Goal: Communication & Community: Answer question/provide support

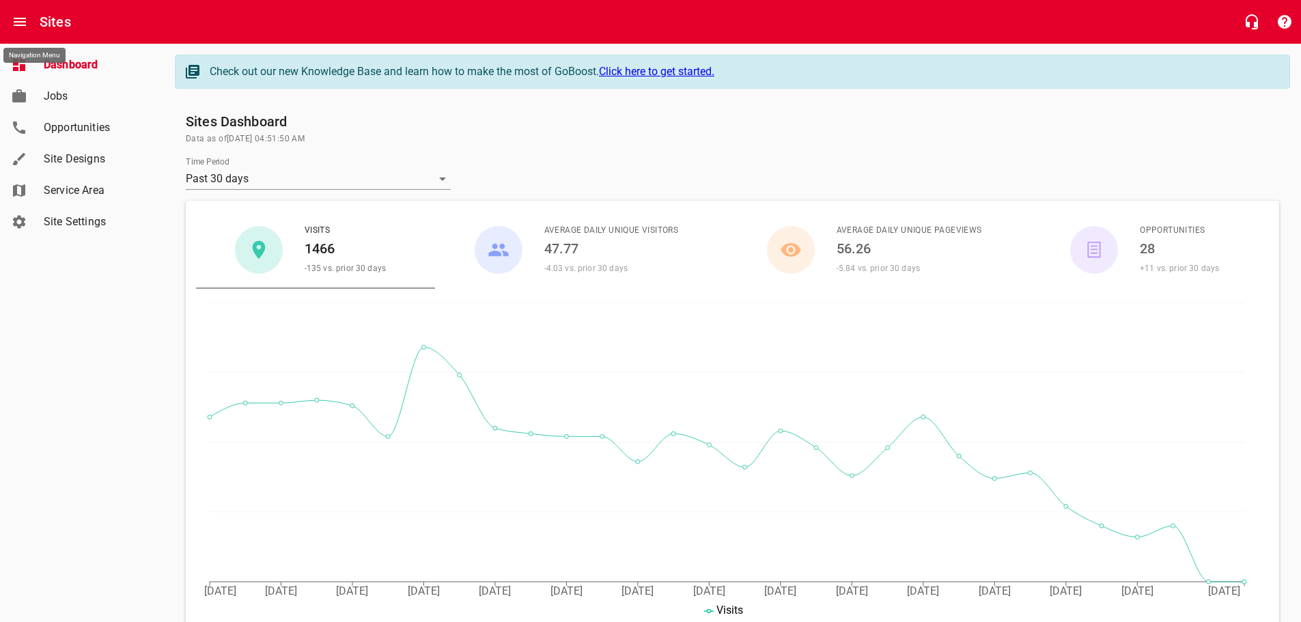
click at [18, 16] on icon "Open drawer" at bounding box center [20, 22] width 16 height 16
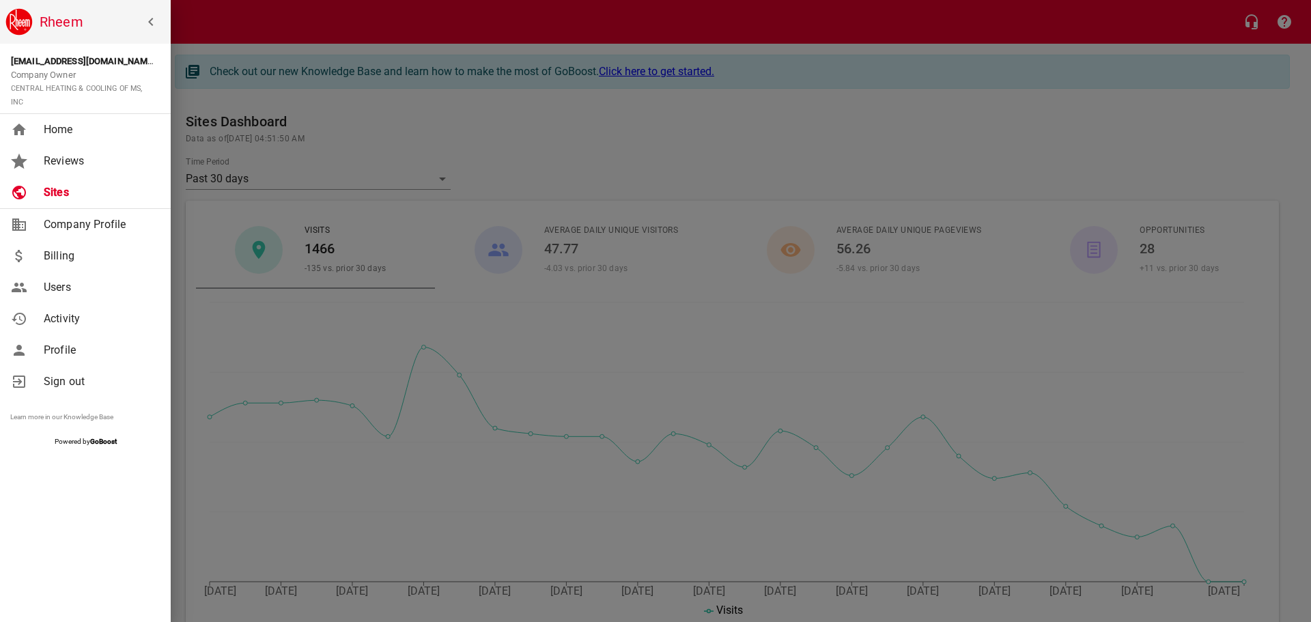
click at [57, 151] on link "Reviews" at bounding box center [85, 160] width 171 height 31
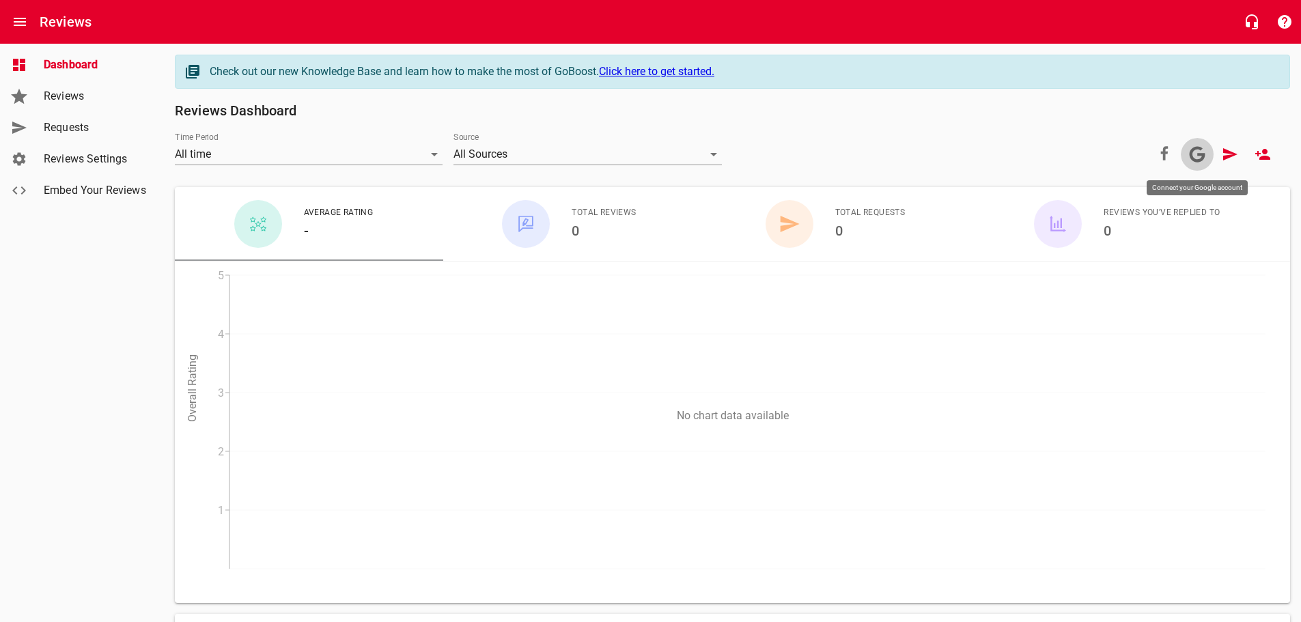
click at [1197, 153] on icon at bounding box center [1197, 154] width 16 height 16
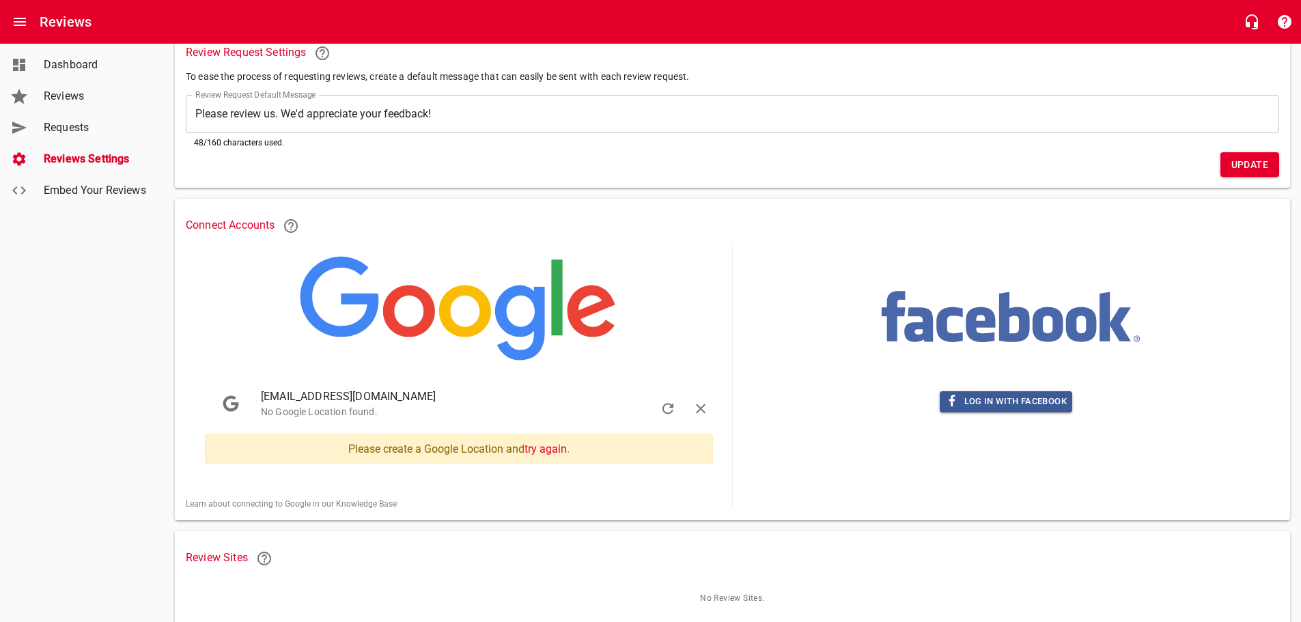
scroll to position [137, 0]
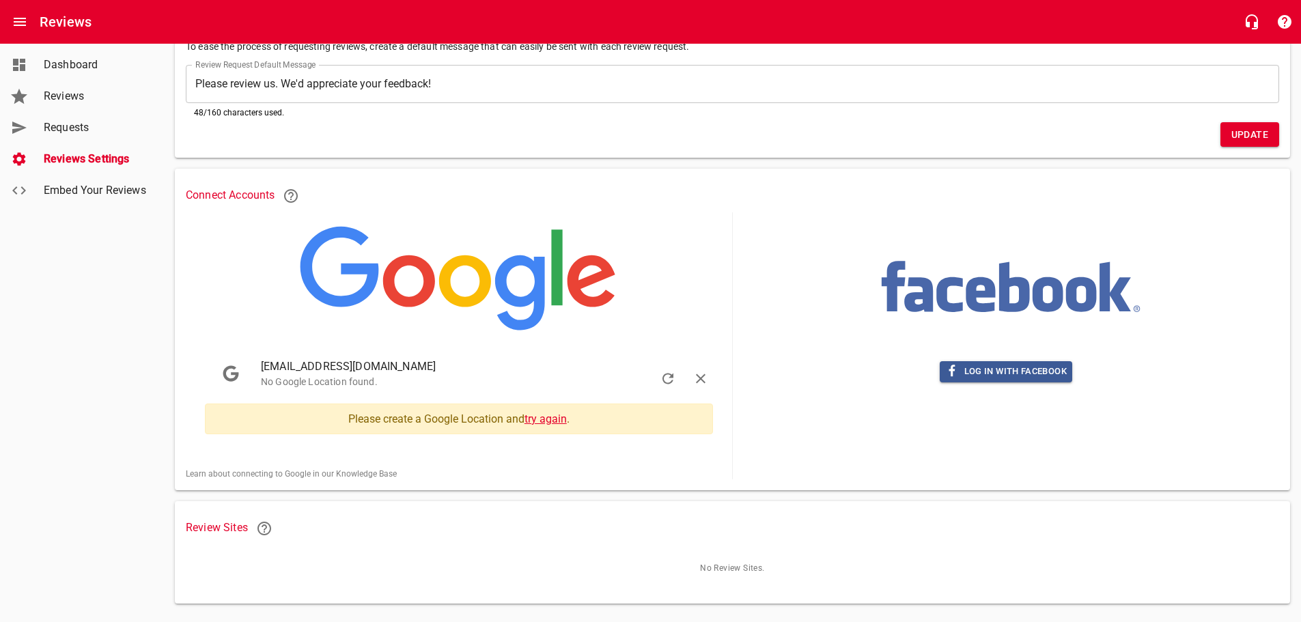
click at [539, 416] on link "try again" at bounding box center [545, 418] width 42 height 13
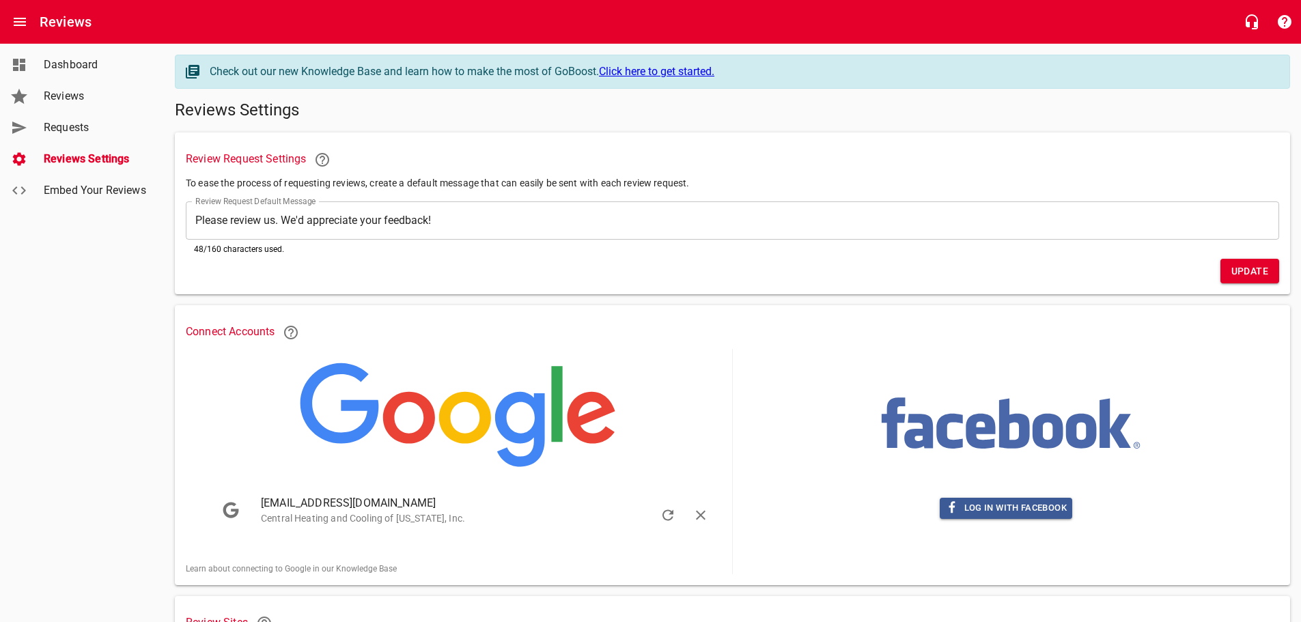
click at [63, 96] on span "Reviews" at bounding box center [96, 96] width 104 height 16
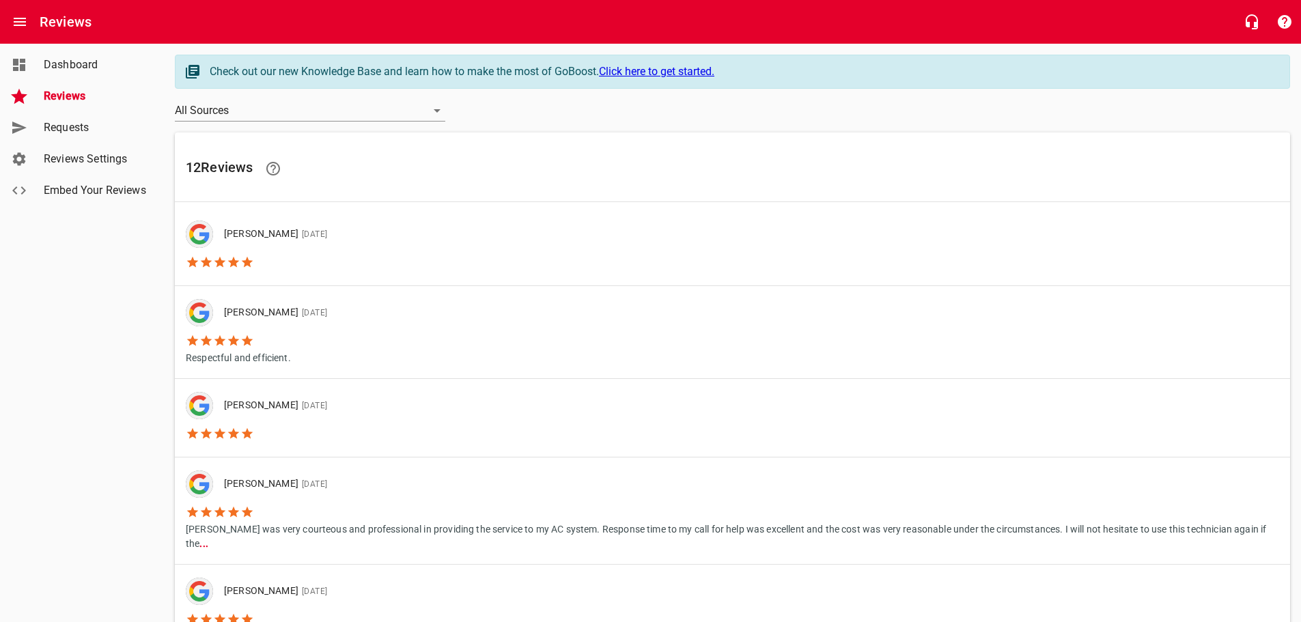
click at [394, 249] on link "[PERSON_NAME] [DATE]" at bounding box center [732, 247] width 1115 height 78
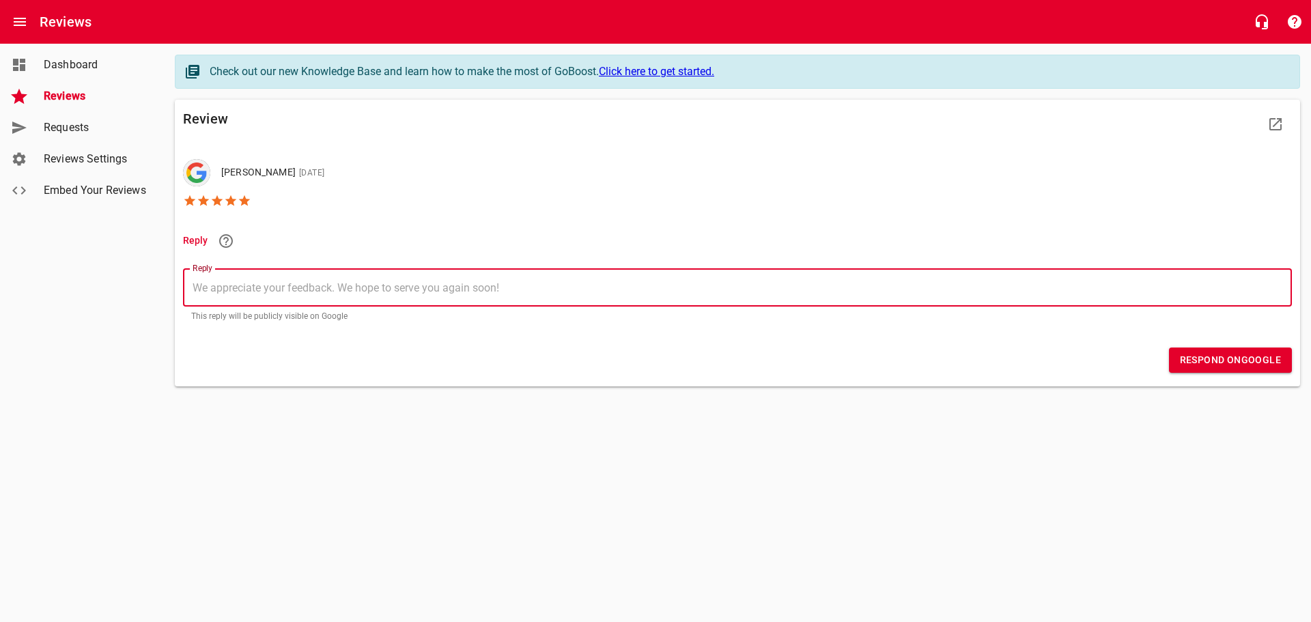
click at [246, 289] on textarea "Reply" at bounding box center [738, 287] width 1090 height 13
click at [245, 291] on textarea "Reply" at bounding box center [738, 287] width 1090 height 13
type textarea "T"
type textarea "Th"
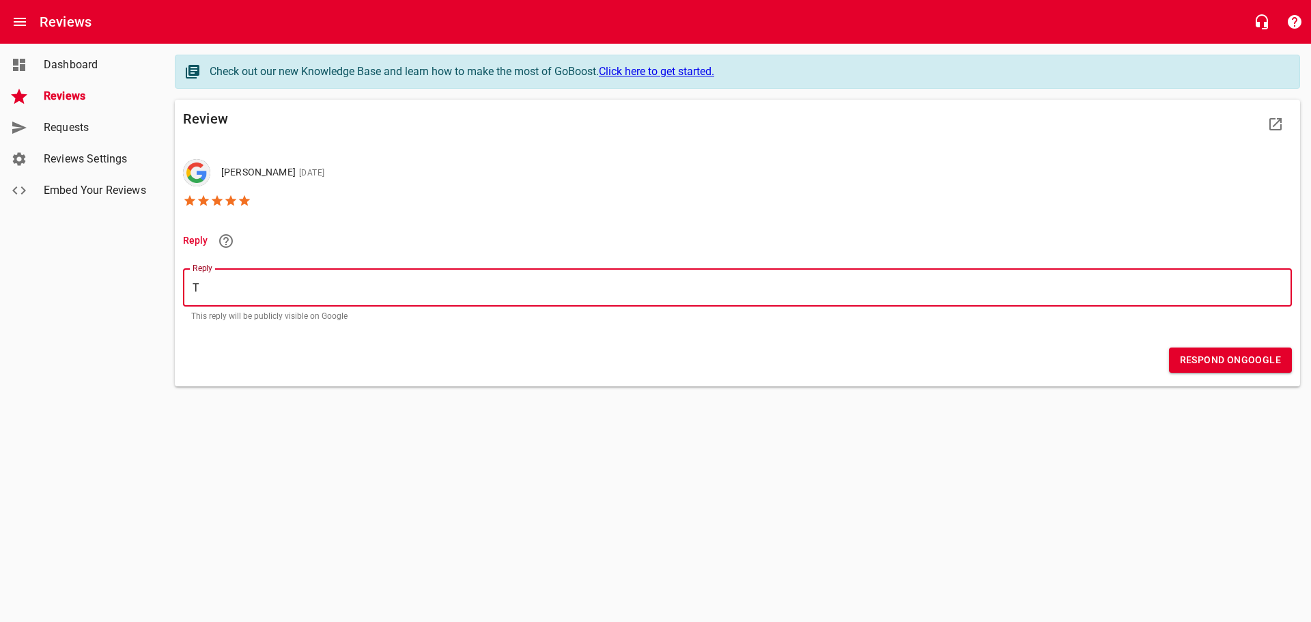
type textarea "Th"
type textarea "Tha"
type textarea "Than"
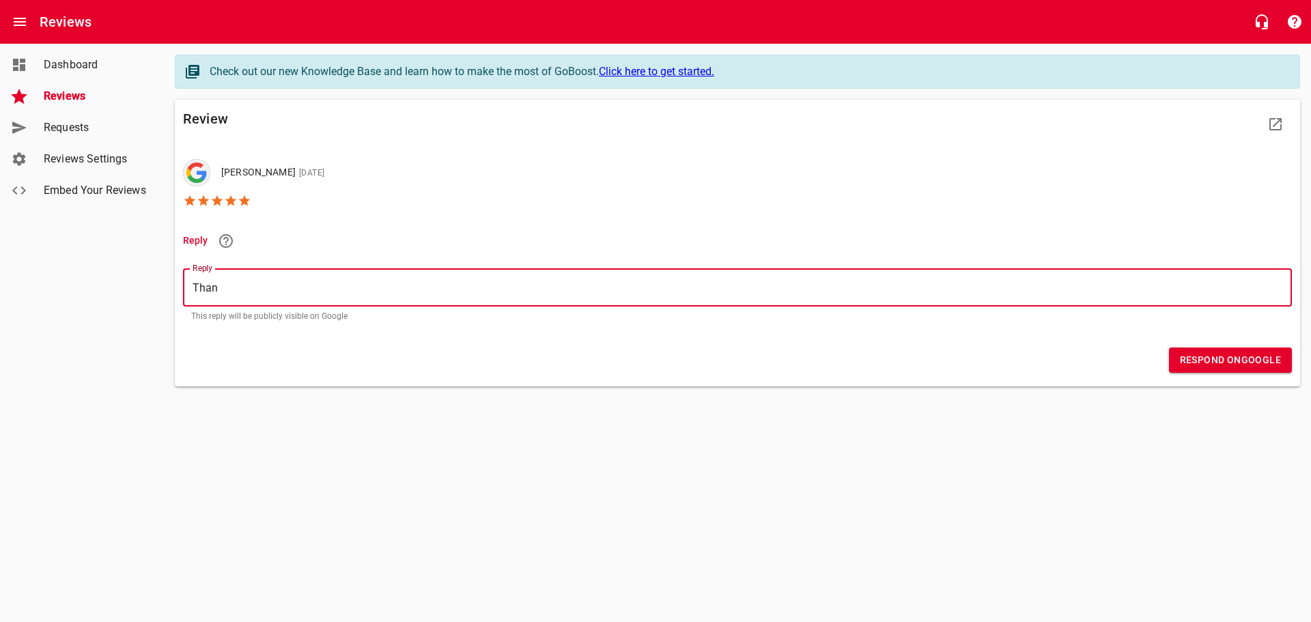
type textarea "Thank"
type textarea "Thank Y"
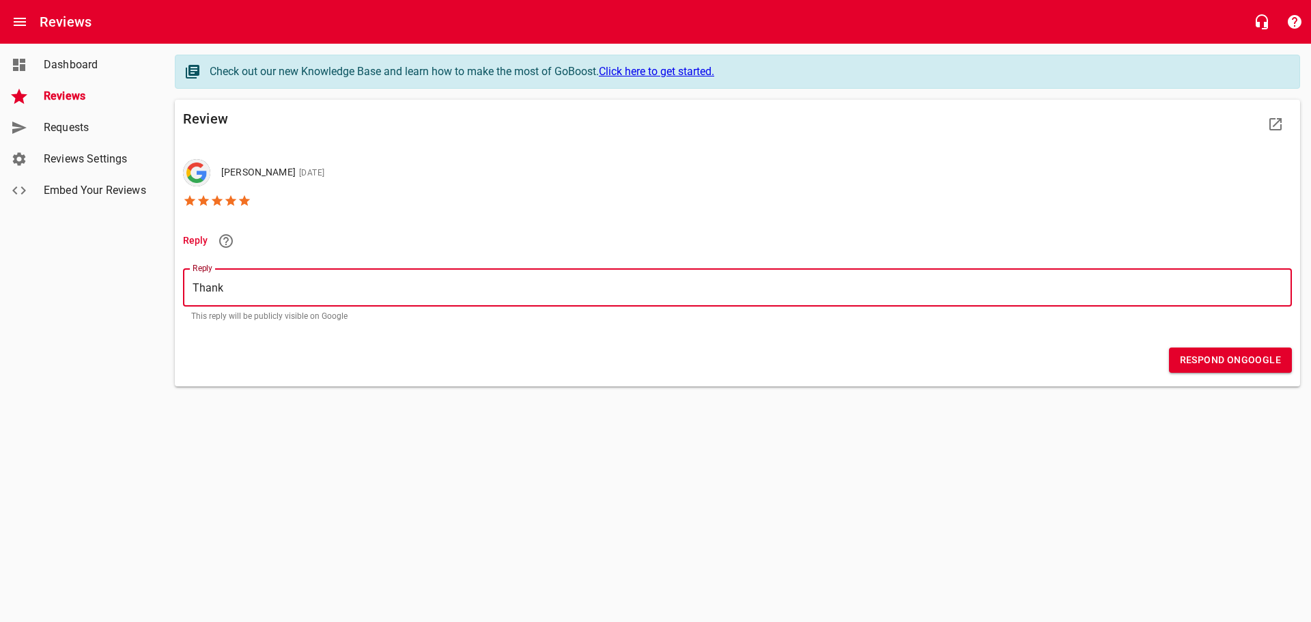
type textarea "Thank Y"
type textarea "Thank [PERSON_NAME]"
type textarea "Thank You"
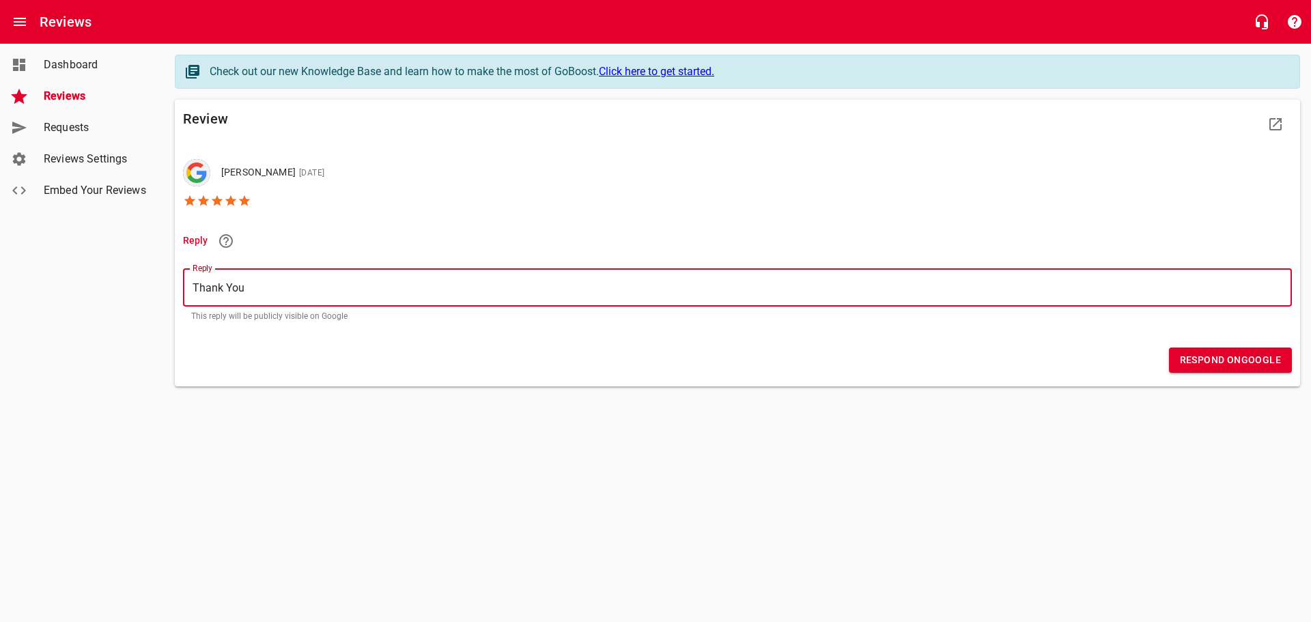
type textarea "Thank [PERSON_NAME]"
type textarea "Thank Y"
type textarea "Thank"
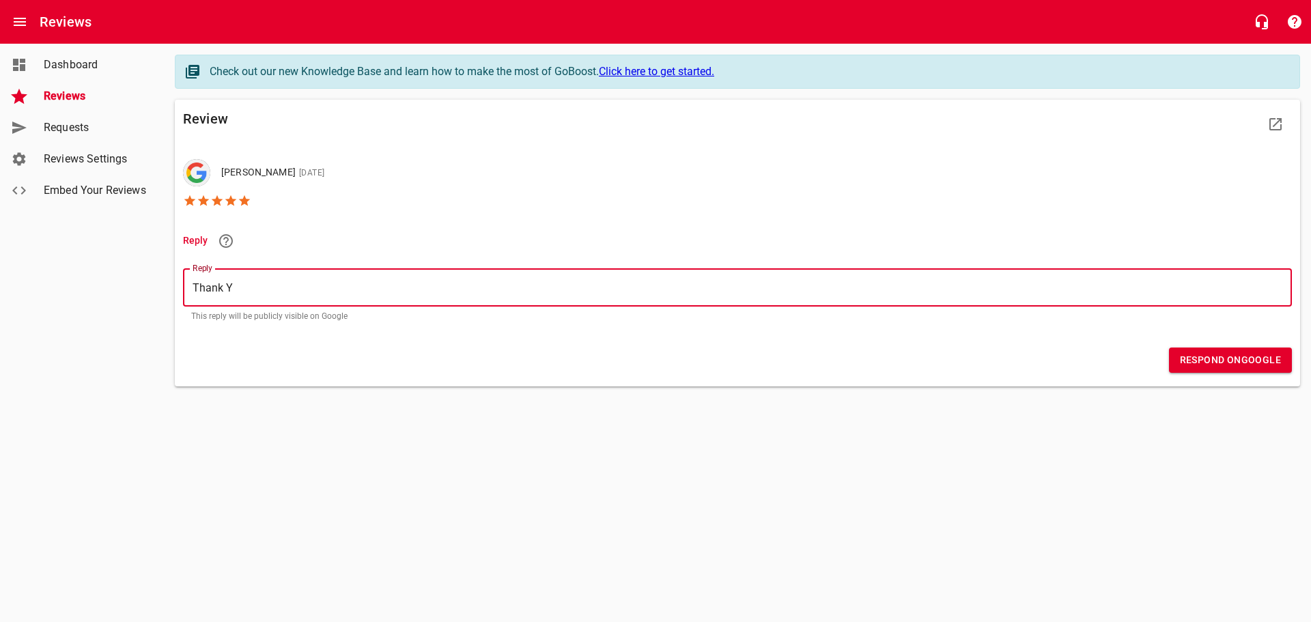
type textarea "Thank"
type textarea "Thank o"
type textarea "Thank ou"
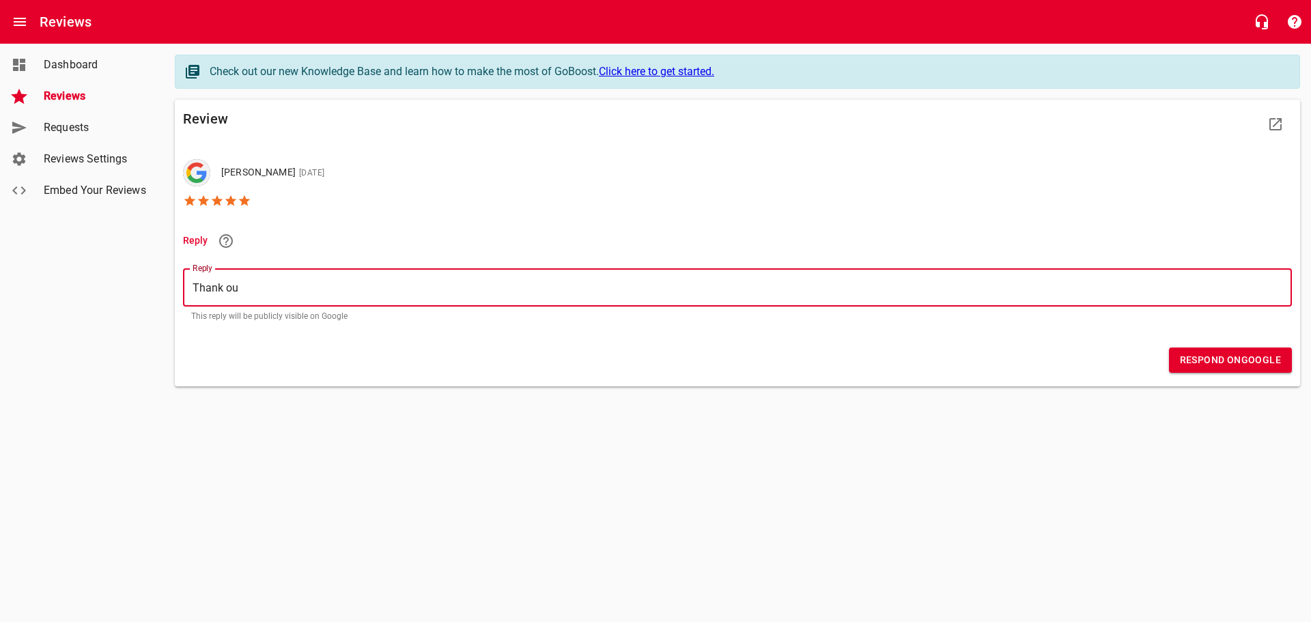
type textarea "Thank ou"
type textarea "Thank o"
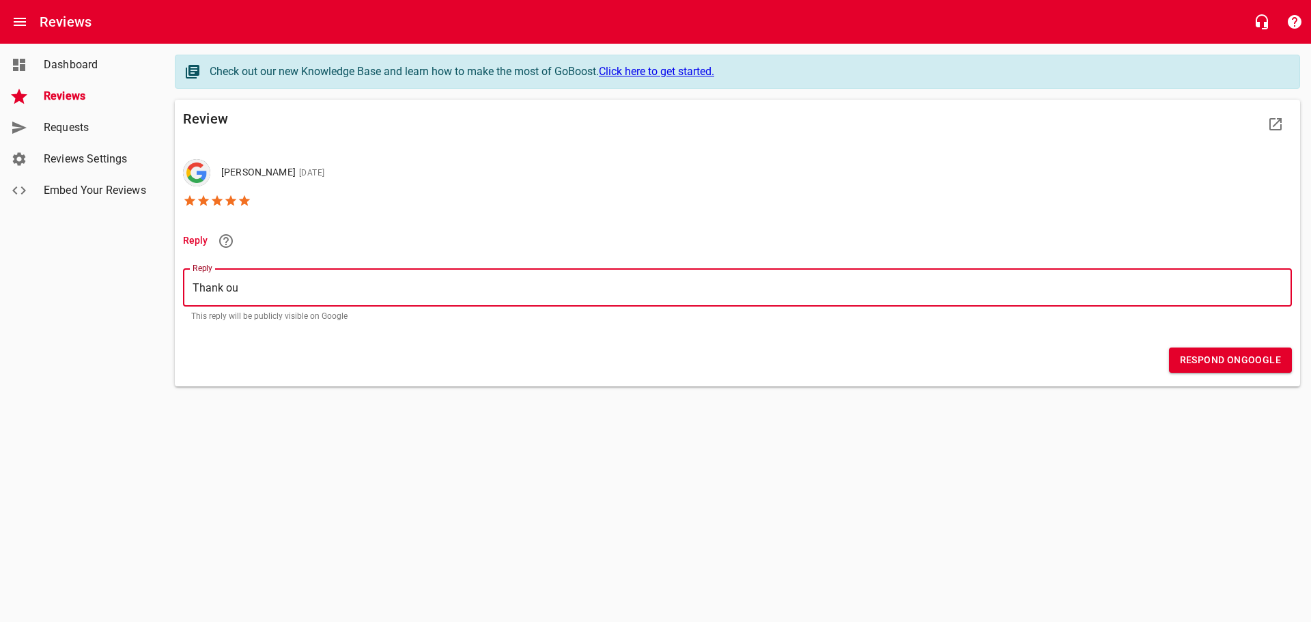
type textarea "Thank o"
type textarea "Thank"
type textarea "Thank o"
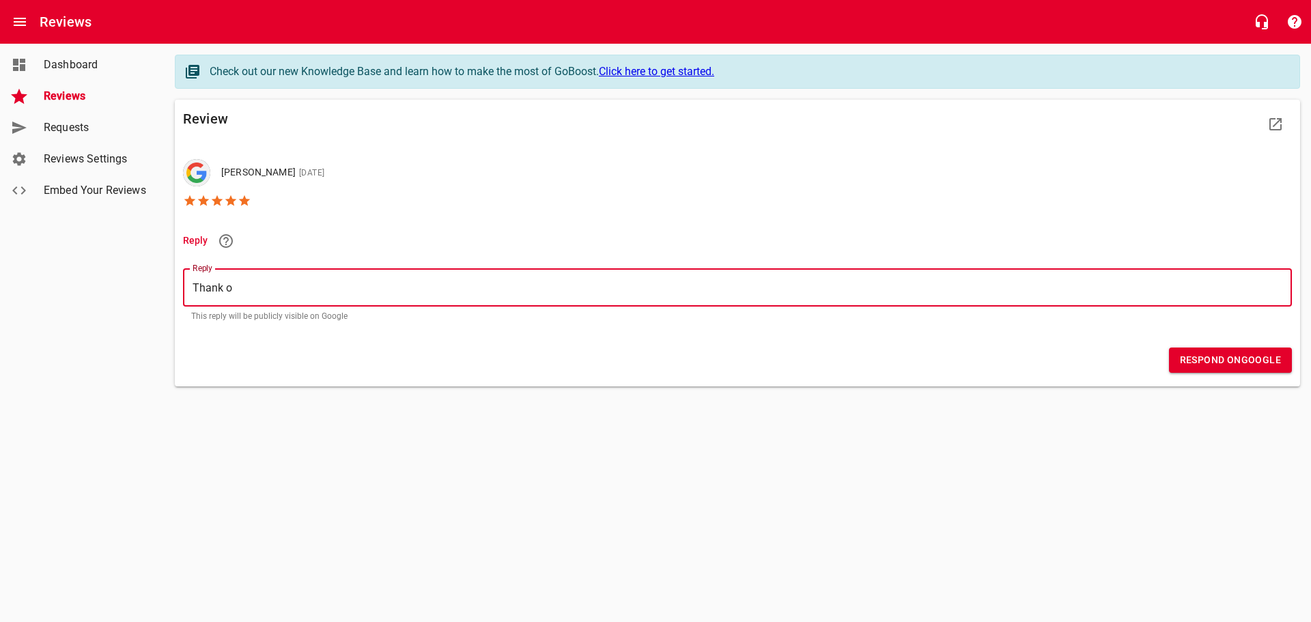
type textarea "Thank"
type textarea "Thank y"
type textarea "Thank yo"
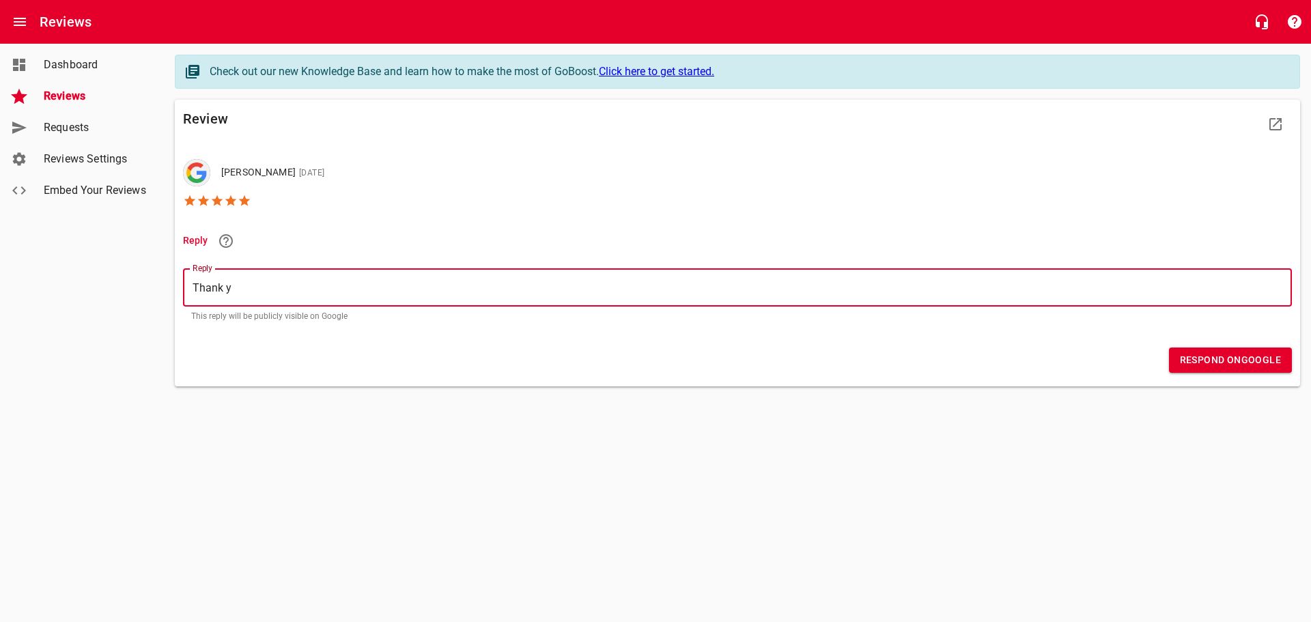
type textarea "Thank yo"
type textarea "Thank you"
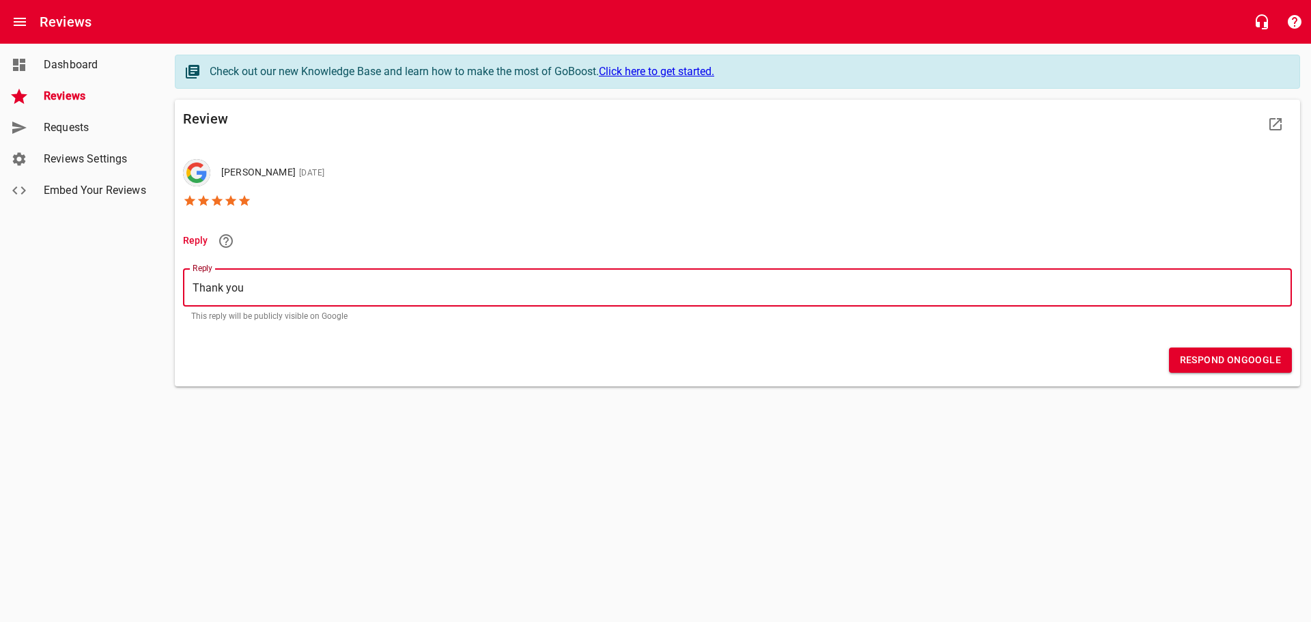
type textarea "Thank you s"
type textarea "Thank you so"
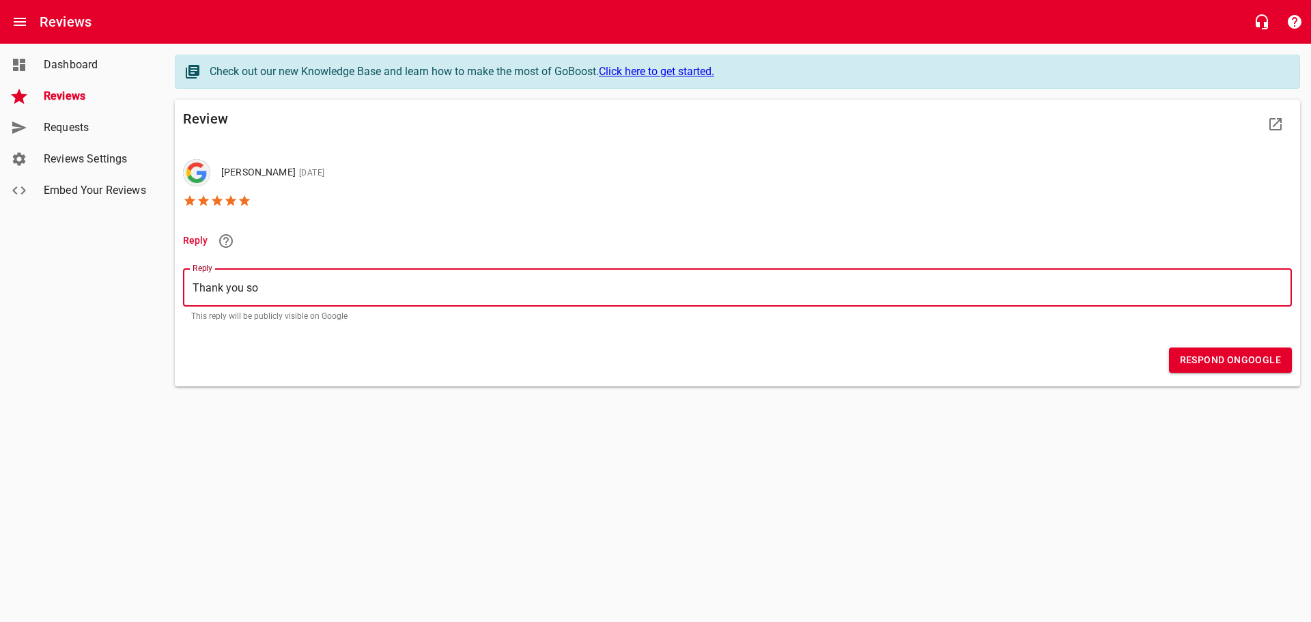
type textarea "Thank you so"
type textarea "Thank you so m"
type textarea "Thank you so mu"
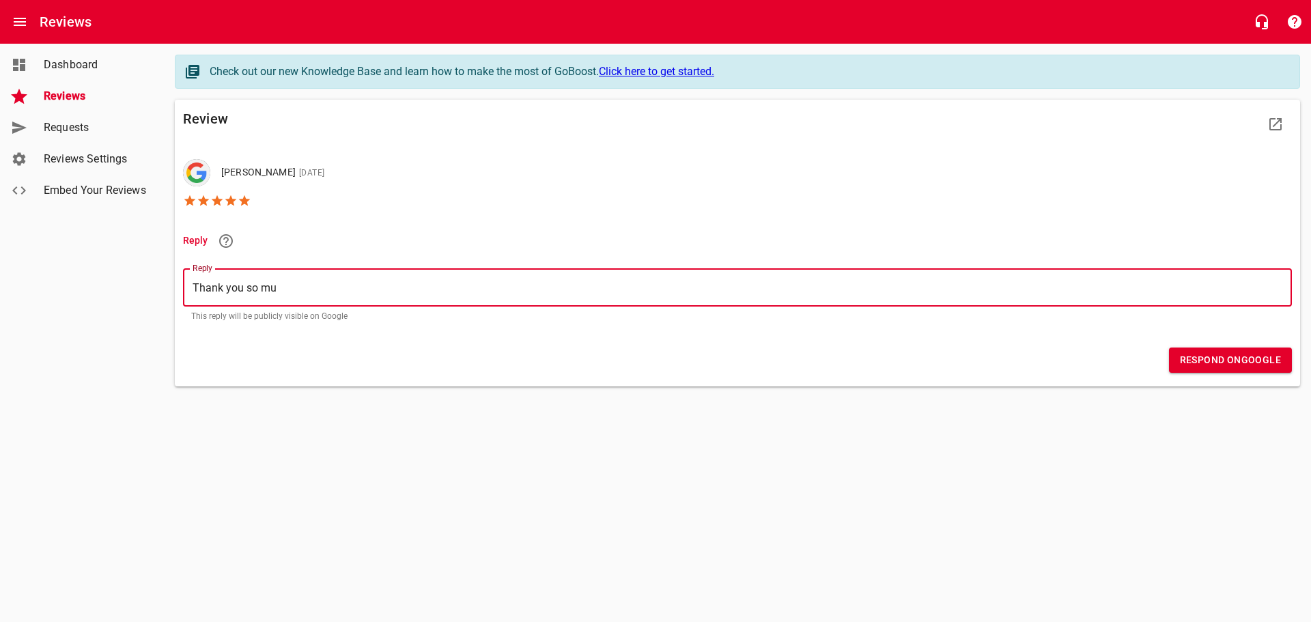
type textarea "Thank you so muc"
type textarea "Thank you so much"
type textarea "Thank you so much!"
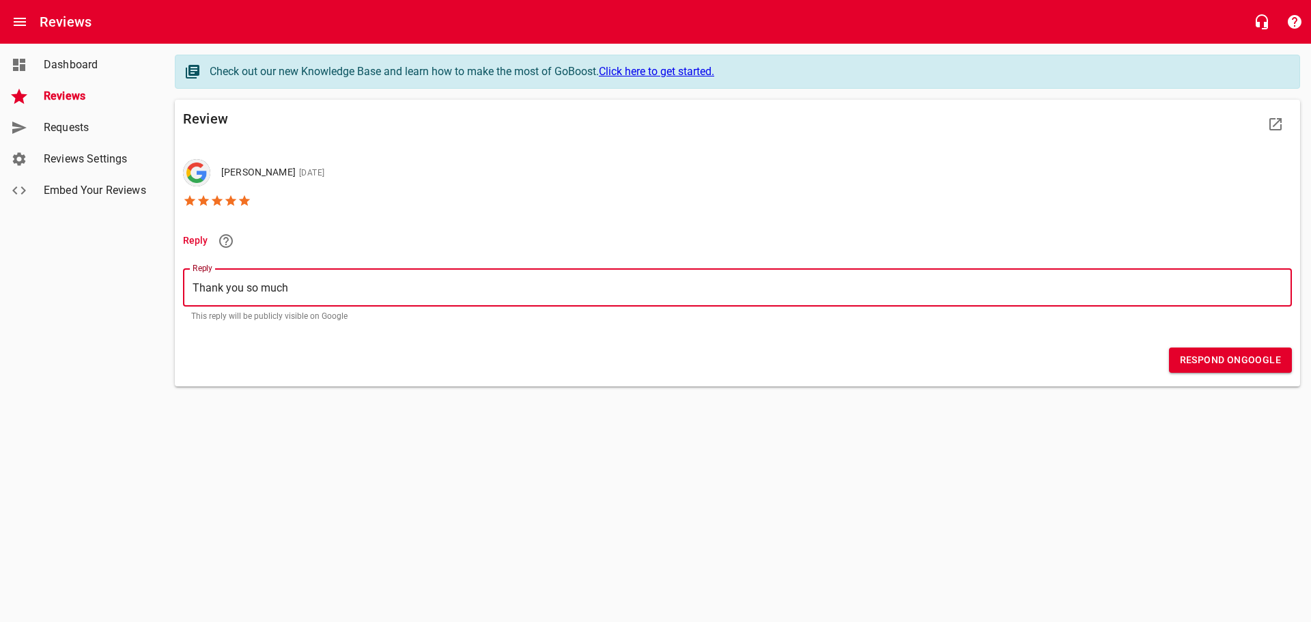
type textarea "Thank you so much!"
type textarea "Thank you so much! W"
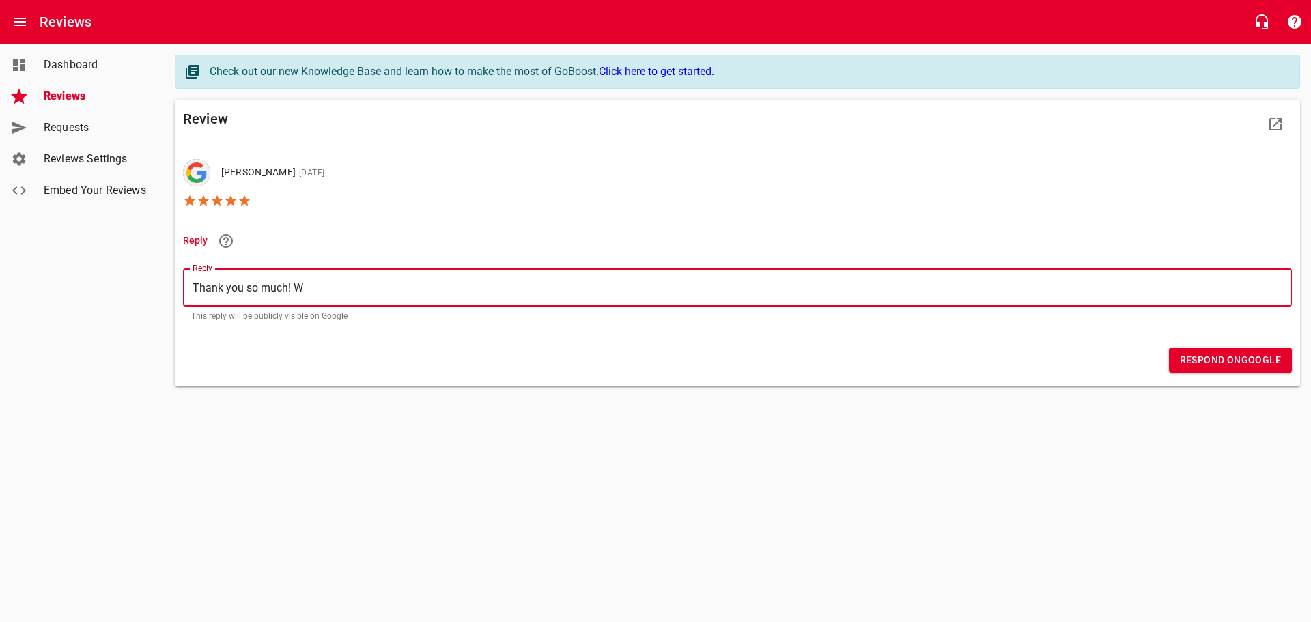
type textarea "Thank you so much! We"
type textarea "Thank you so much! We a"
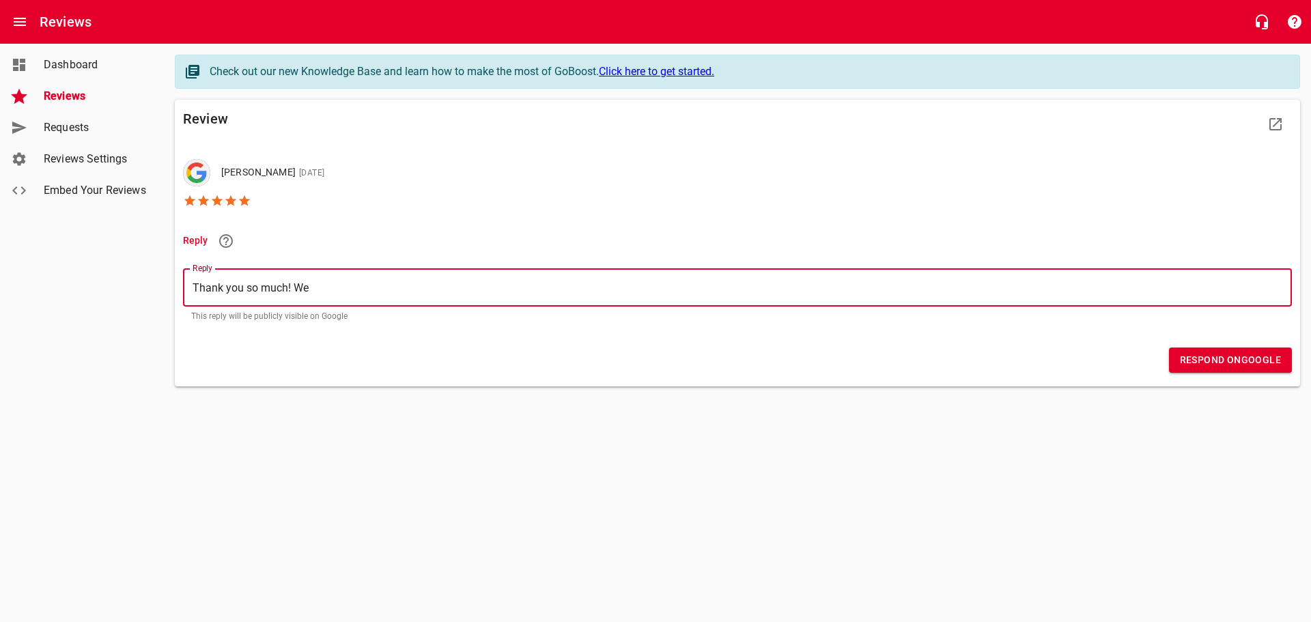
type textarea "Thank you so much! We a"
type textarea "Thank you so much! We ap"
type textarea "Thank you so much! We app"
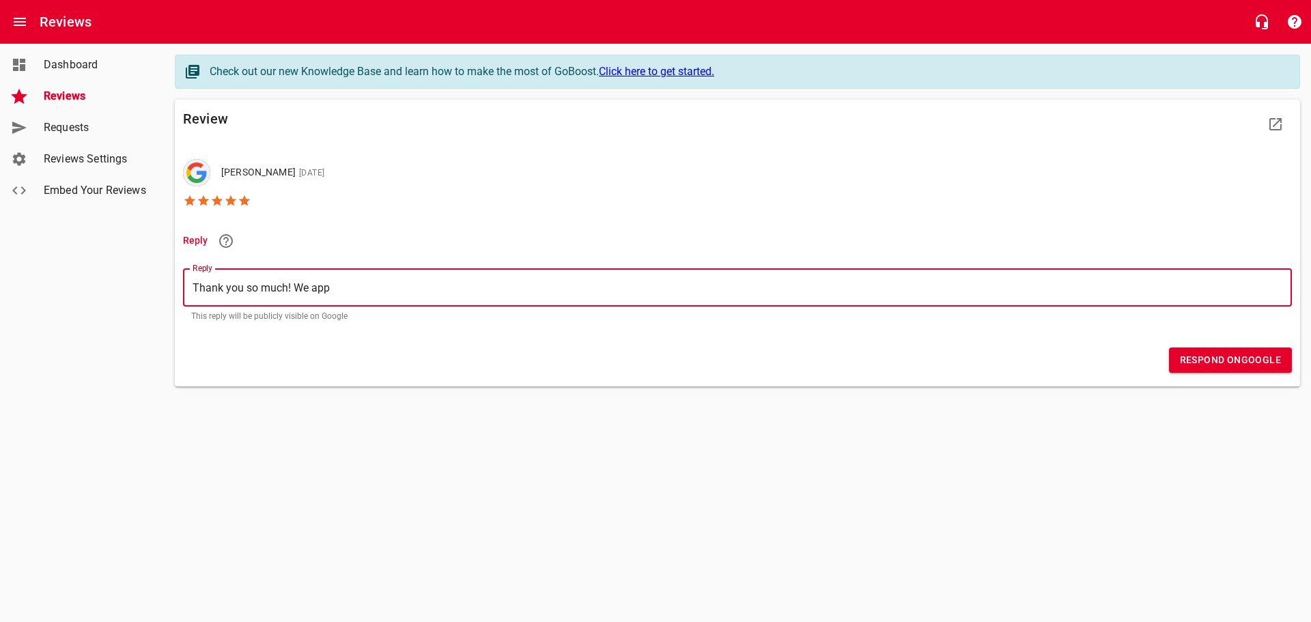
type textarea "Thank you so much! We appr"
type textarea "Thank you so much! We appre"
type textarea "Thank you so much! We apprec"
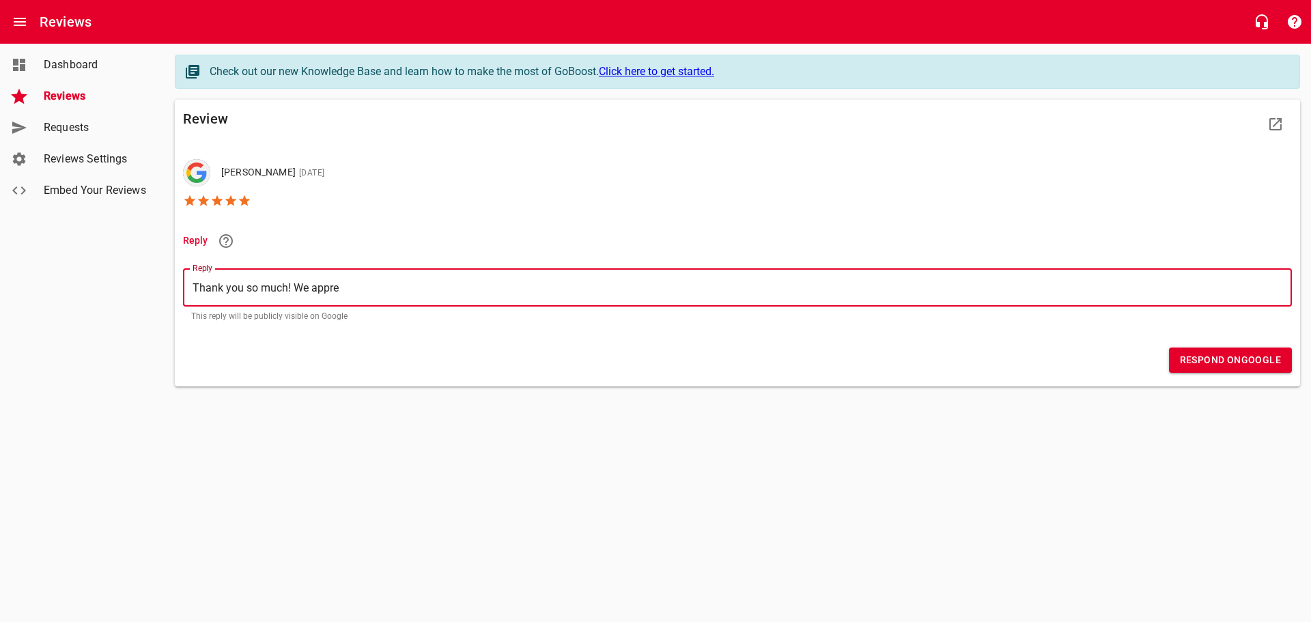
type textarea "Thank you so much! We apprec"
type textarea "Thank you so much! We appreci"
type textarea "Thank you so much! We apprecia"
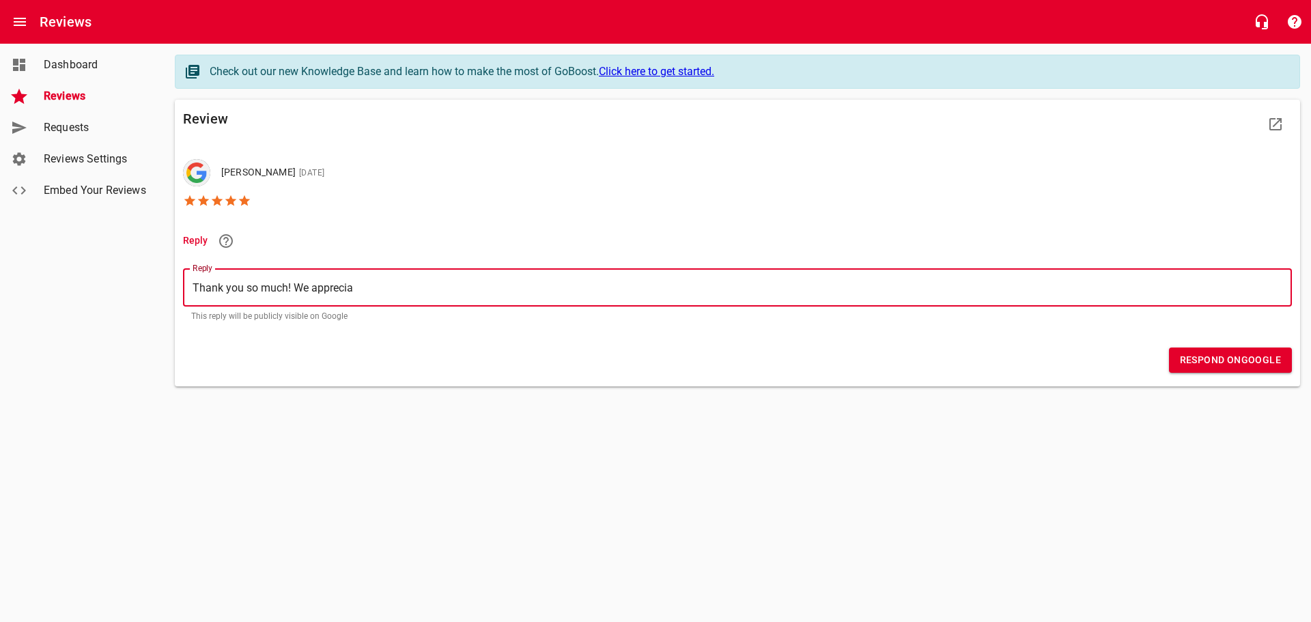
type textarea "Thank you so much! We appreciat"
type textarea "Thank you so much! We appreciate"
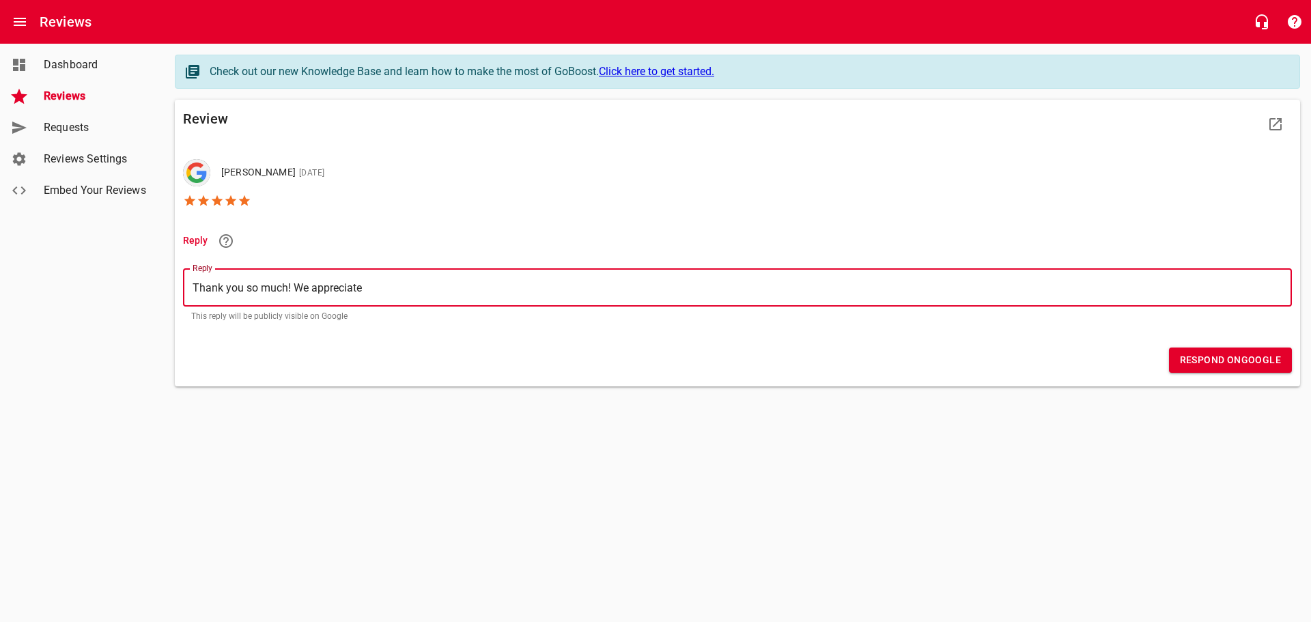
type textarea "Thank you so much! We appreciate"
type textarea "Thank you so much! We appreciate y"
type textarea "Thank you so much! We appreciate yo"
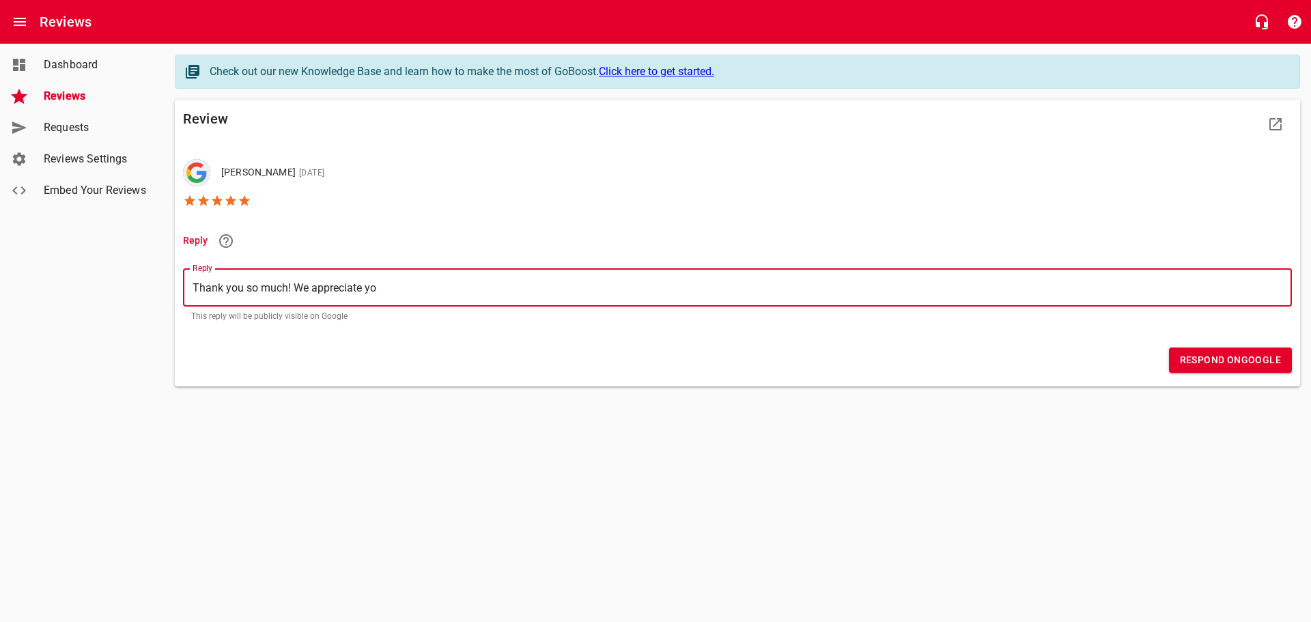
type textarea "Thank you so much! We appreciate you"
type textarea "Thank you so much! We appreciate your"
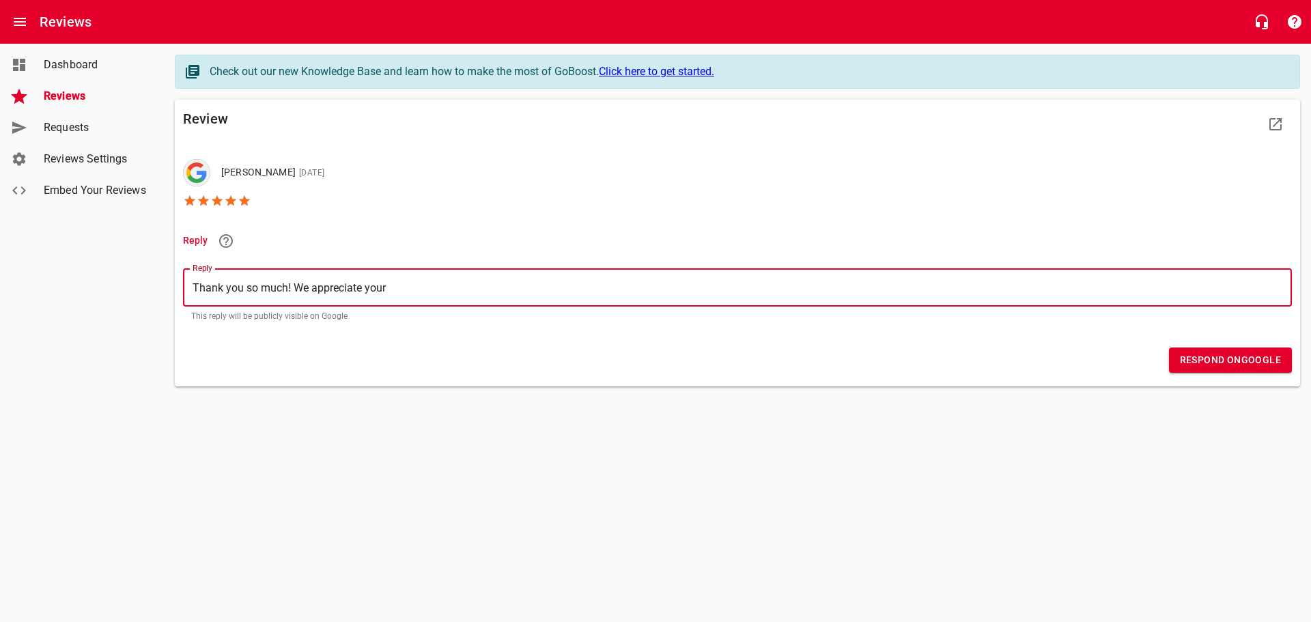
type textarea "Thank you so much! We appreciate your"
type textarea "Thank you so much! We appreciate your c"
type textarea "Thank you so much! We appreciate your co"
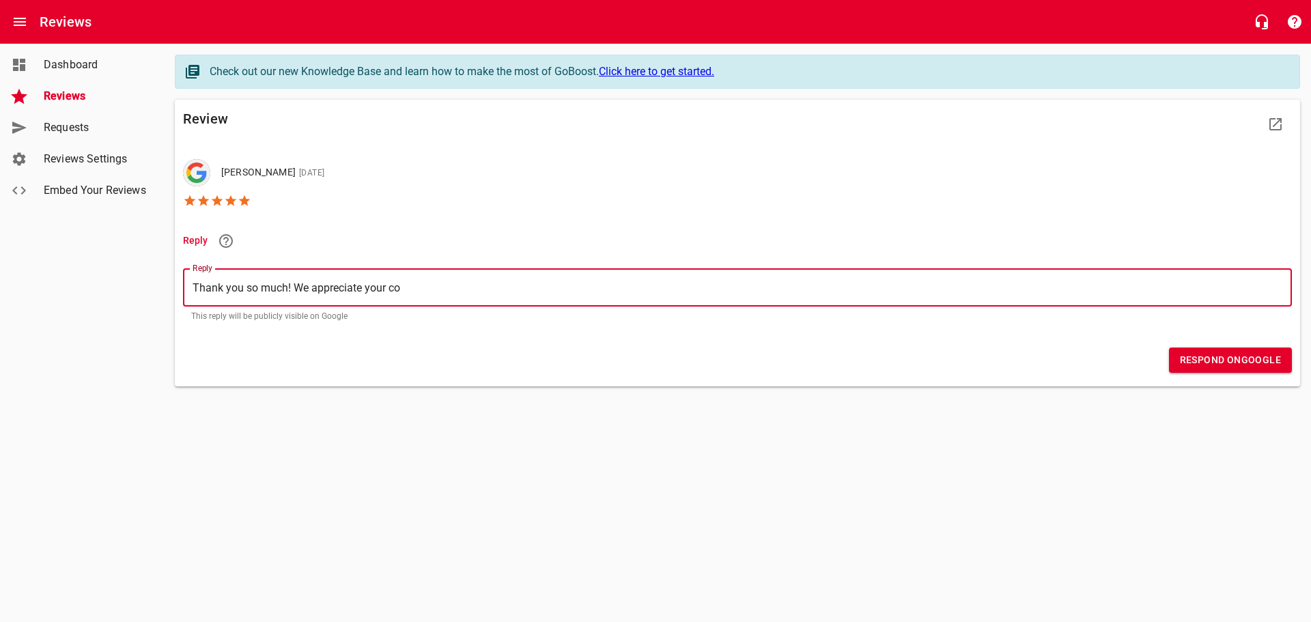
type textarea "Thank you so much! We appreciate your con"
type textarea "Thank you so much! We appreciate your cont"
type textarea "Thank you so much! We appreciate your [PERSON_NAME]"
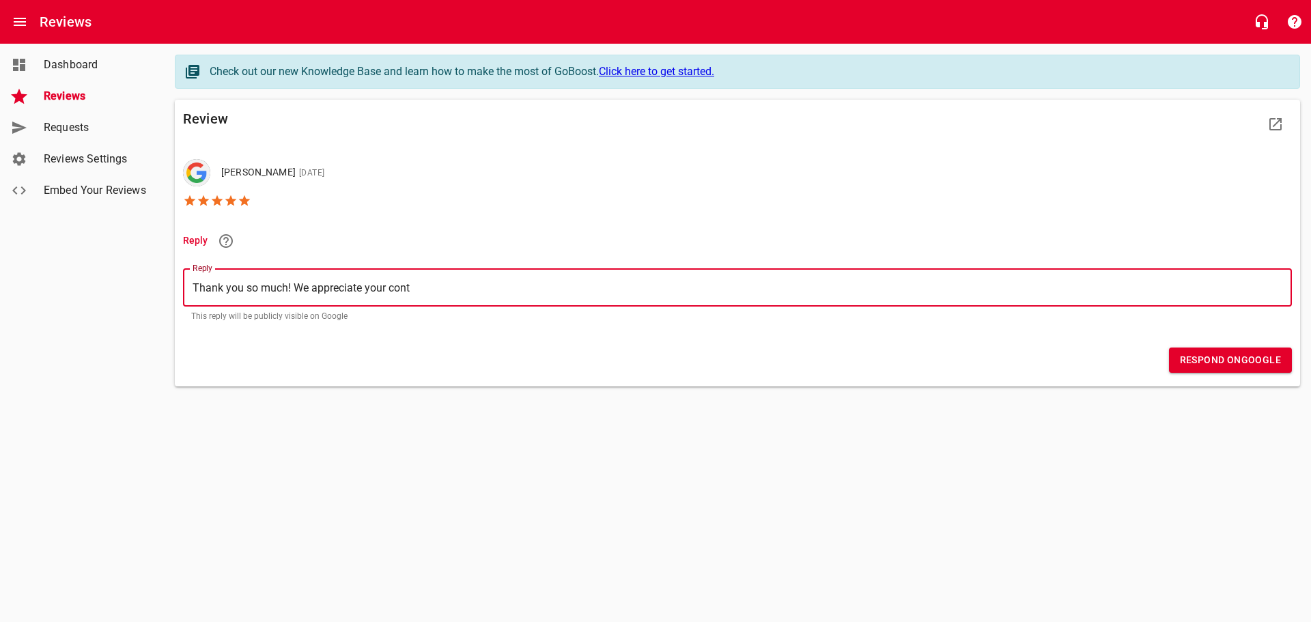
type textarea "Thank you so much! We appreciate your [PERSON_NAME]"
type textarea "Thank you so much! We appreciate your contin"
type textarea "Thank you so much! We appreciate your continu"
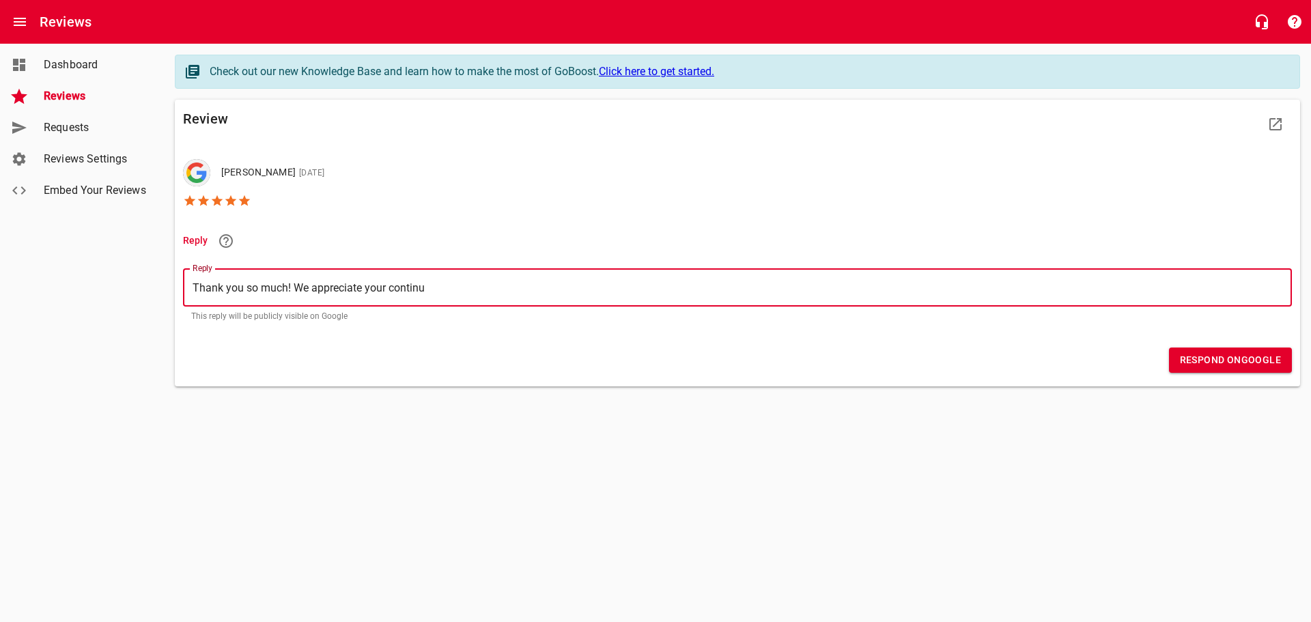
type textarea "Thank you so much! We appreciate your continue"
type textarea "Thank you so much! We appreciate your continued"
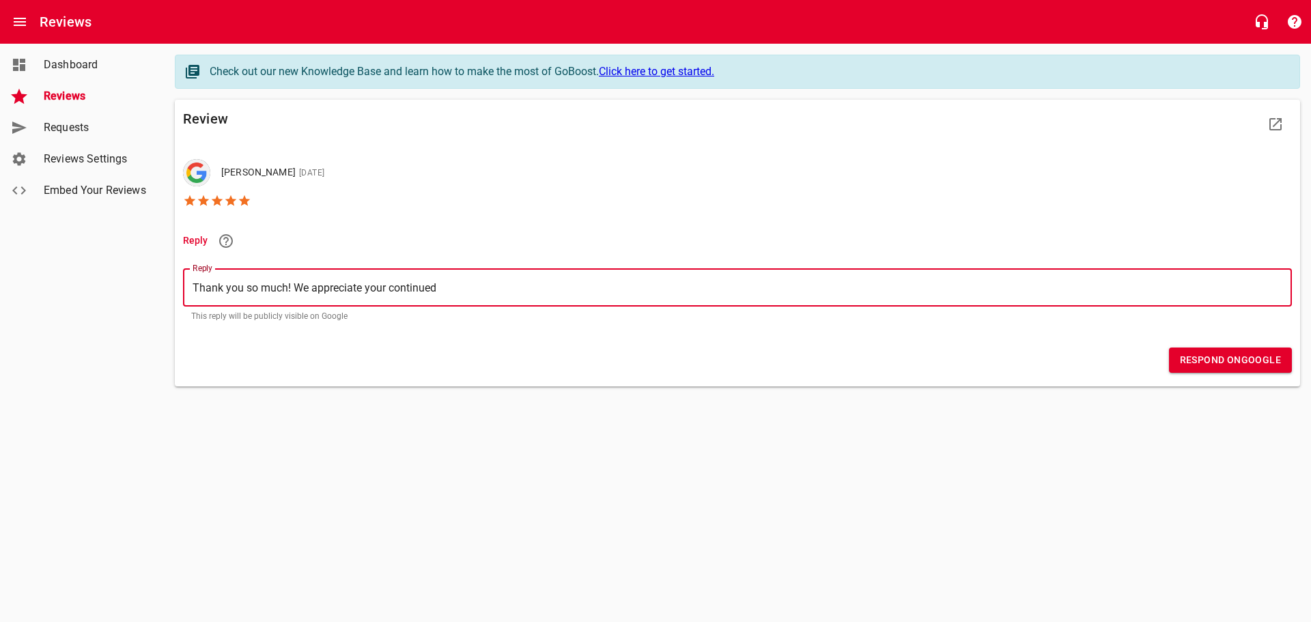
type textarea "Thank you so much! We appreciate your continued"
type textarea "Thank you so much! We appreciate your continued b"
type textarea "Thank you so much! We appreciate your continued bu"
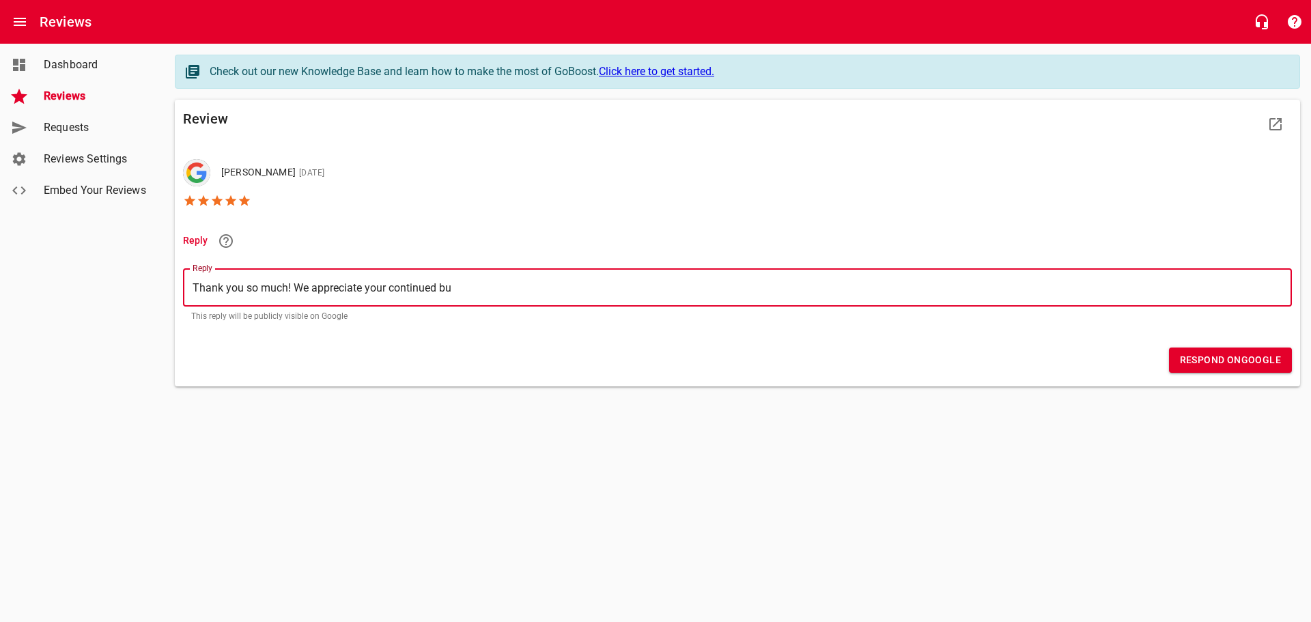
type textarea "Thank you so much! We appreciate your continued bus"
type textarea "Thank you so much! We appreciate your continued busi"
type textarea "Thank you so much! We appreciate your continued busin"
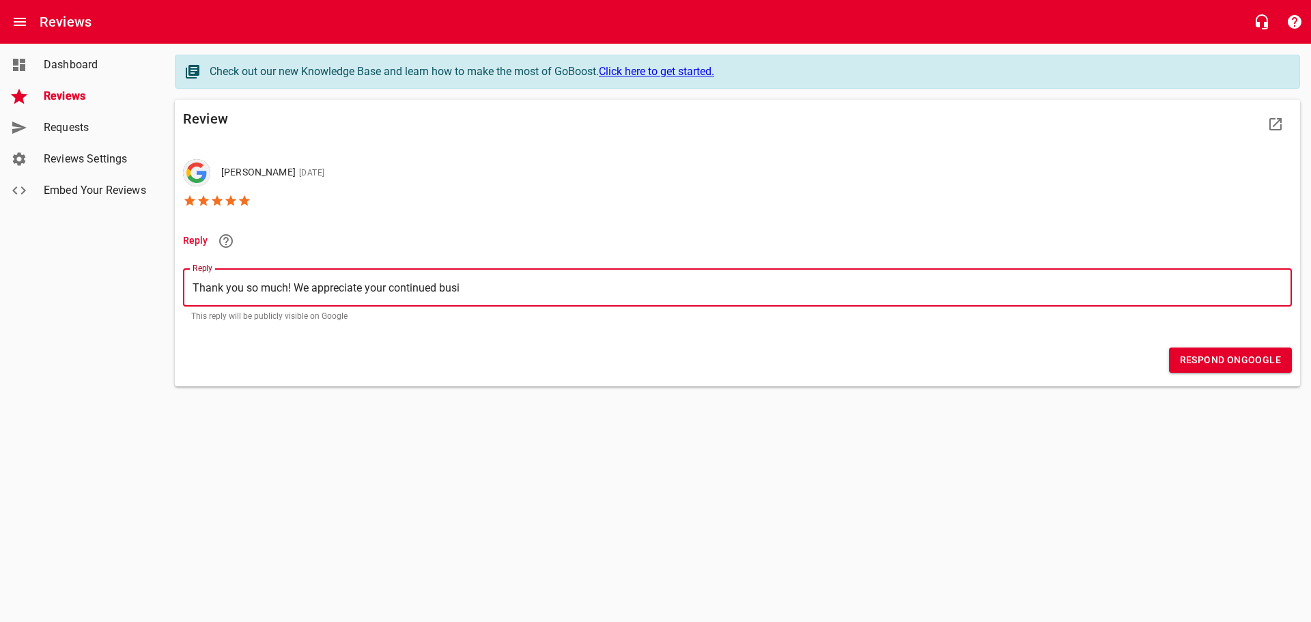
type textarea "Thank you so much! We appreciate your continued busin"
type textarea "Thank you so much! We appreciate your continued busine"
type textarea "Thank you so much! We appreciate your continued busines"
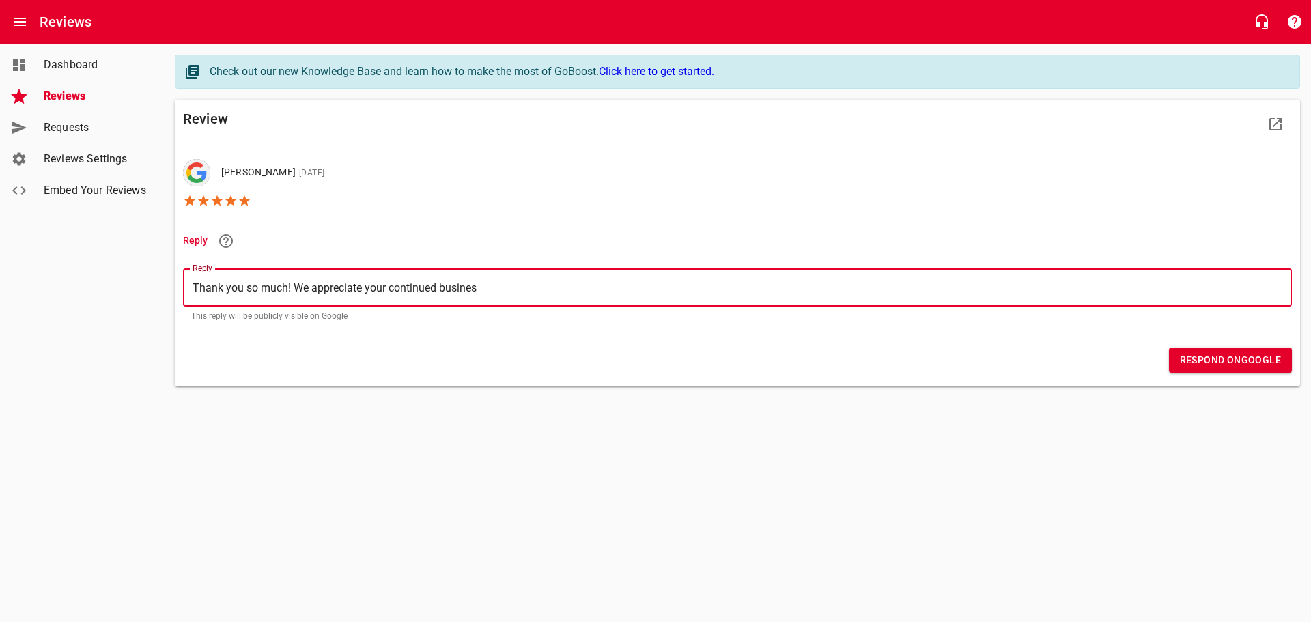
type textarea "Thank you so much! We appreciate your continued business"
type textarea "Thank you so much! We appreciate your continued business v"
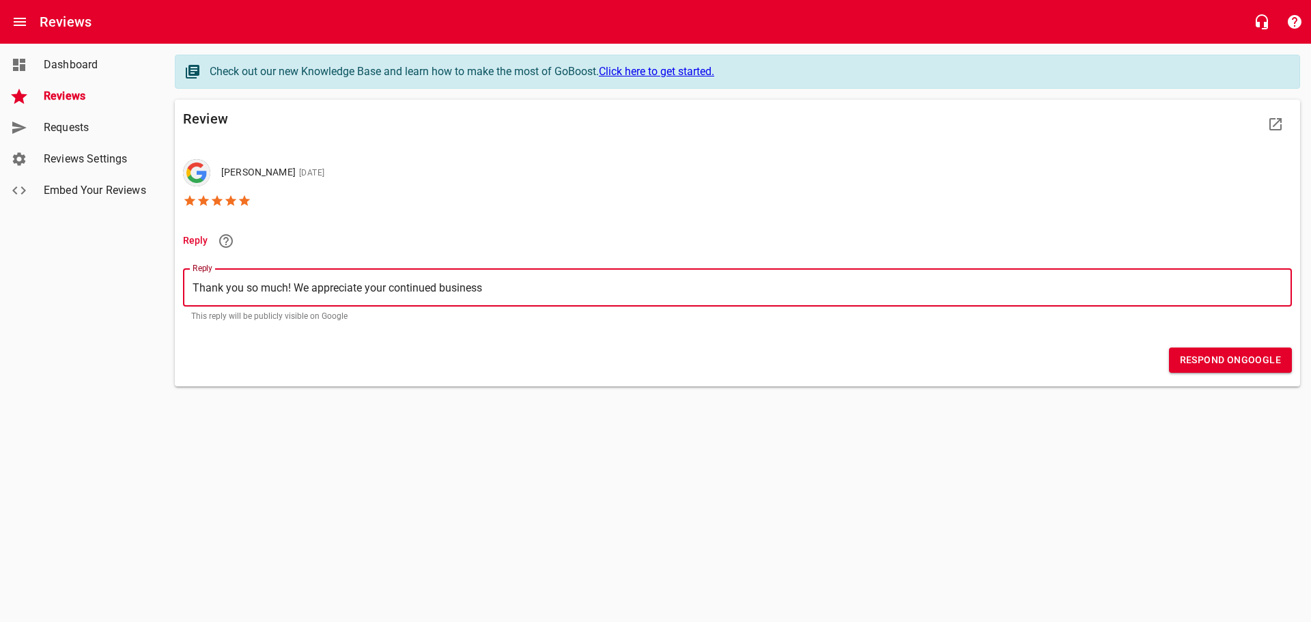
type textarea "Thank you so much! We appreciate your continued business v"
type textarea "Thank you so much! We appreciate your continued business ve"
type textarea "Thank you so much! We appreciate your continued business ver"
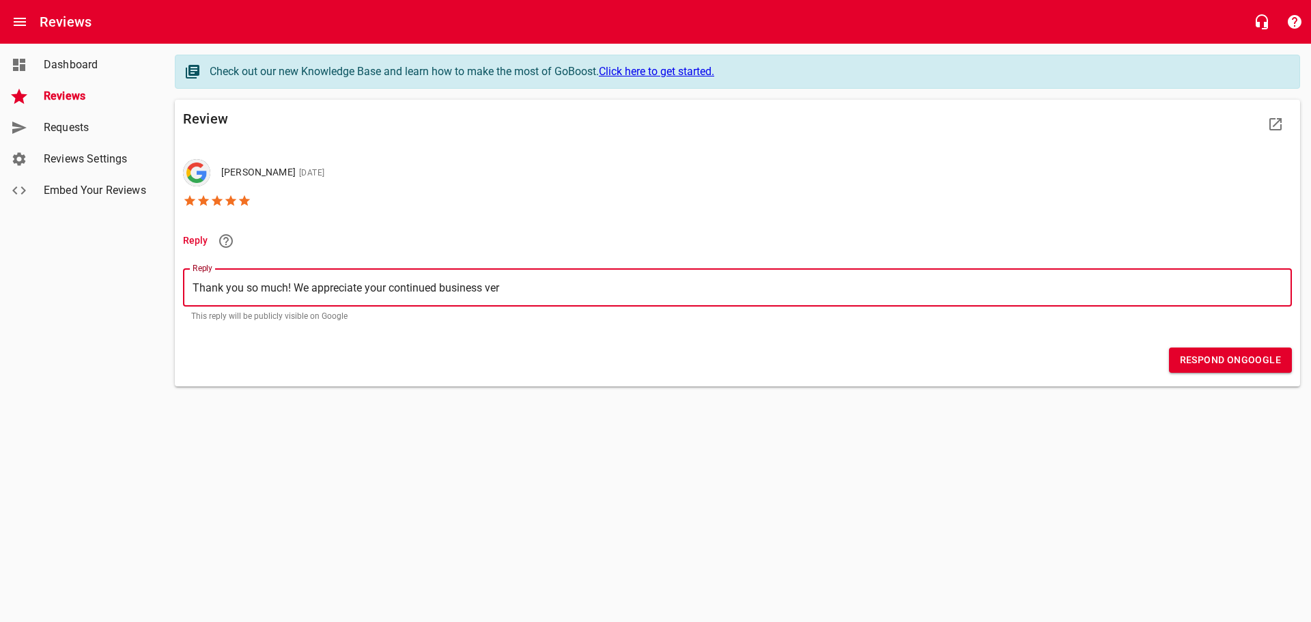
type textarea "Thank you so much! We appreciate your continued business ve"
type textarea "Thank you so much! We appreciate your continued business ver"
type textarea "Thank you so much! We appreciate your continued business very"
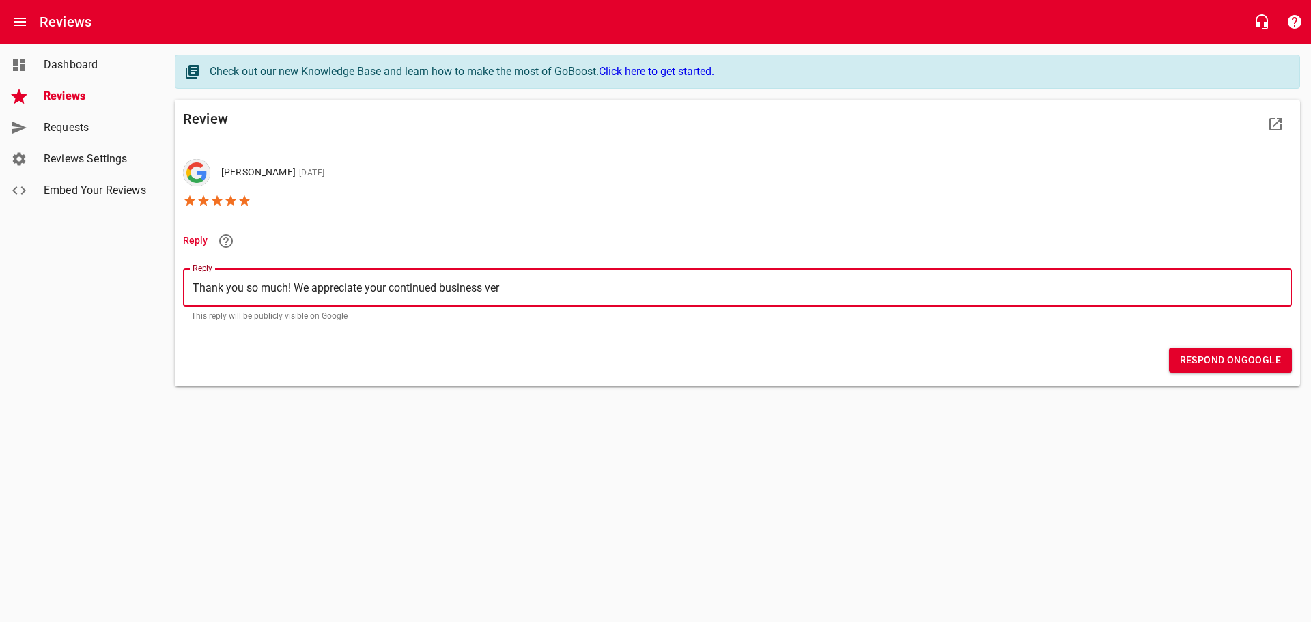
type textarea "Thank you so much! We appreciate your continued business very"
type textarea "Thank you so much! We appreciate your continued business very m"
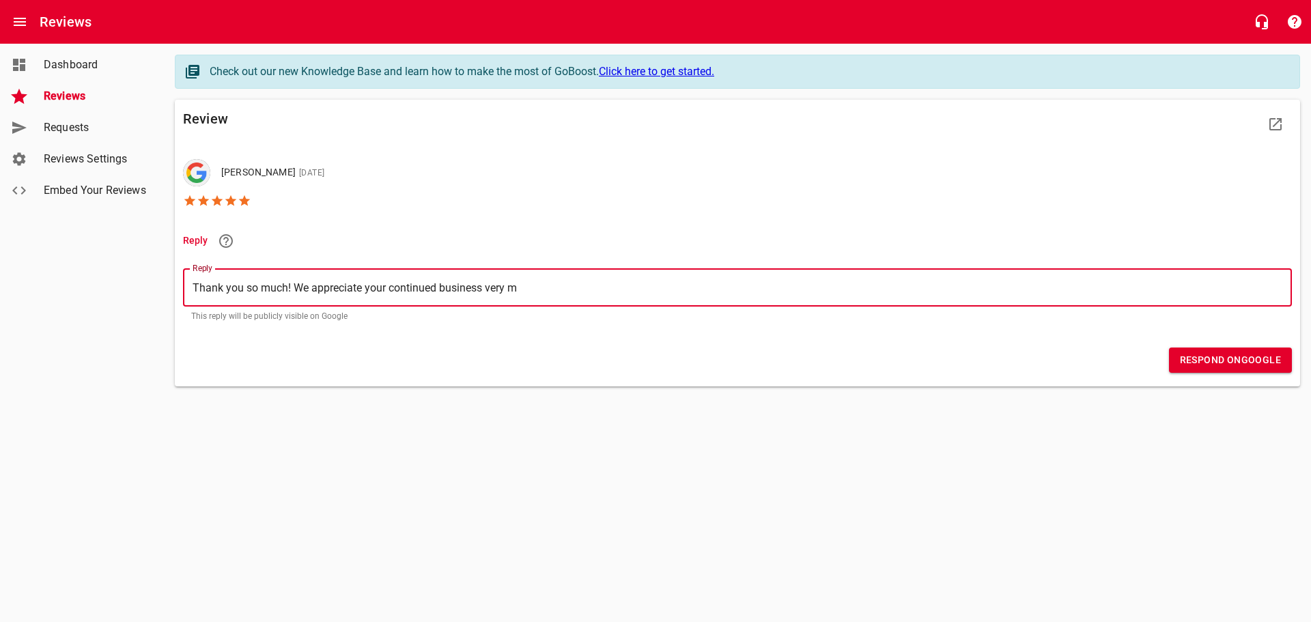
type textarea "Thank you so much! We appreciate your continued business very mu"
type textarea "Thank you so much! We appreciate your continued business very muc"
type textarea "Thank you so much! We appreciate your continued business very much"
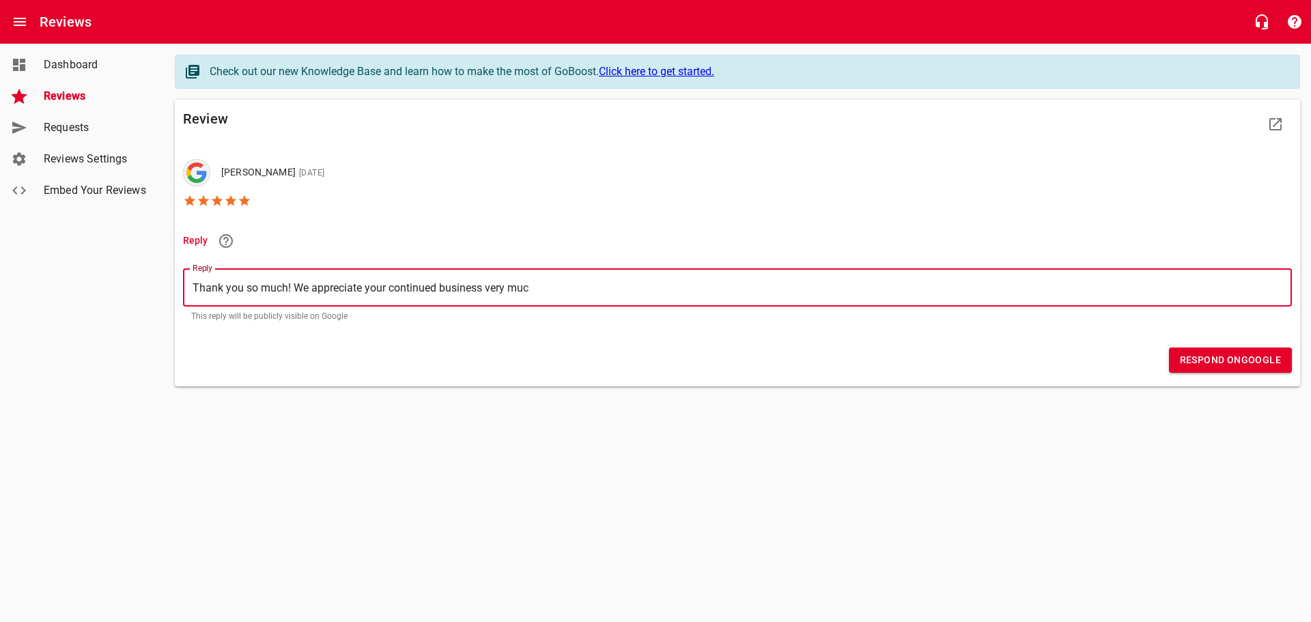
type textarea "Thank you so much! We appreciate your continued business very much"
type textarea "Thank you so much! We appreciate your continued business very much!"
click at [1245, 354] on span "Respond on Google" at bounding box center [1230, 360] width 101 height 17
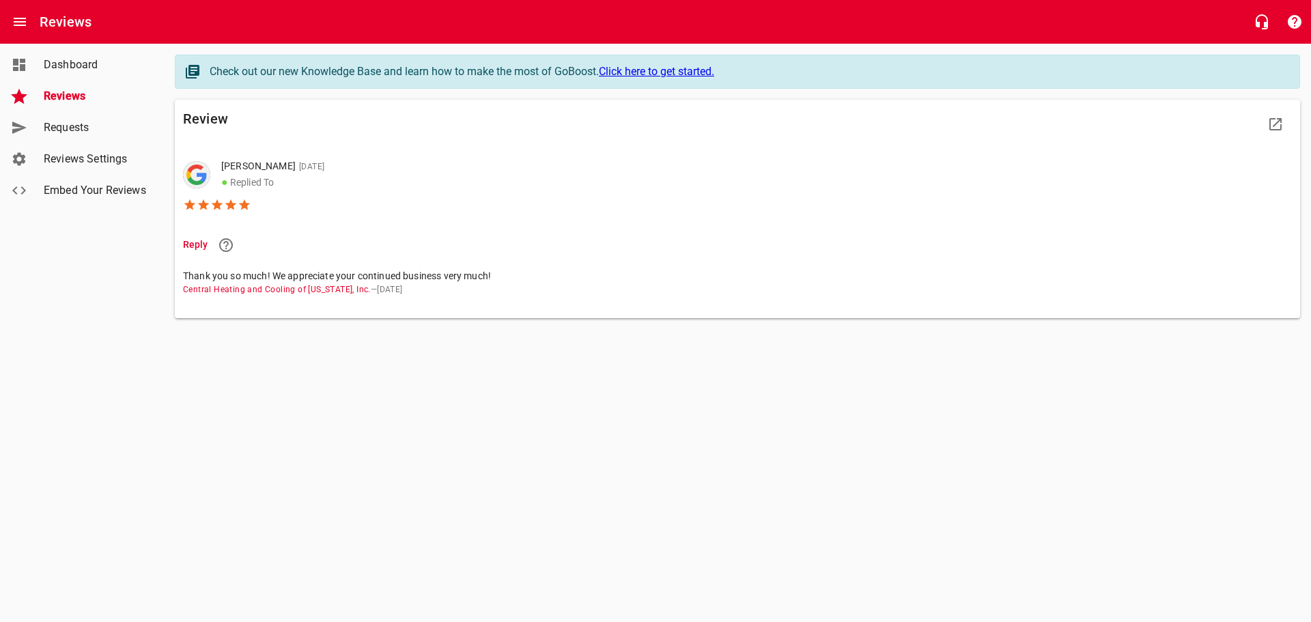
click at [59, 92] on span "Reviews" at bounding box center [96, 96] width 104 height 16
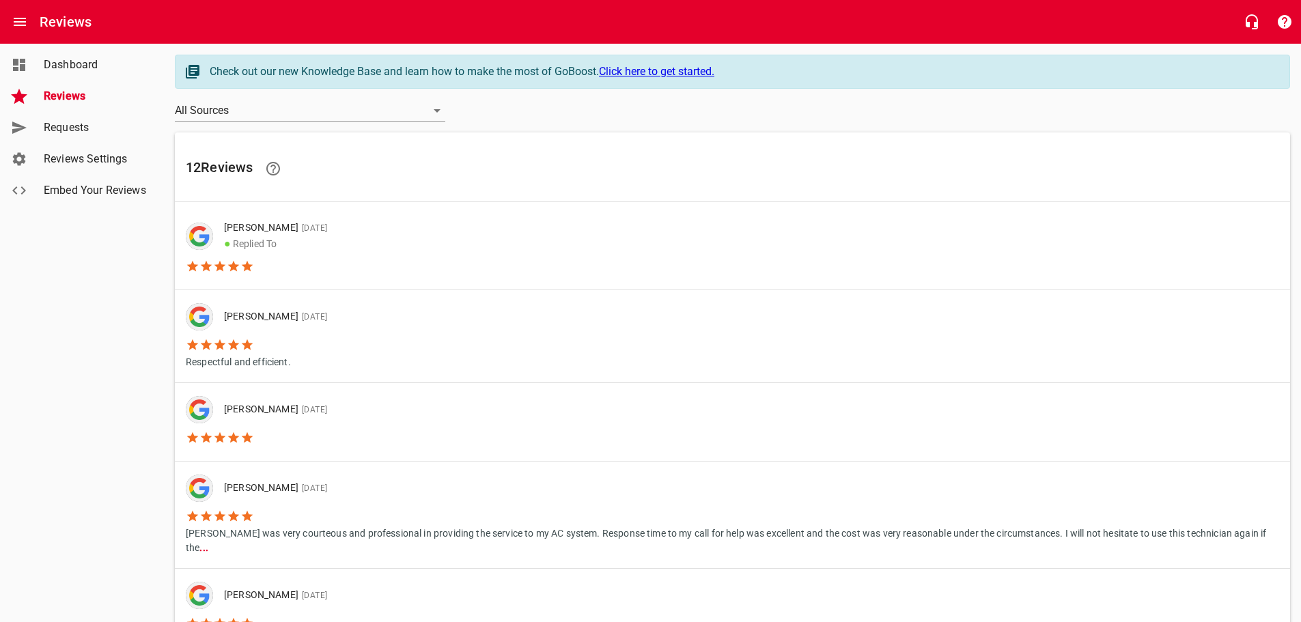
click at [336, 329] on li "[PERSON_NAME] [DATE]" at bounding box center [262, 316] width 152 height 27
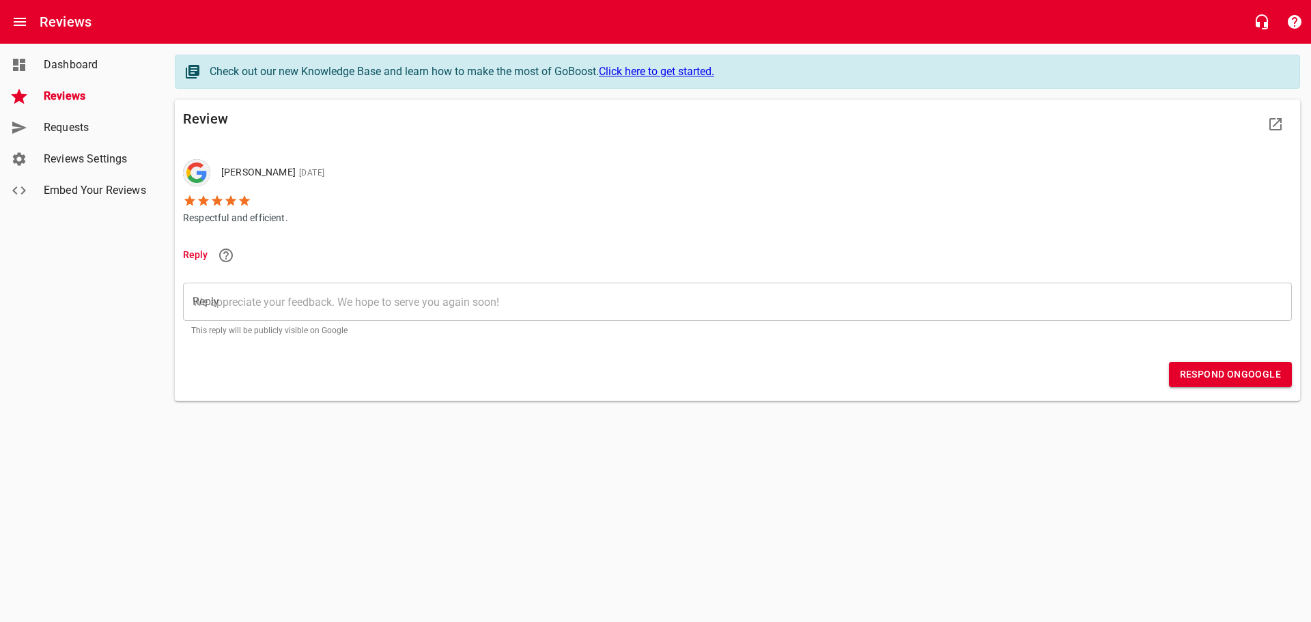
click at [292, 297] on textarea "Reply" at bounding box center [738, 302] width 1090 height 13
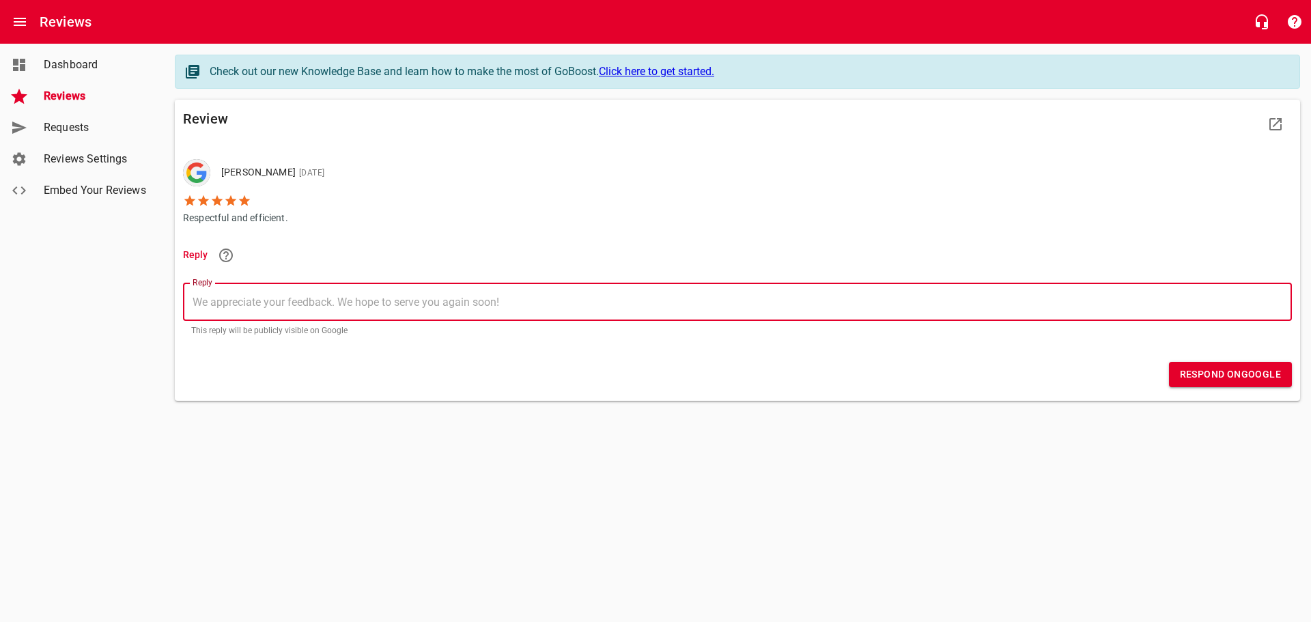
type textarea "T"
type textarea "Th"
type textarea "Tha"
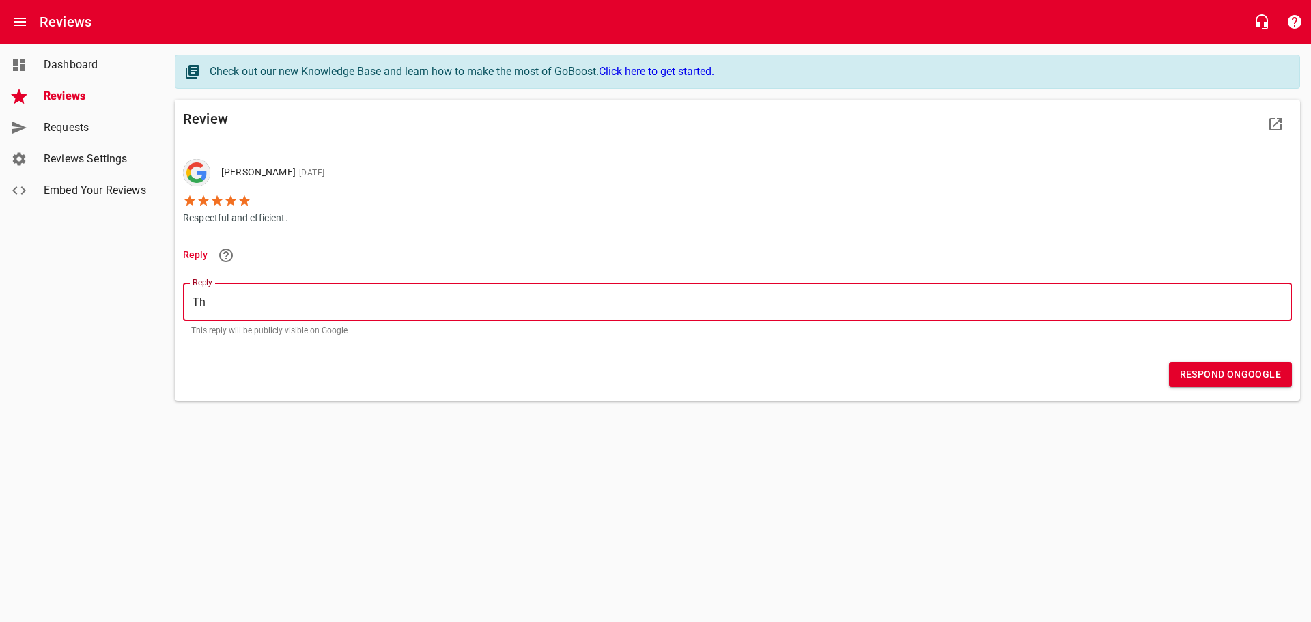
type textarea "Tha"
type textarea "Than"
type textarea "Thank"
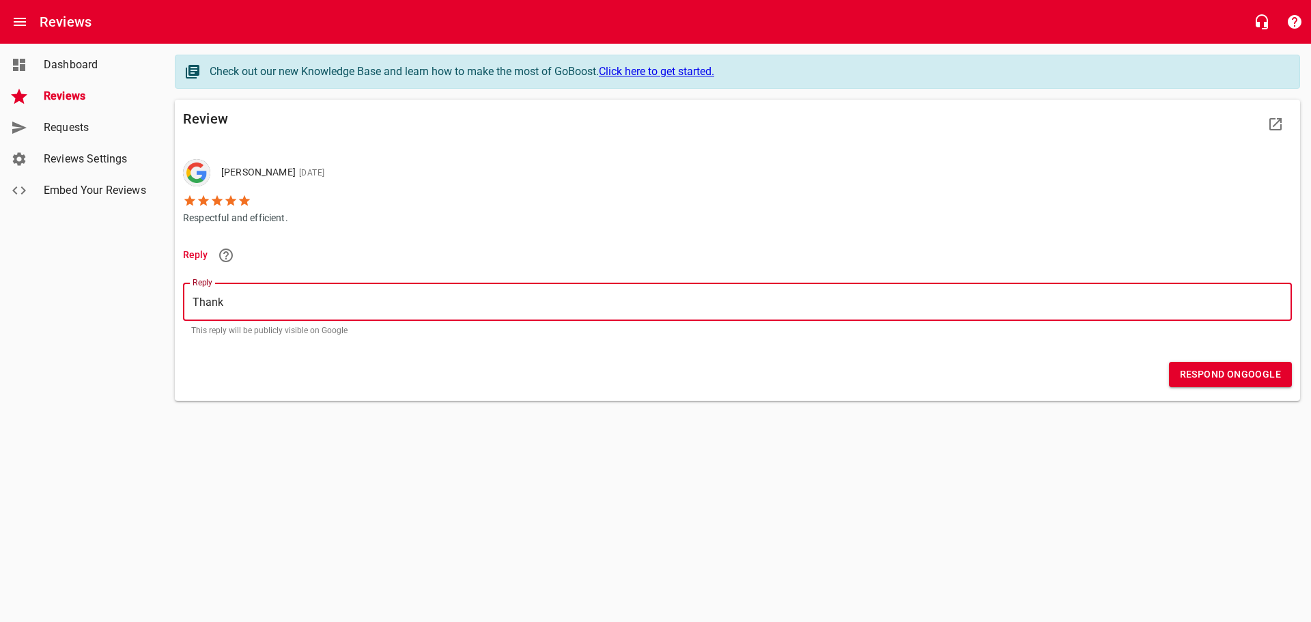
type textarea "Thank"
type textarea "Thank y"
type textarea "Thank yo"
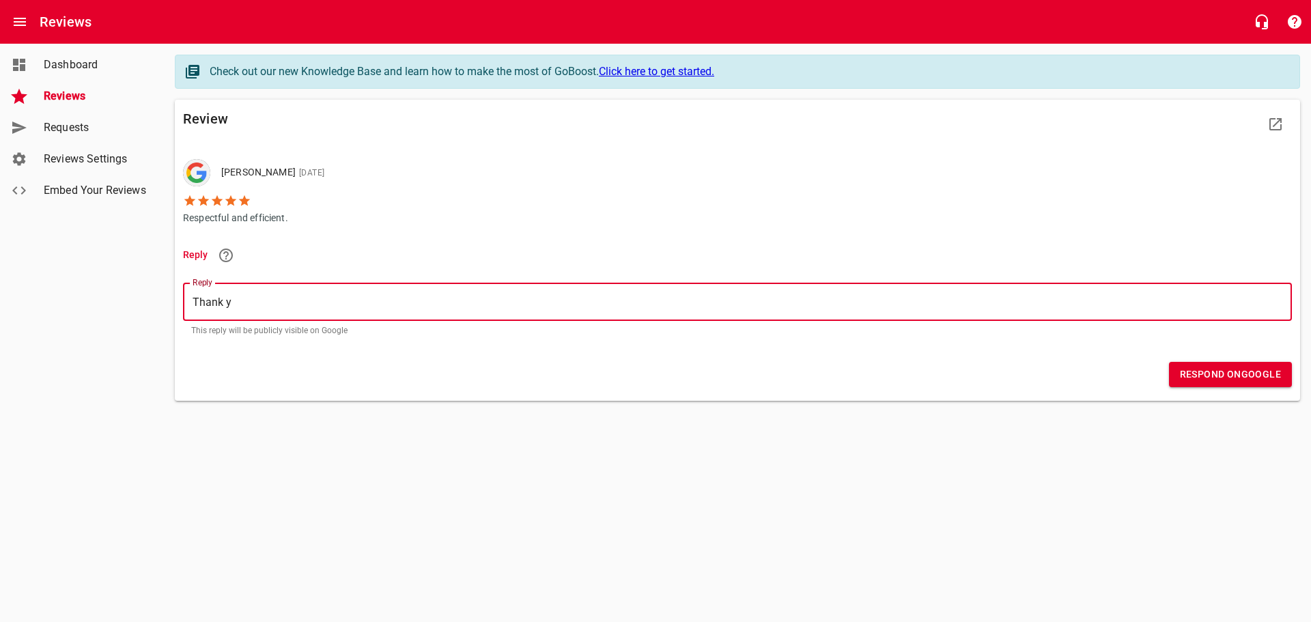
type textarea "Thank yo"
type textarea "Thank you"
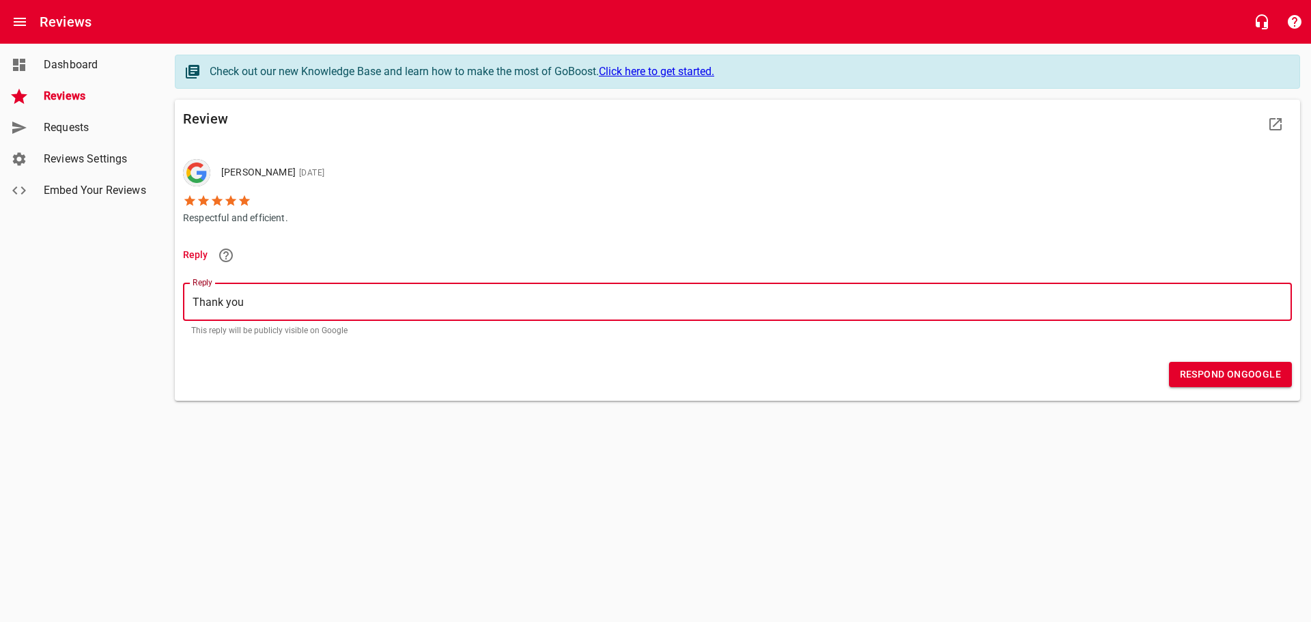
type textarea "Thank you M"
type textarea "Thank you Mr"
type textarea "Thank you Mrs"
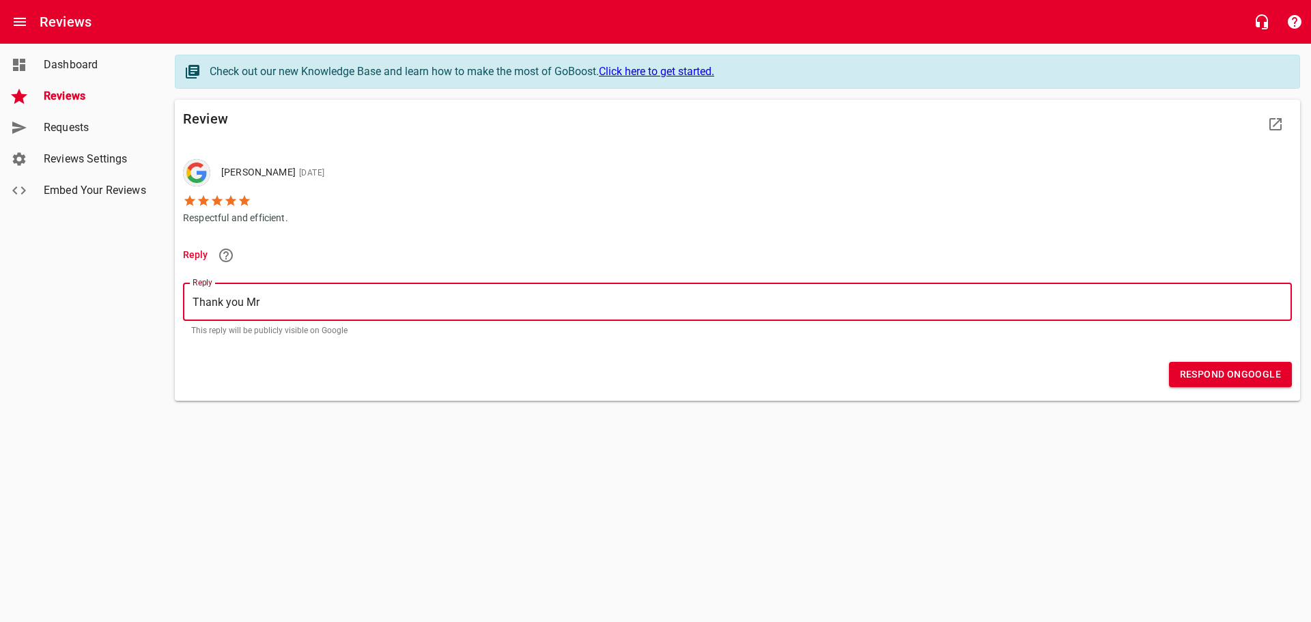
type textarea "Thank you Mrs"
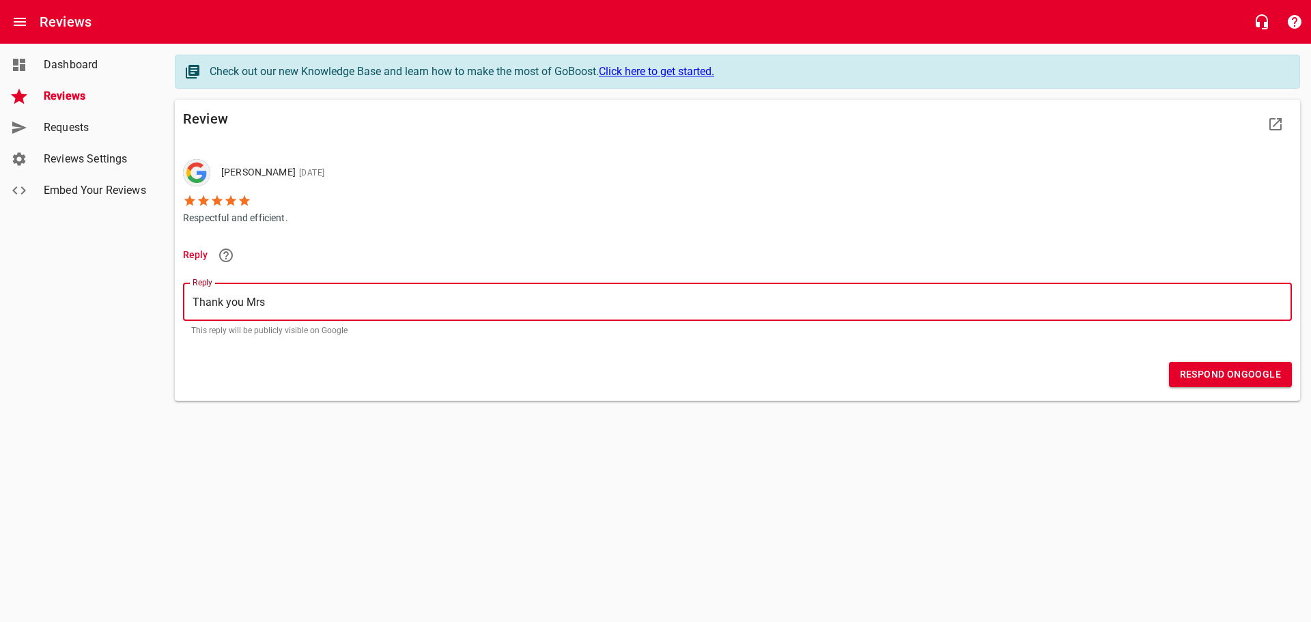
type textarea "Thank you Mrs."
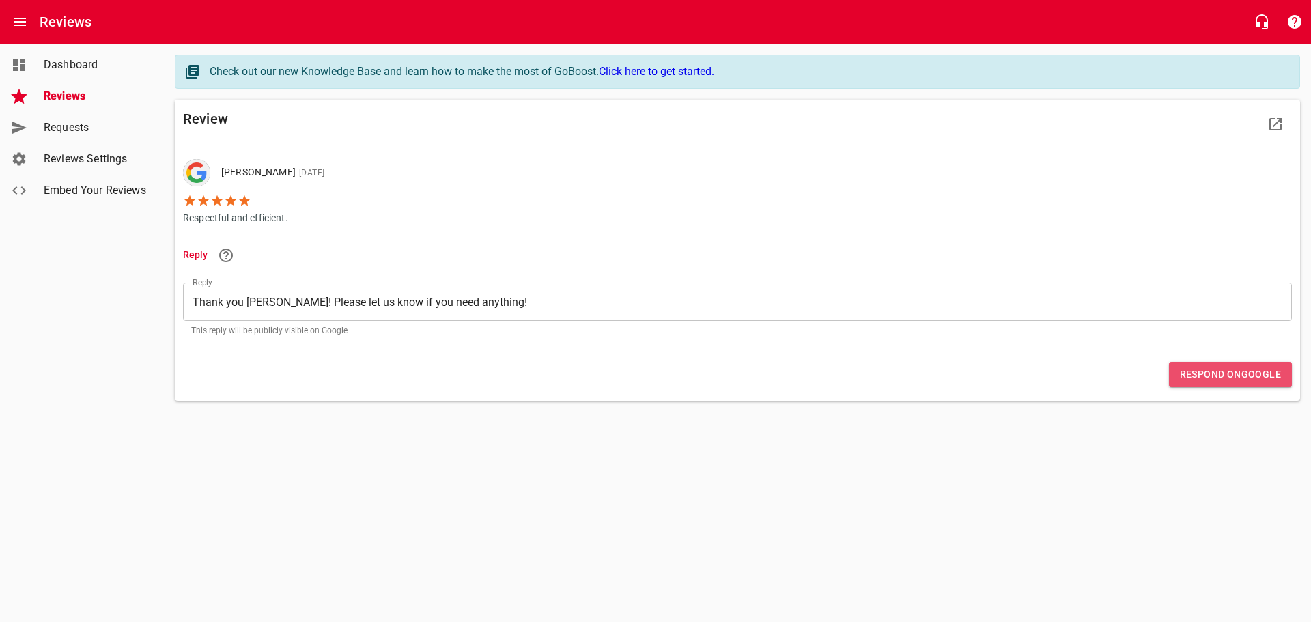
click at [1221, 376] on span "Respond on Google" at bounding box center [1230, 374] width 101 height 17
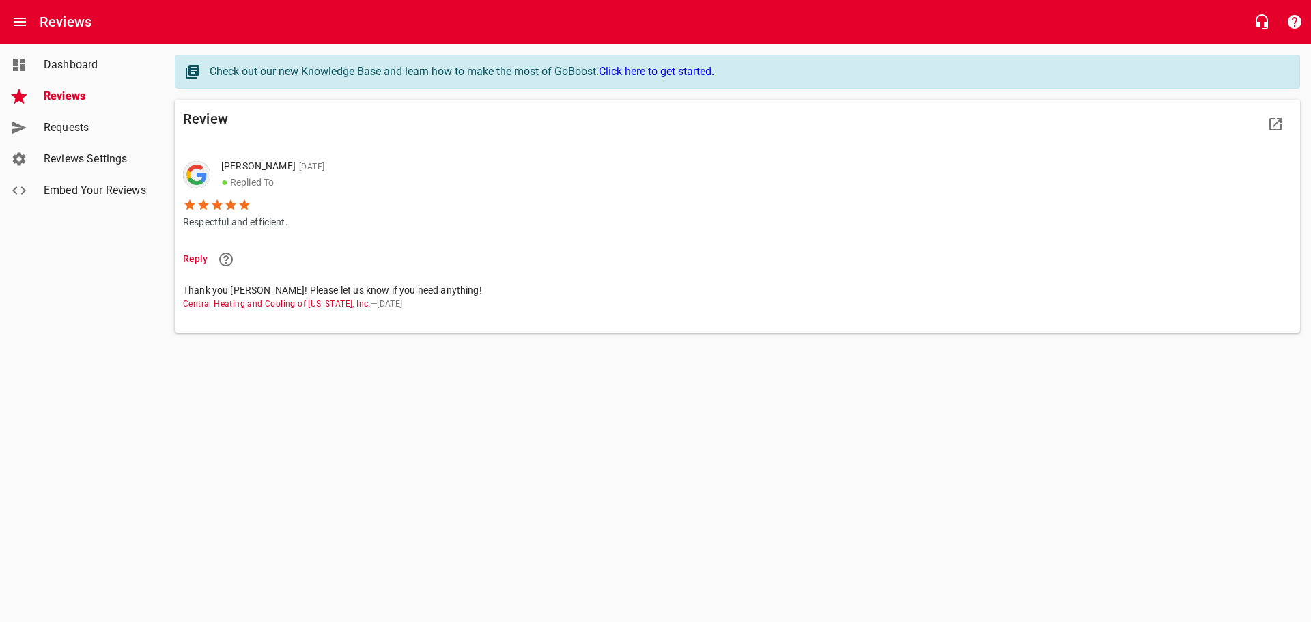
click at [72, 91] on span "Reviews" at bounding box center [96, 96] width 104 height 16
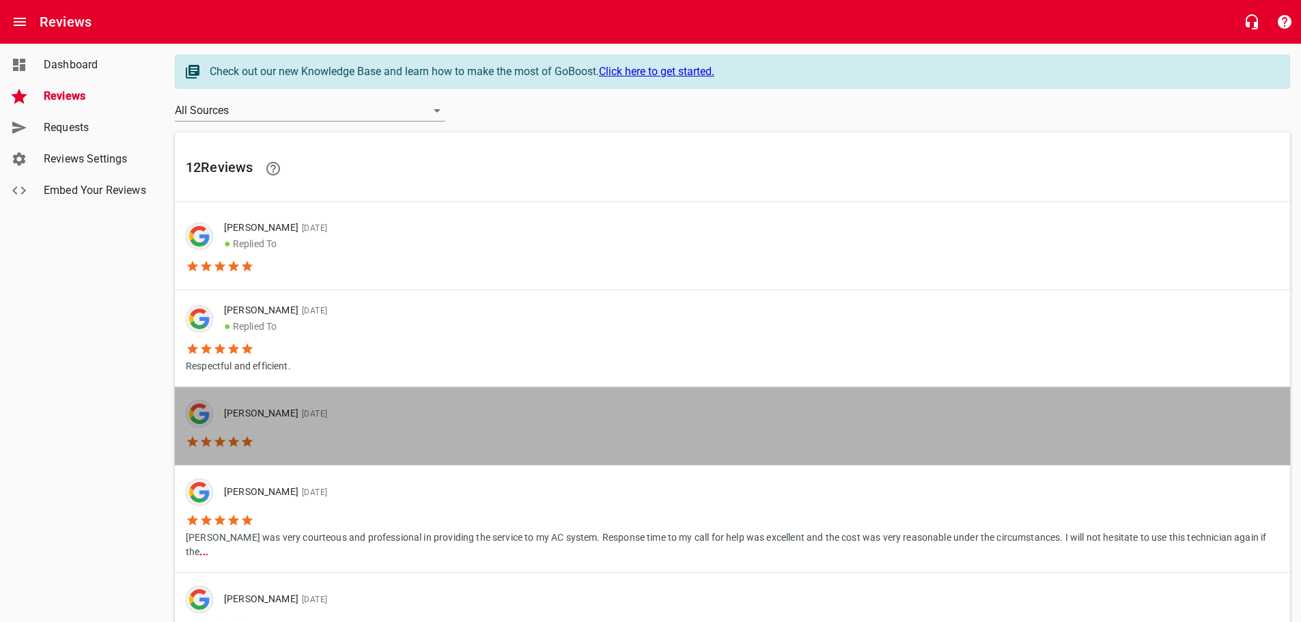
click at [326, 420] on p "[PERSON_NAME] [DATE]" at bounding box center [275, 413] width 103 height 15
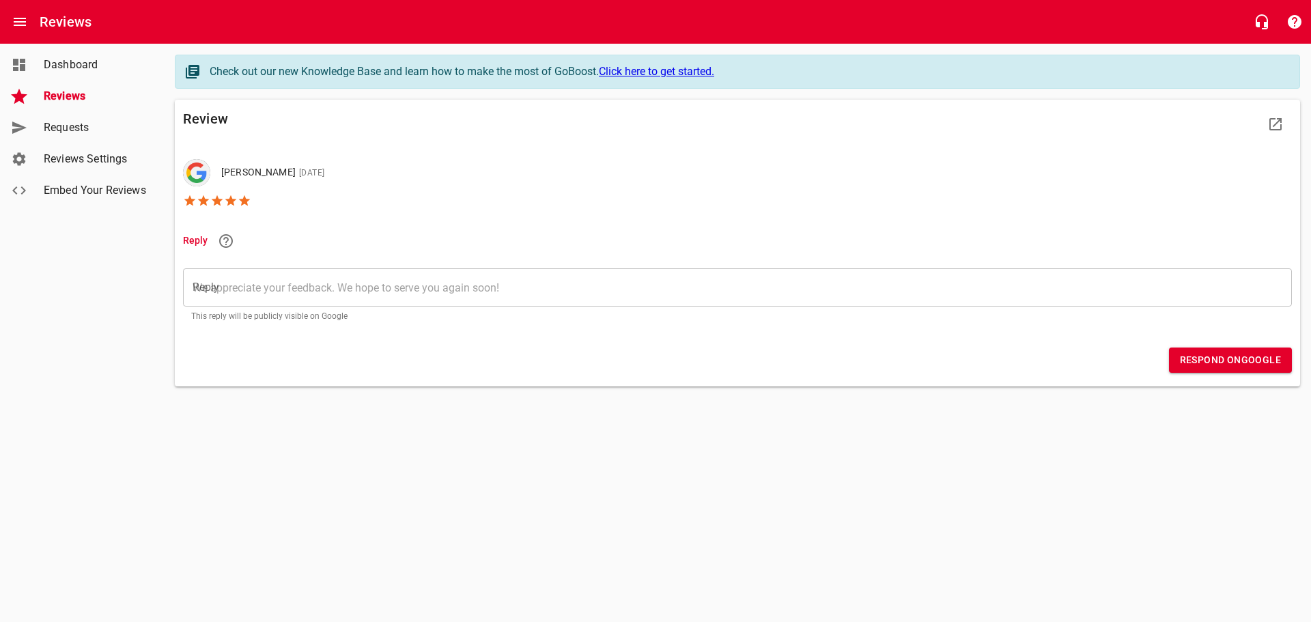
click at [295, 285] on textarea "Reply" at bounding box center [738, 287] width 1090 height 13
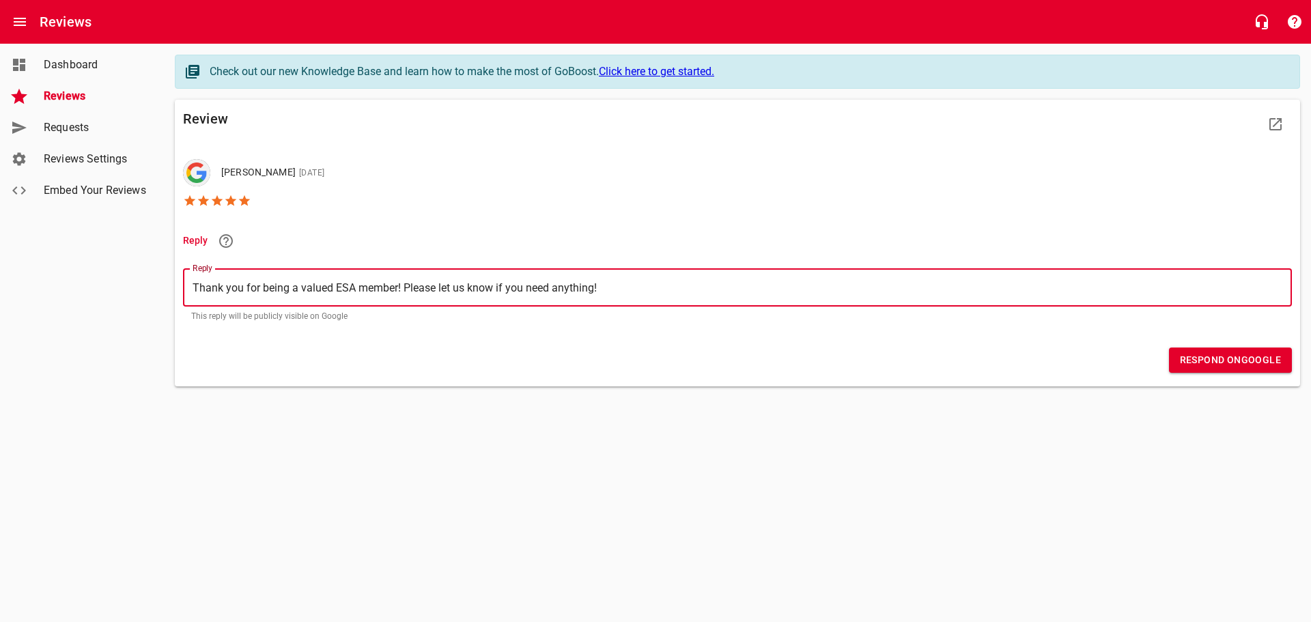
click at [1209, 360] on span "Respond on Google" at bounding box center [1230, 360] width 101 height 17
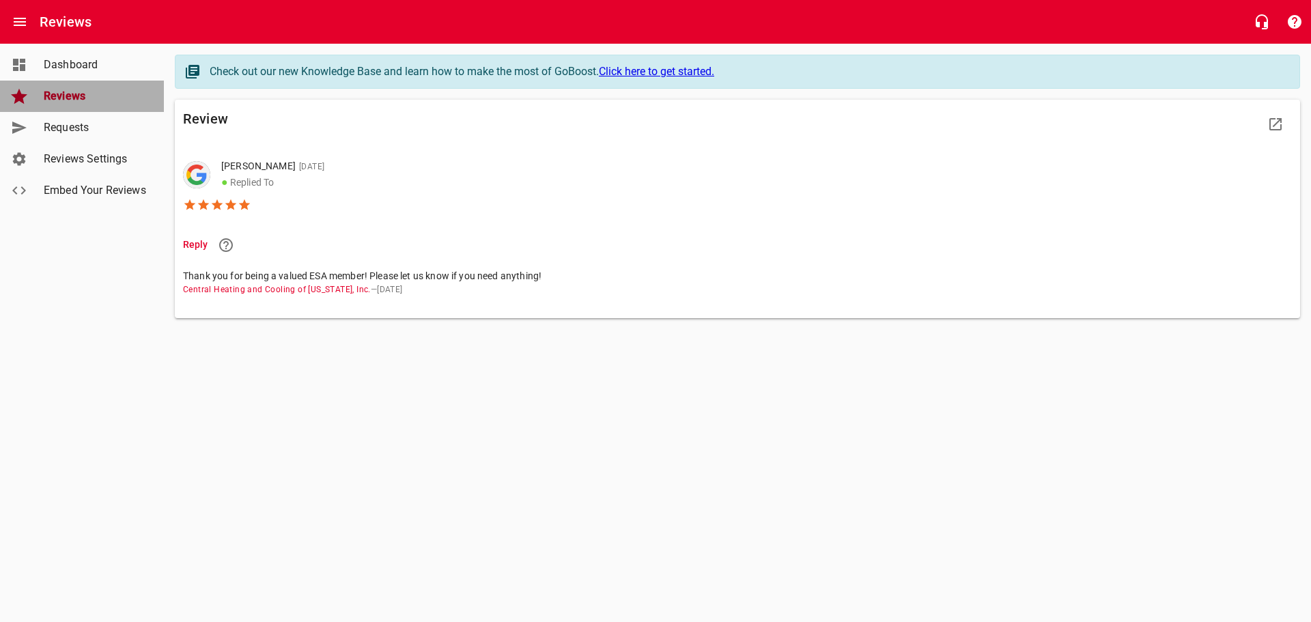
click at [66, 92] on span "Reviews" at bounding box center [96, 96] width 104 height 16
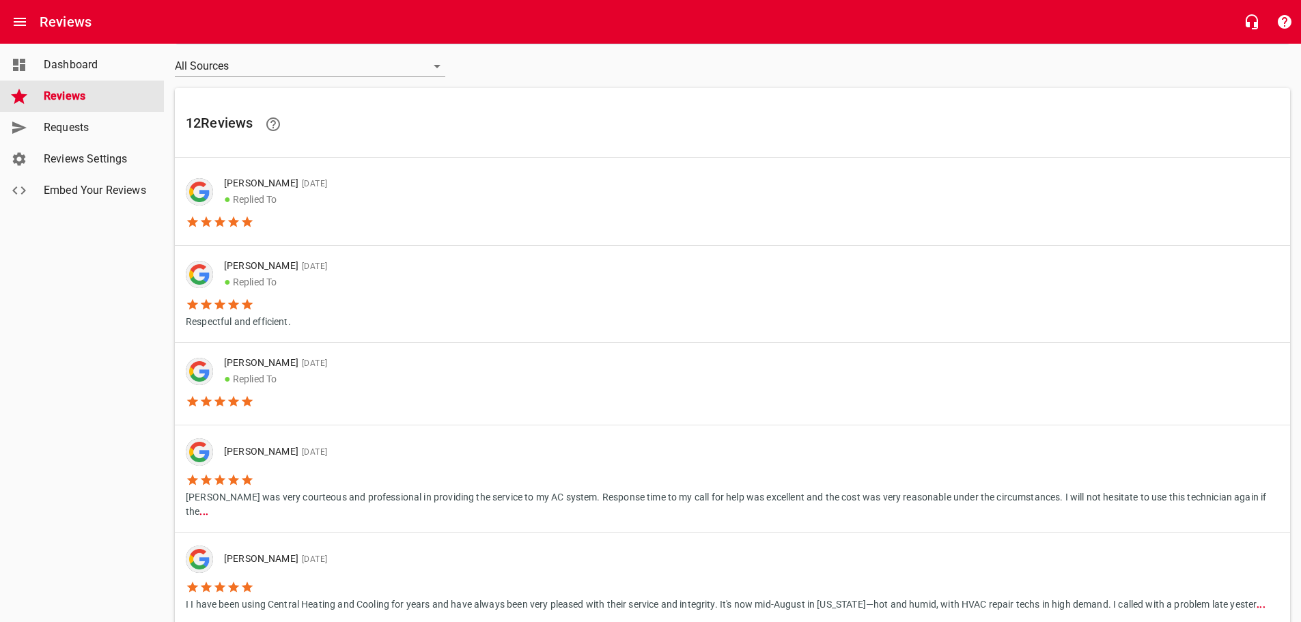
scroll to position [68, 0]
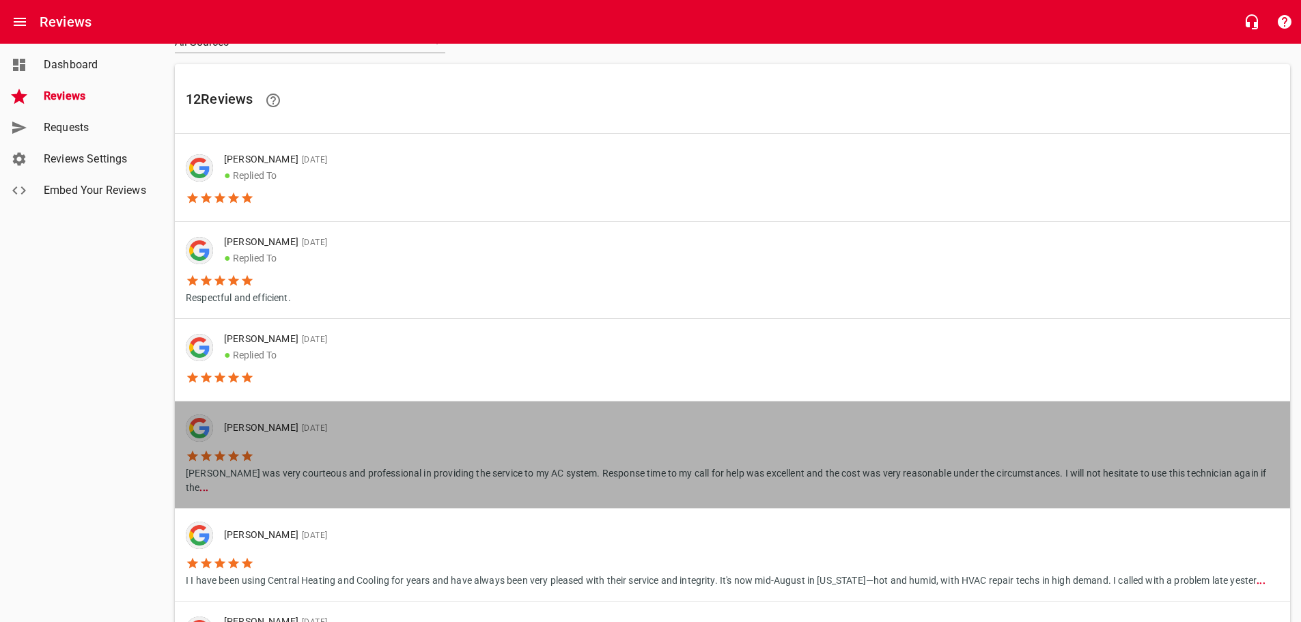
click at [395, 446] on li "[PERSON_NAME] was very courteous and professional in providing the service to m…" at bounding box center [732, 468] width 1093 height 53
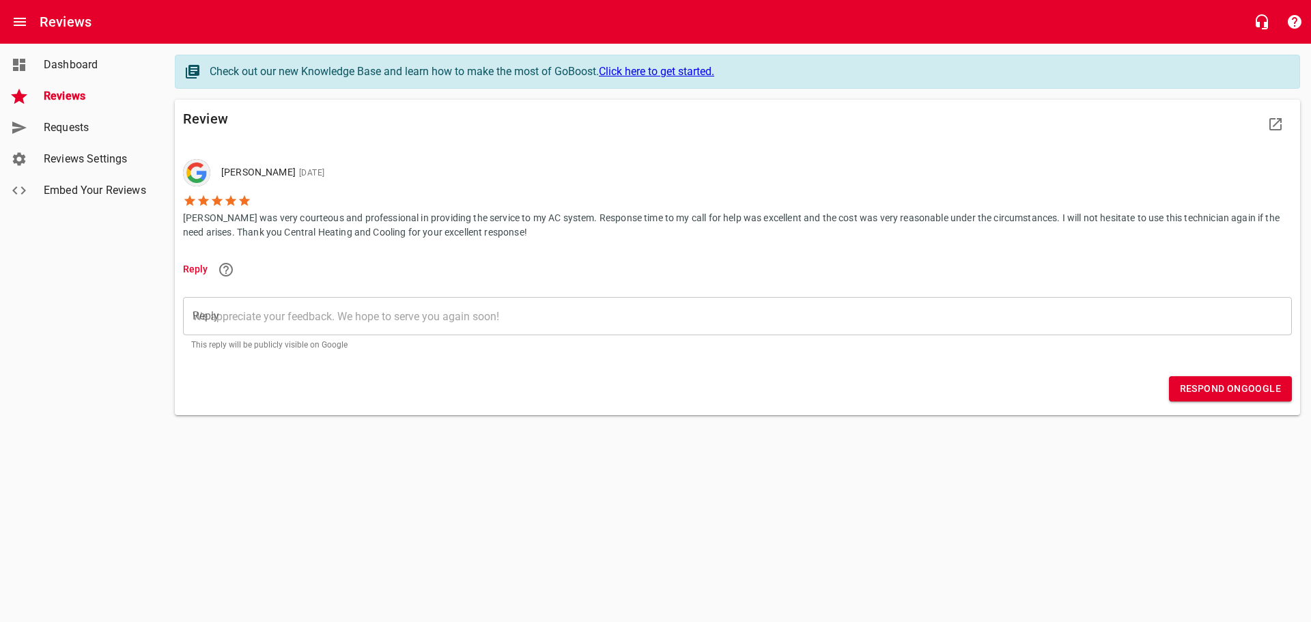
click at [330, 313] on textarea "Reply" at bounding box center [738, 316] width 1090 height 13
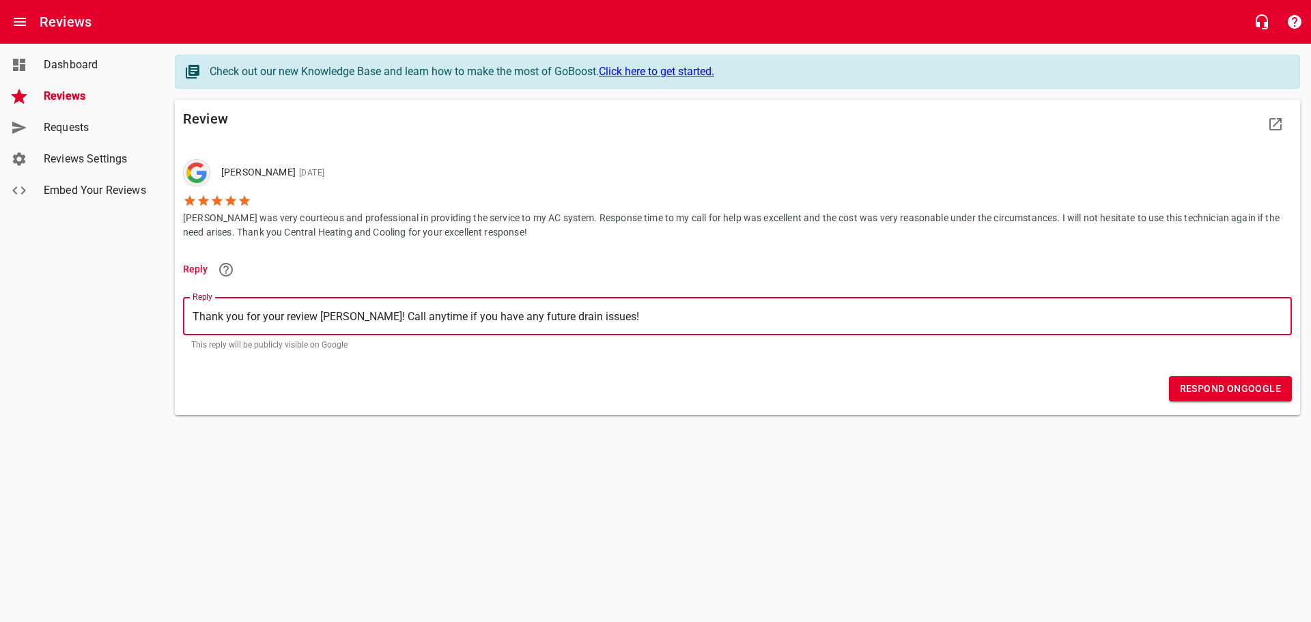
click at [1243, 392] on span "Respond on Google" at bounding box center [1230, 388] width 101 height 17
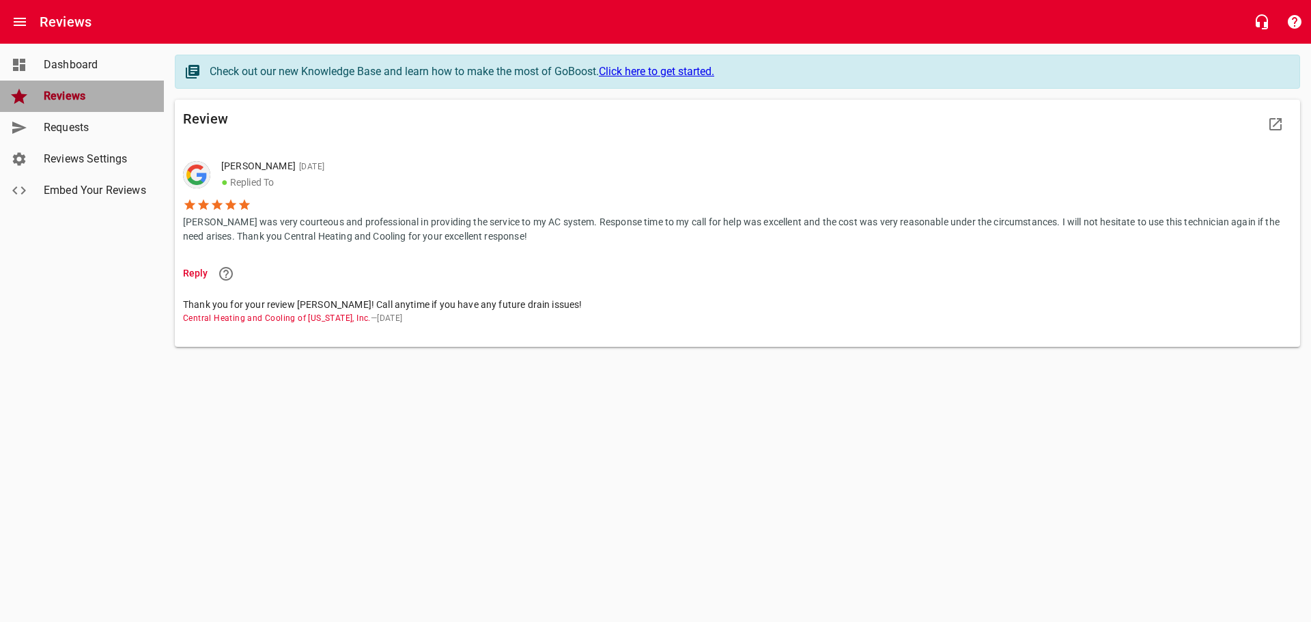
click at [61, 100] on span "Reviews" at bounding box center [96, 96] width 104 height 16
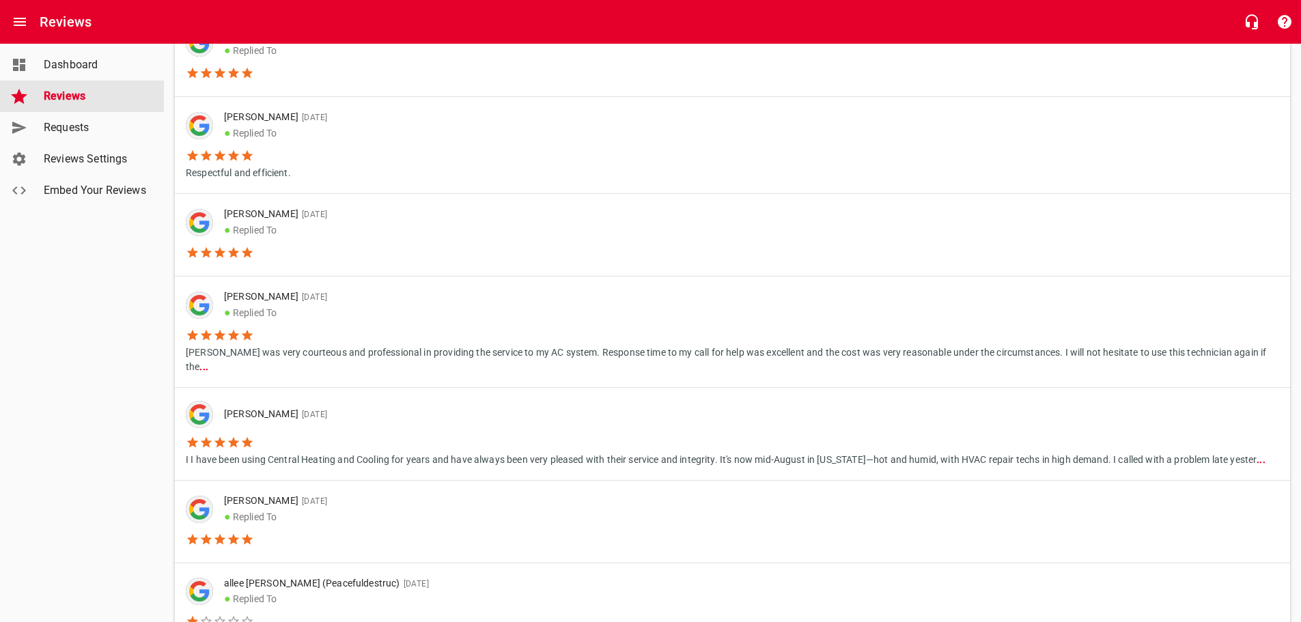
scroll to position [205, 0]
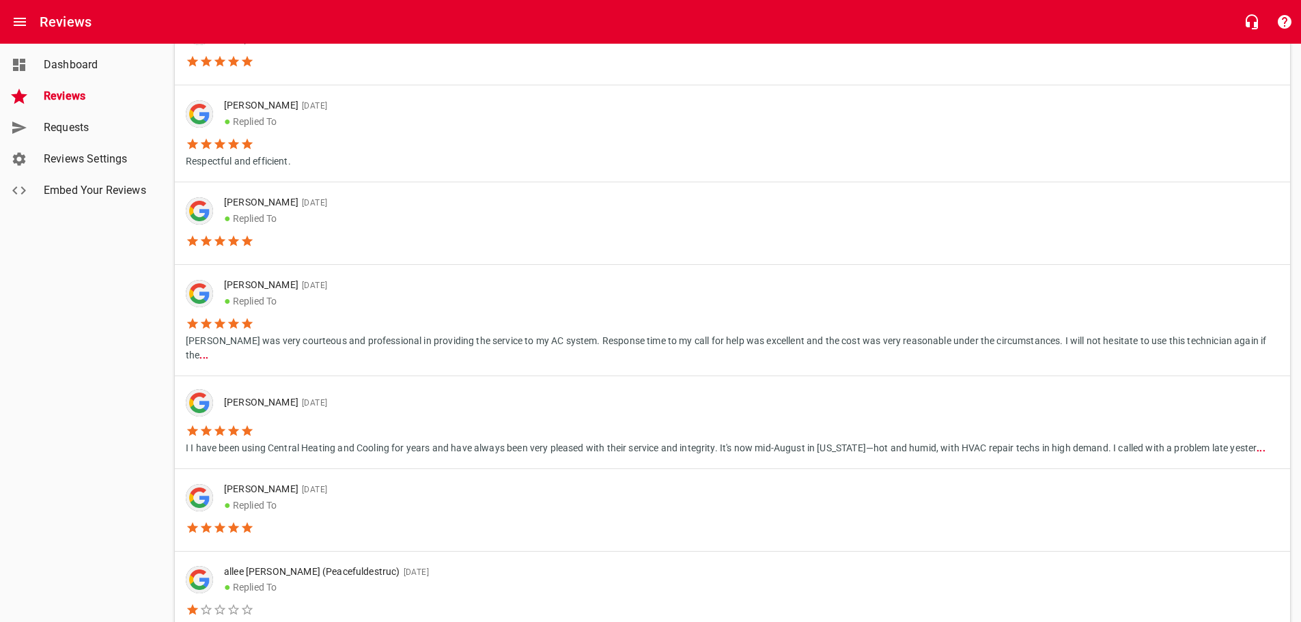
click at [381, 396] on li "[PERSON_NAME] [DATE]" at bounding box center [725, 402] width 1079 height 27
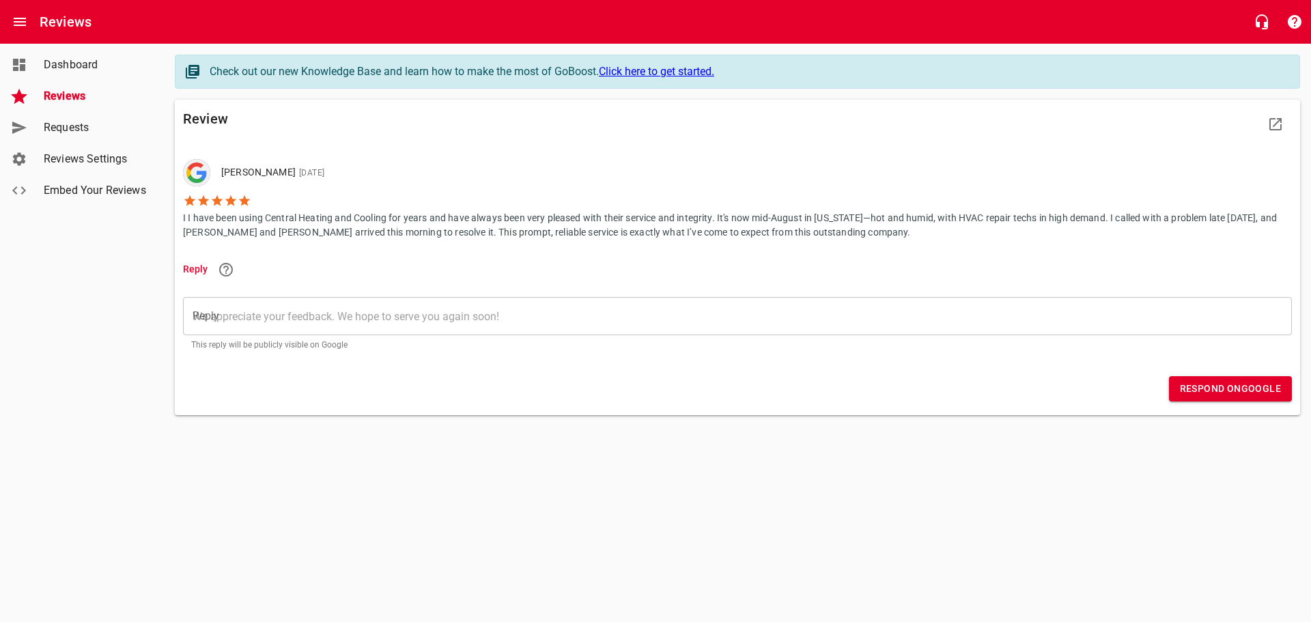
click at [224, 317] on textarea "Reply" at bounding box center [738, 316] width 1090 height 13
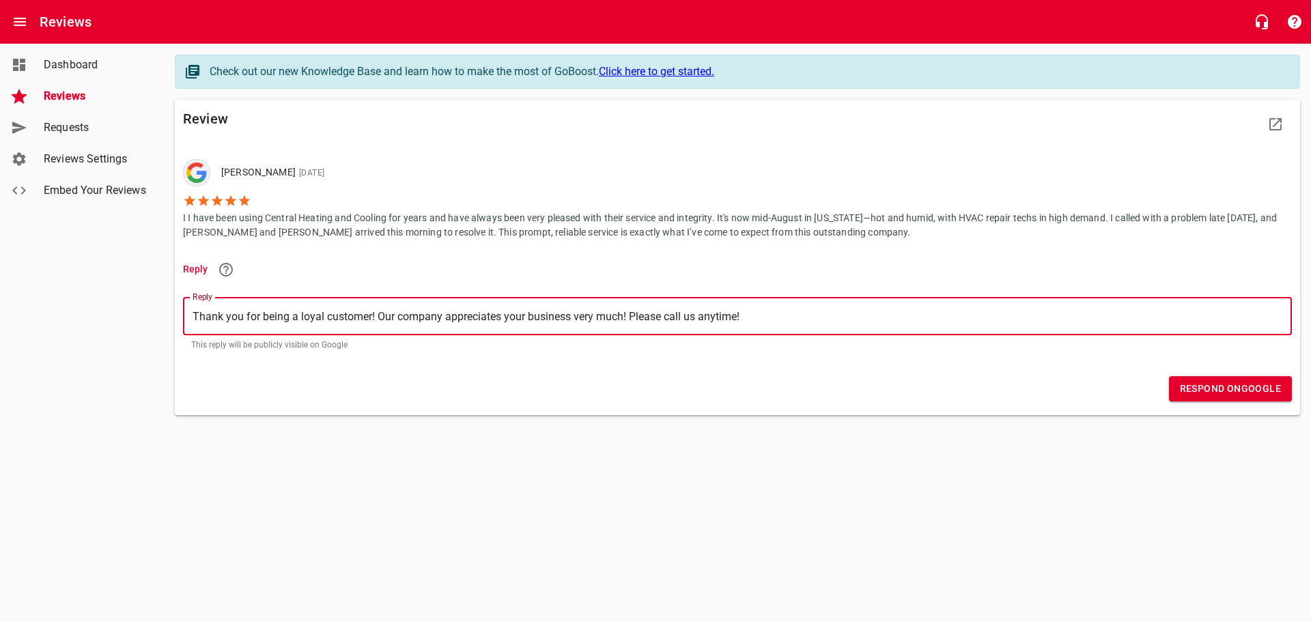
click at [1208, 392] on span "Respond on Google" at bounding box center [1230, 388] width 101 height 17
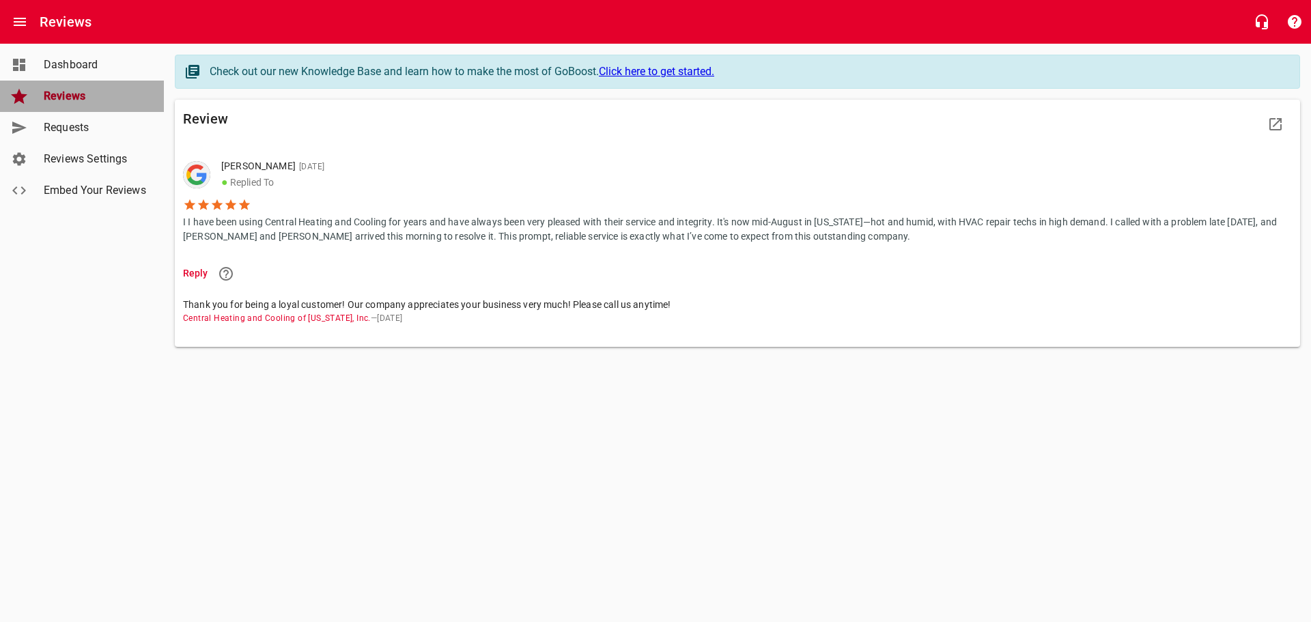
click at [55, 100] on span "Reviews" at bounding box center [96, 96] width 104 height 16
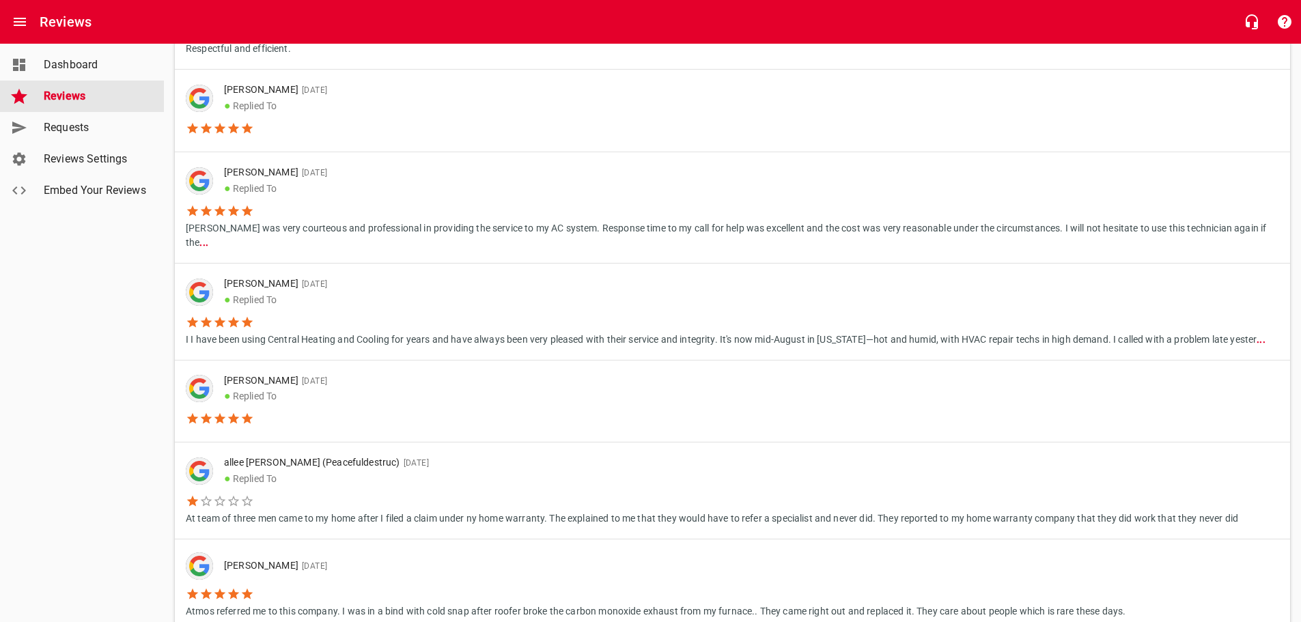
scroll to position [341, 0]
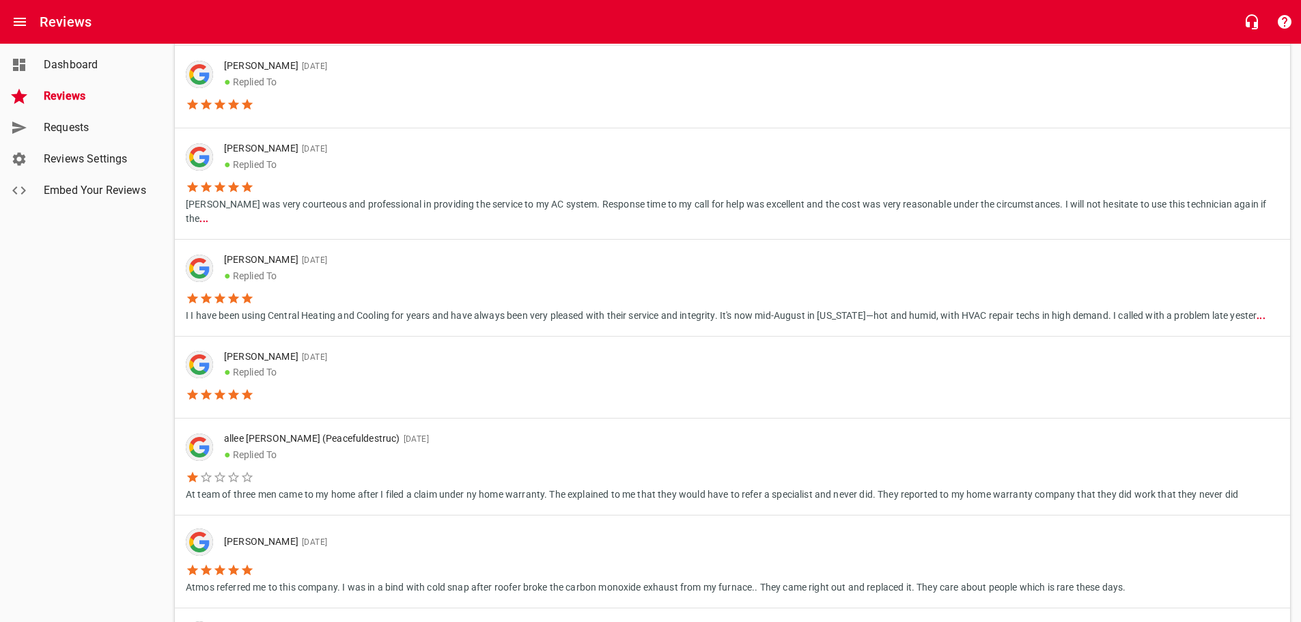
click at [396, 356] on link "[PERSON_NAME] [DATE] ● Replied To" at bounding box center [732, 378] width 1115 height 82
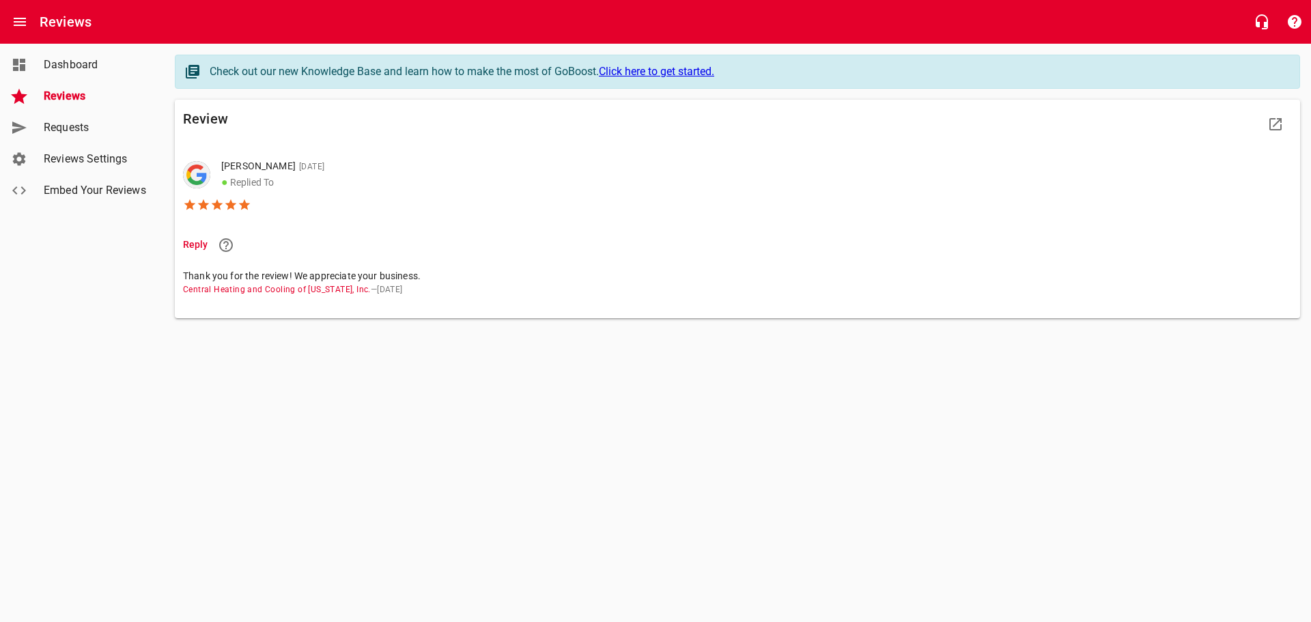
click at [68, 95] on span "Reviews" at bounding box center [96, 96] width 104 height 16
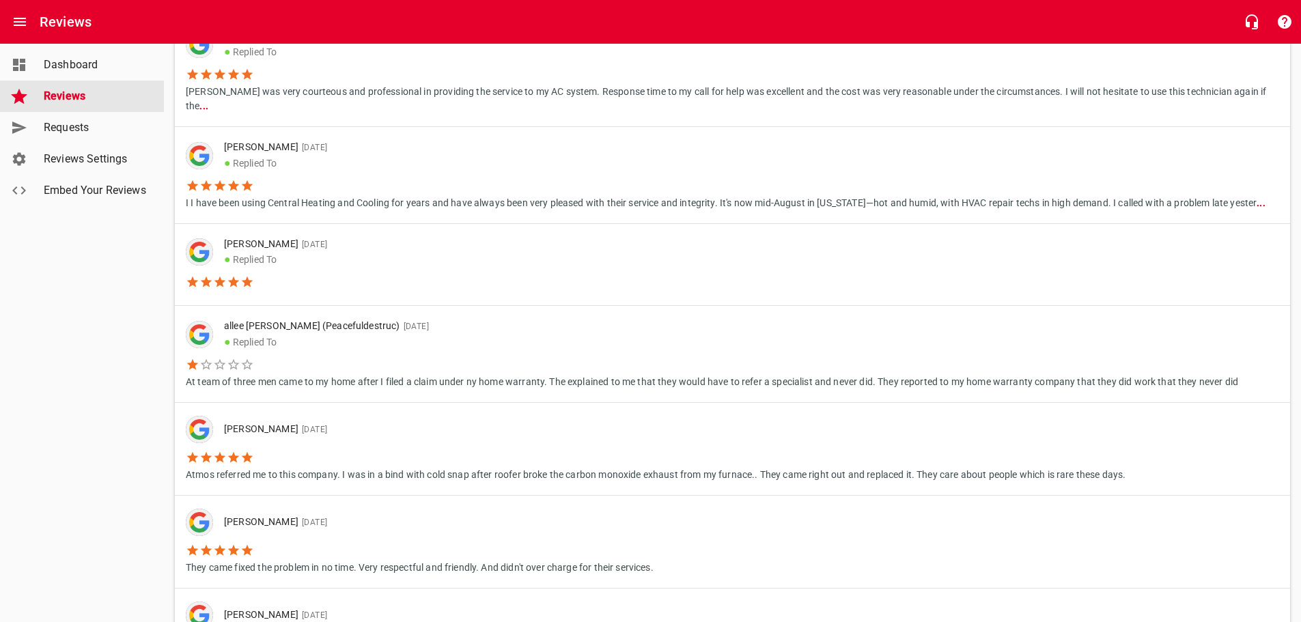
scroll to position [478, 0]
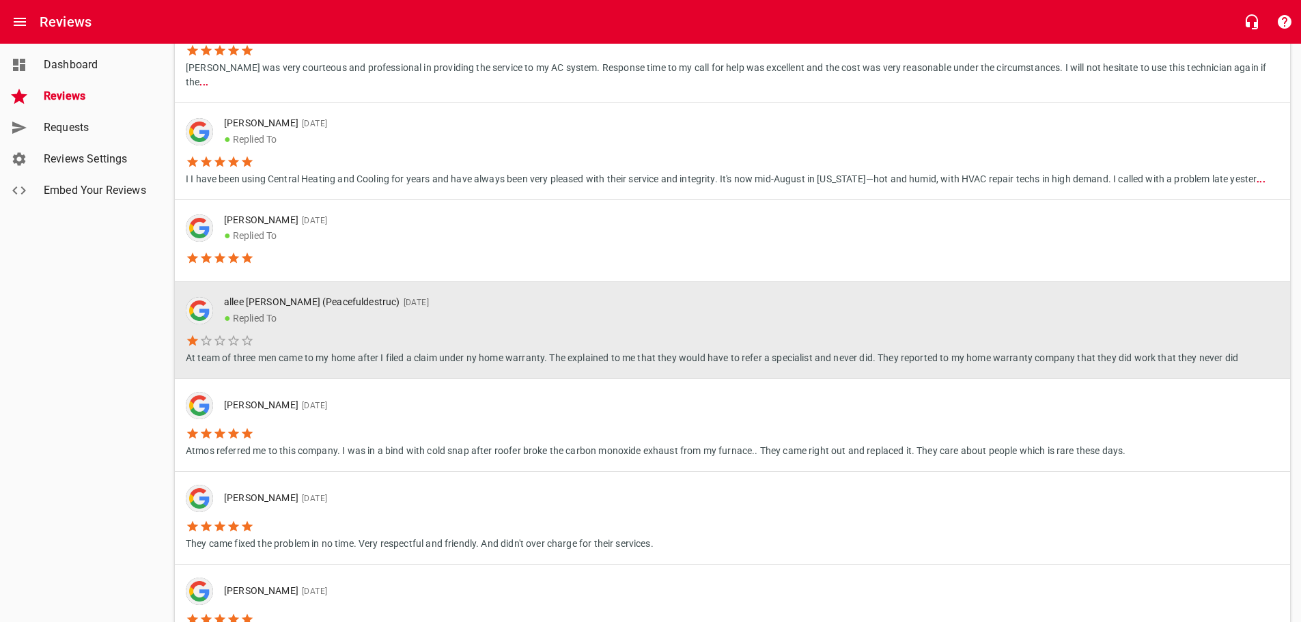
click at [530, 326] on li "At team of three men came to my home after I filed a claim under ny home warran…" at bounding box center [712, 345] width 1052 height 39
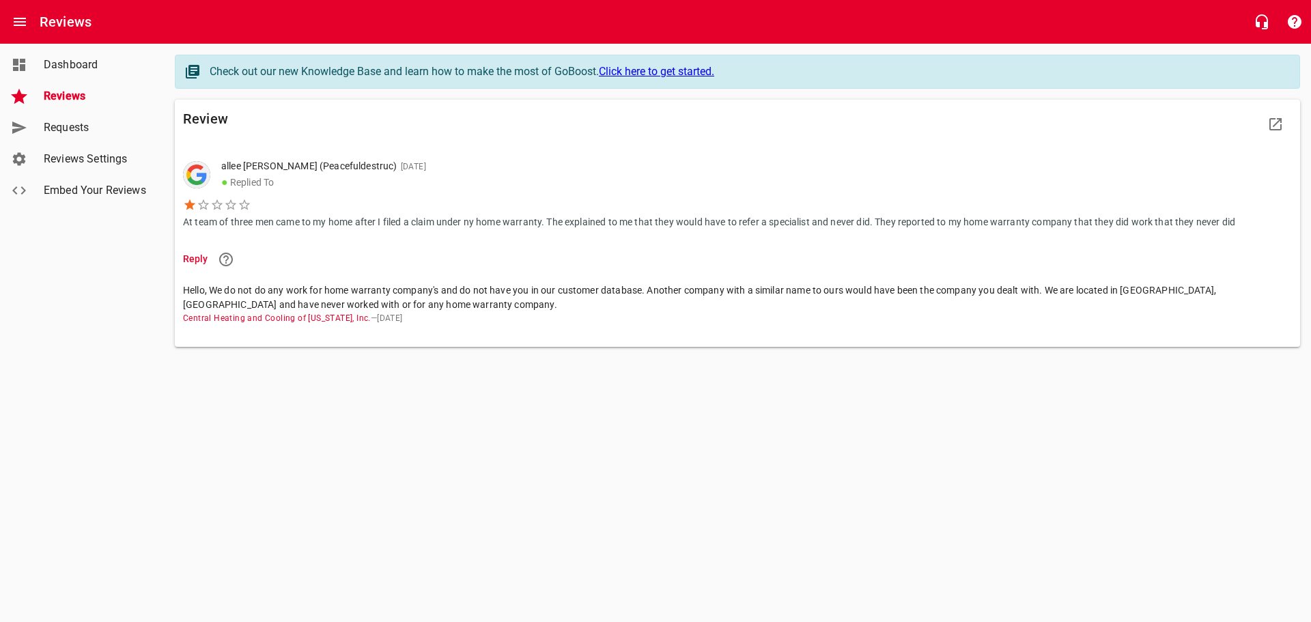
click at [54, 91] on span "Reviews" at bounding box center [96, 96] width 104 height 16
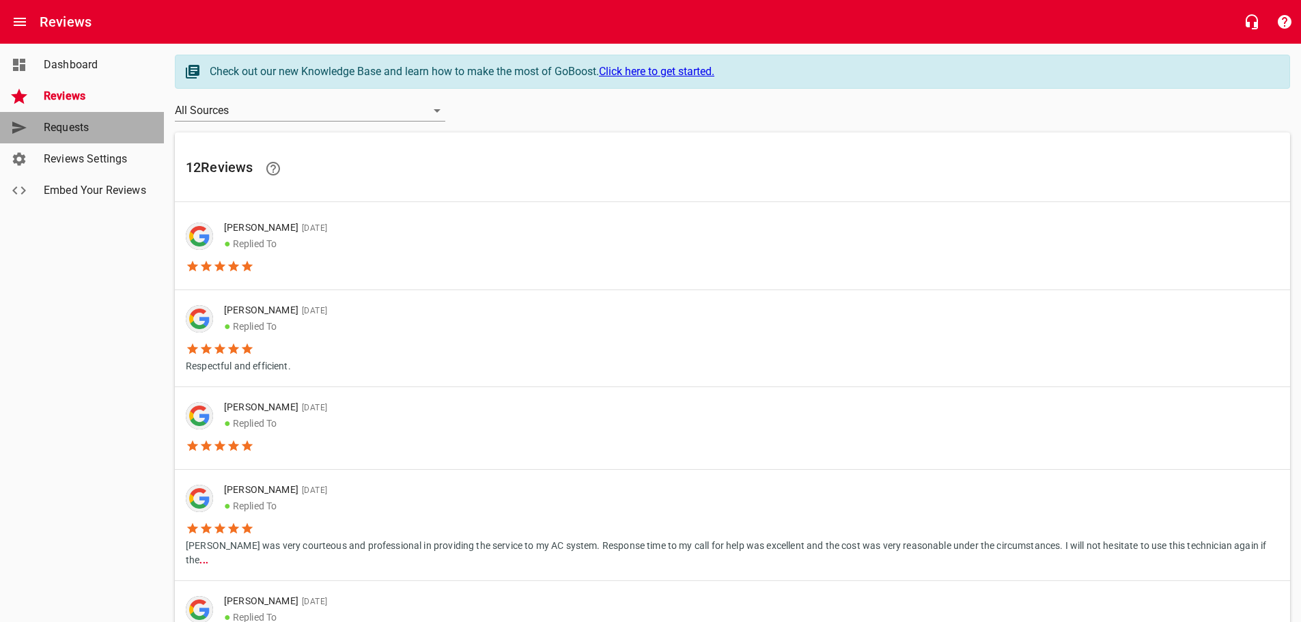
click at [80, 121] on span "Requests" at bounding box center [96, 127] width 104 height 16
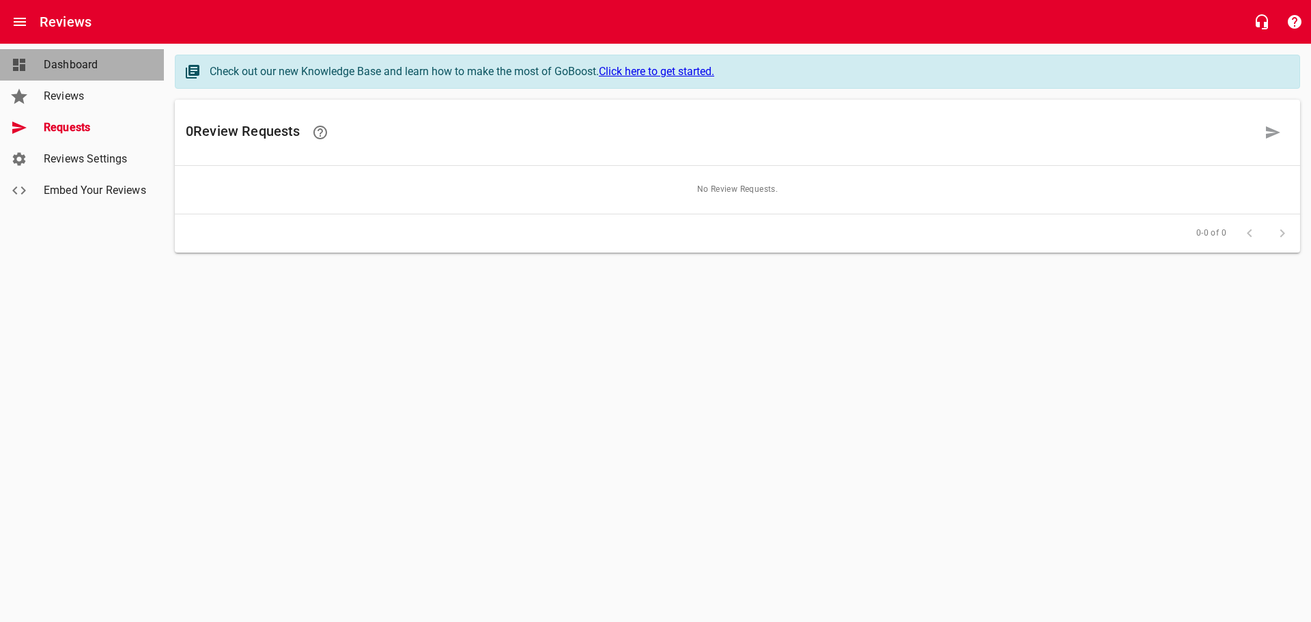
click at [57, 68] on span "Dashboard" at bounding box center [96, 65] width 104 height 16
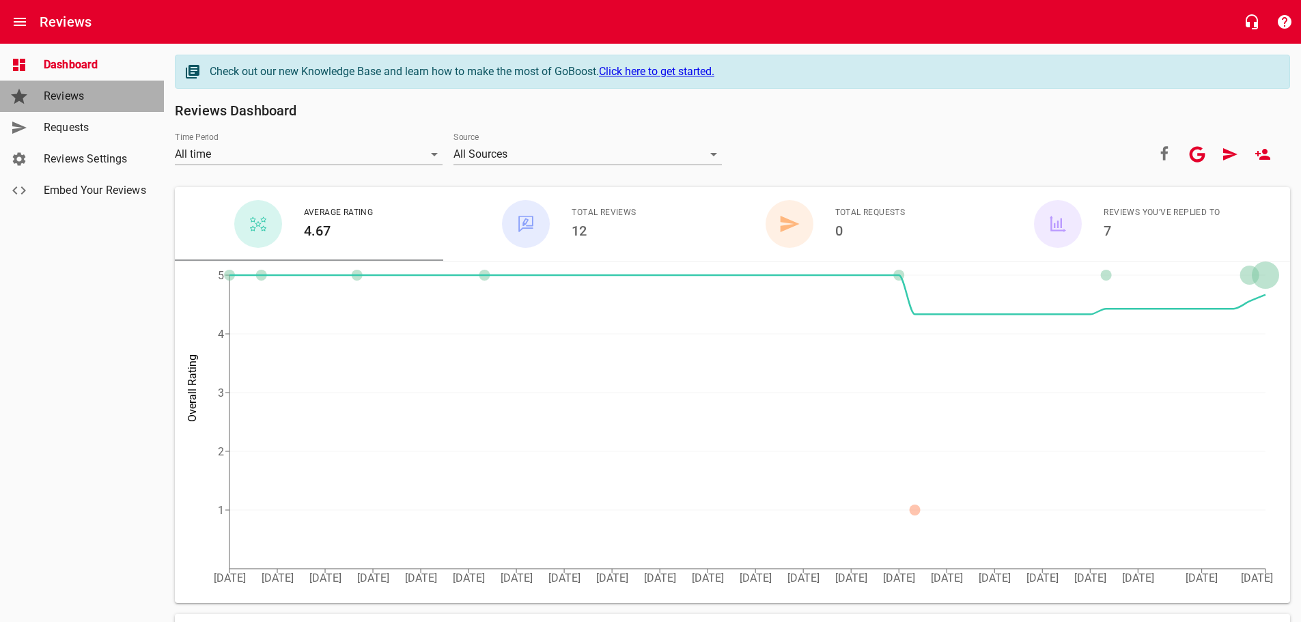
click at [79, 98] on span "Reviews" at bounding box center [96, 96] width 104 height 16
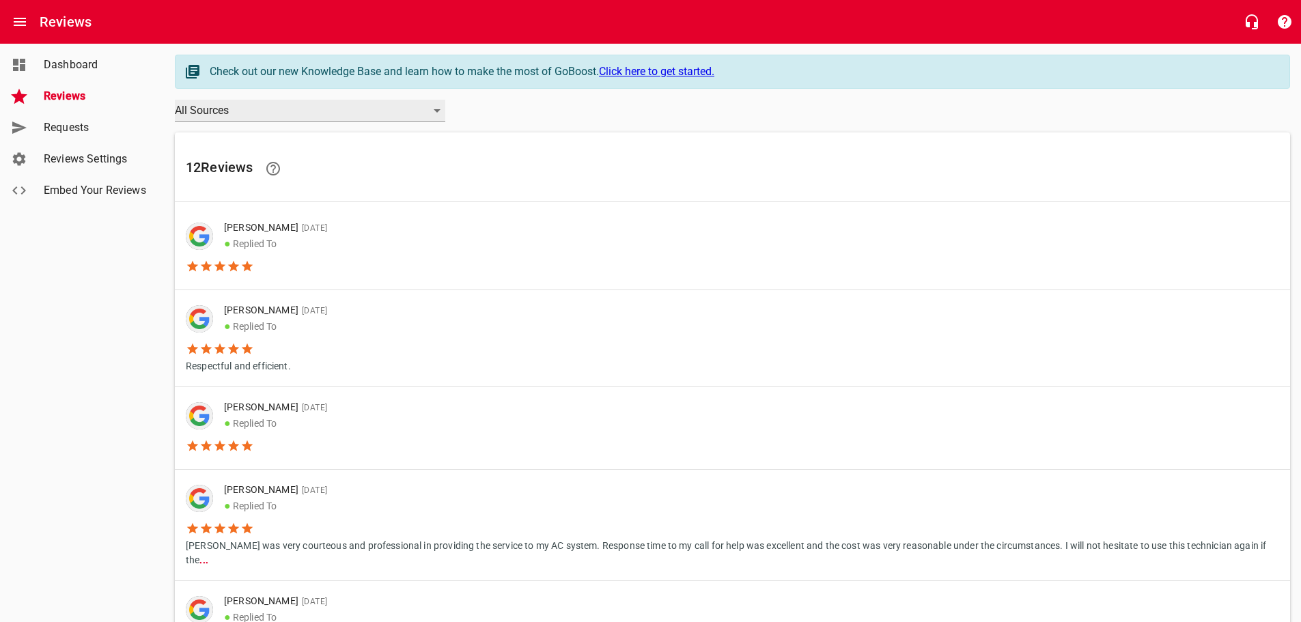
click at [395, 109] on div "All Sources" at bounding box center [310, 111] width 270 height 22
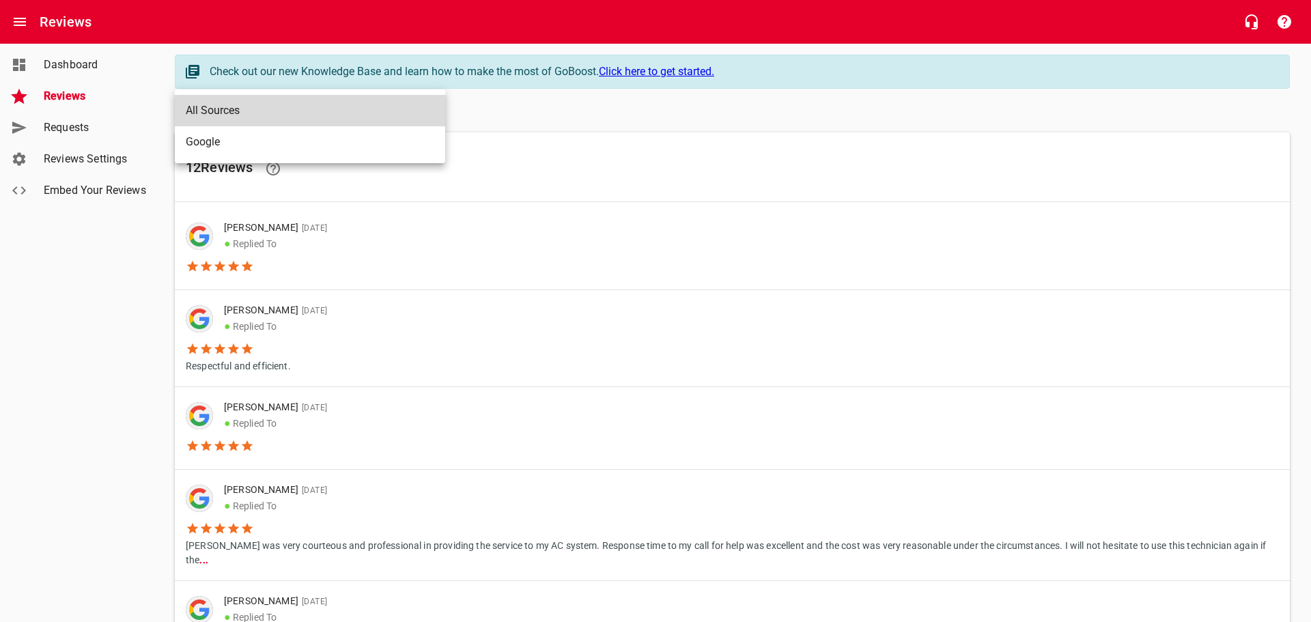
click at [395, 110] on li "All Sources" at bounding box center [310, 110] width 270 height 31
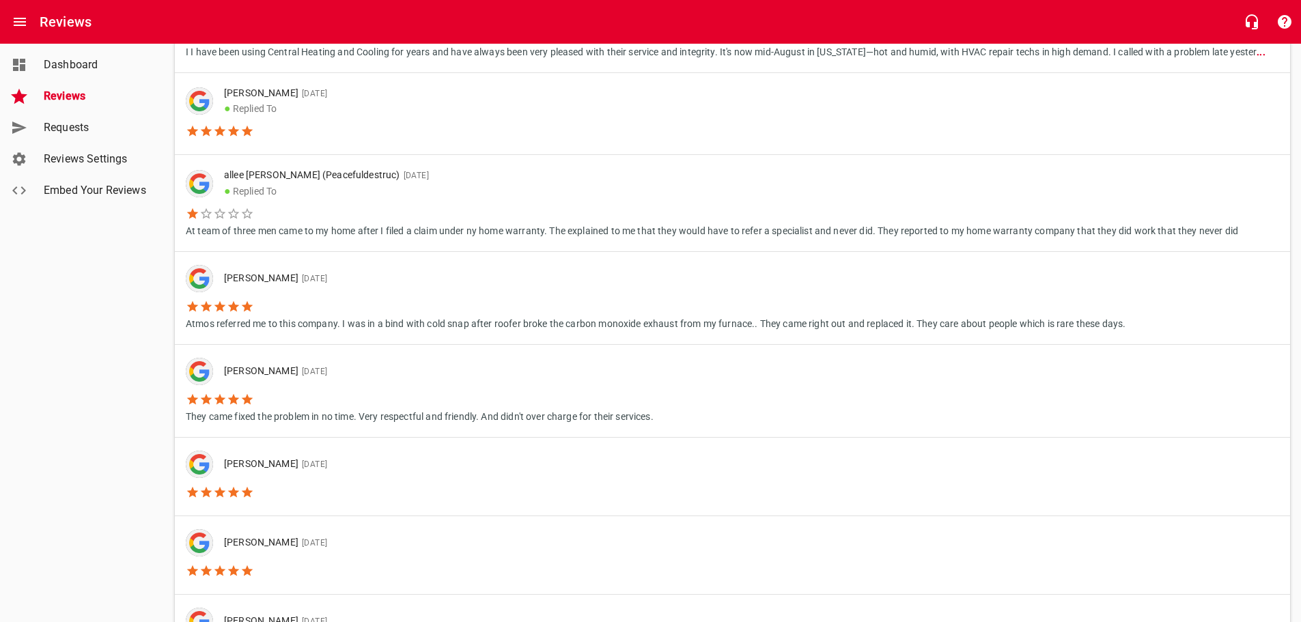
scroll to position [739, 0]
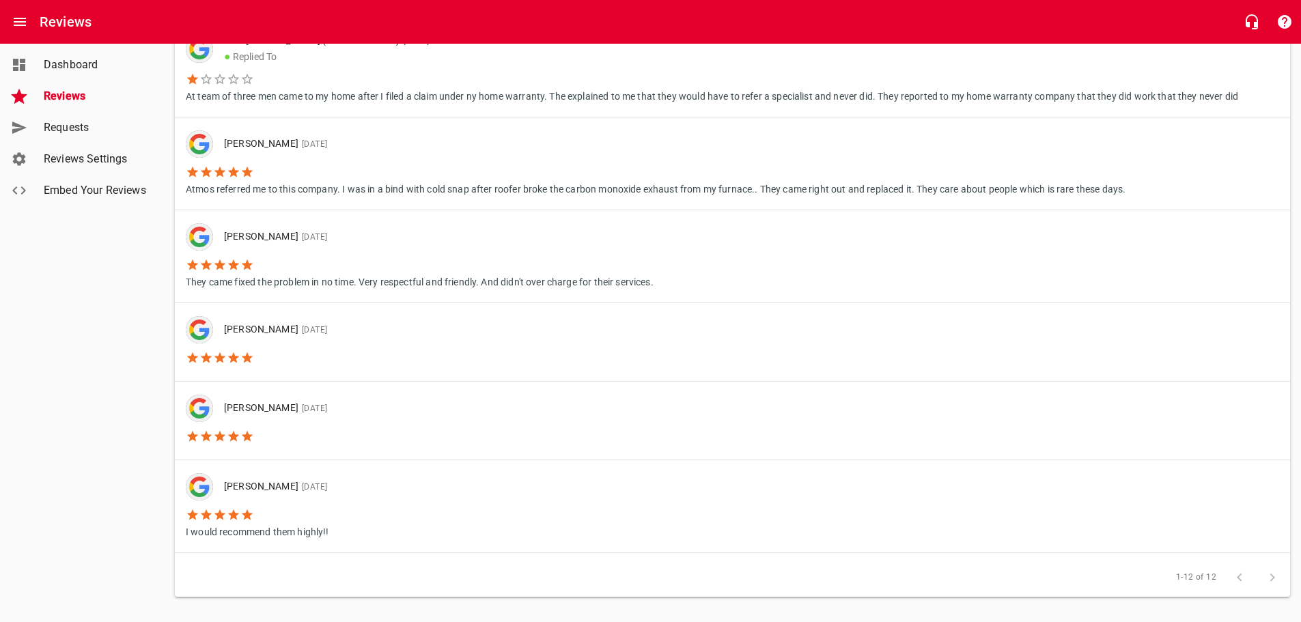
click at [77, 156] on span "Reviews Settings" at bounding box center [96, 159] width 104 height 16
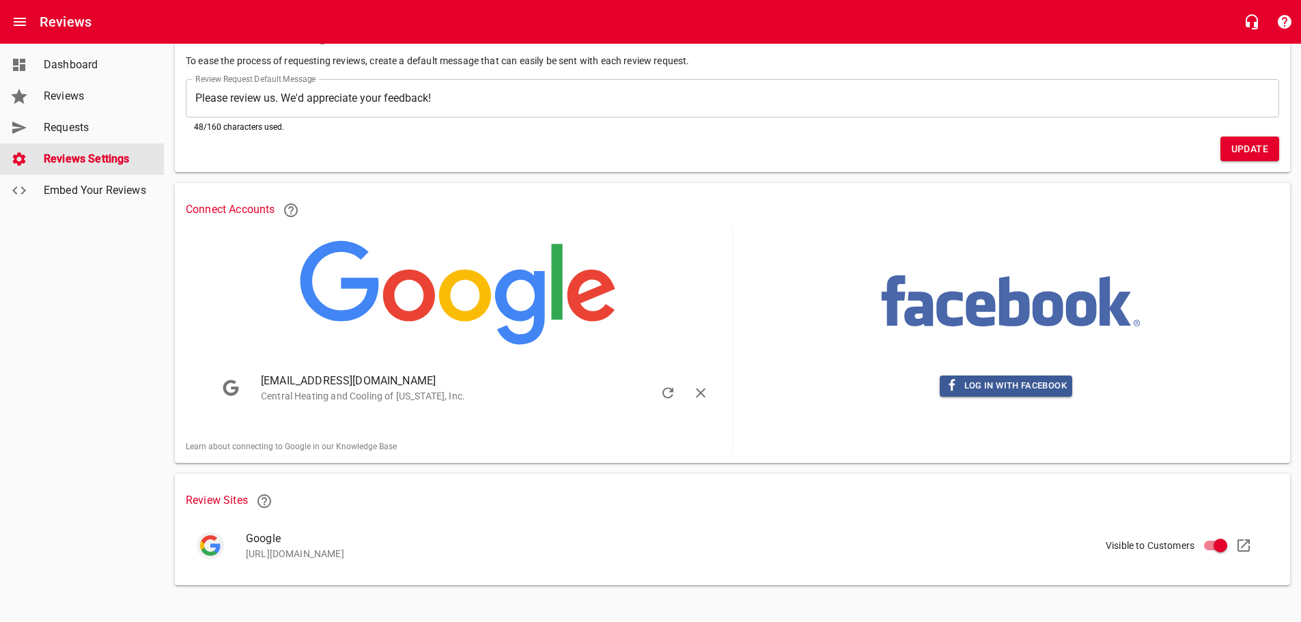
scroll to position [126, 0]
click at [989, 378] on span "Log in with Facebook" at bounding box center [1006, 386] width 122 height 16
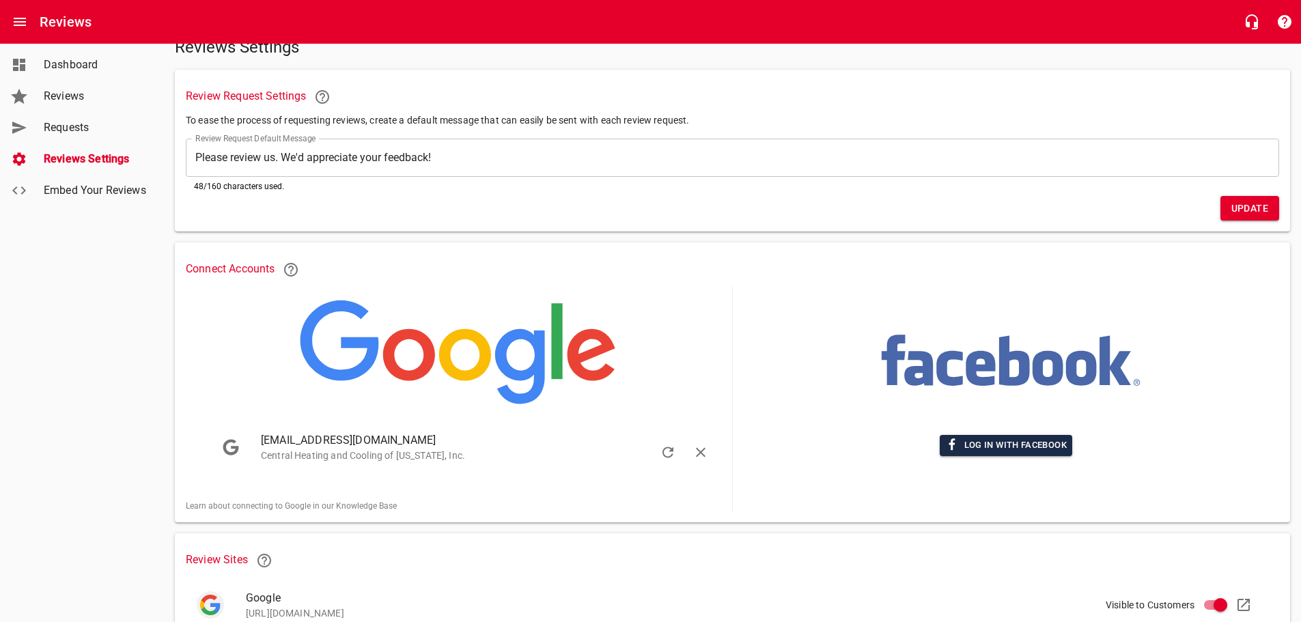
scroll to position [0, 0]
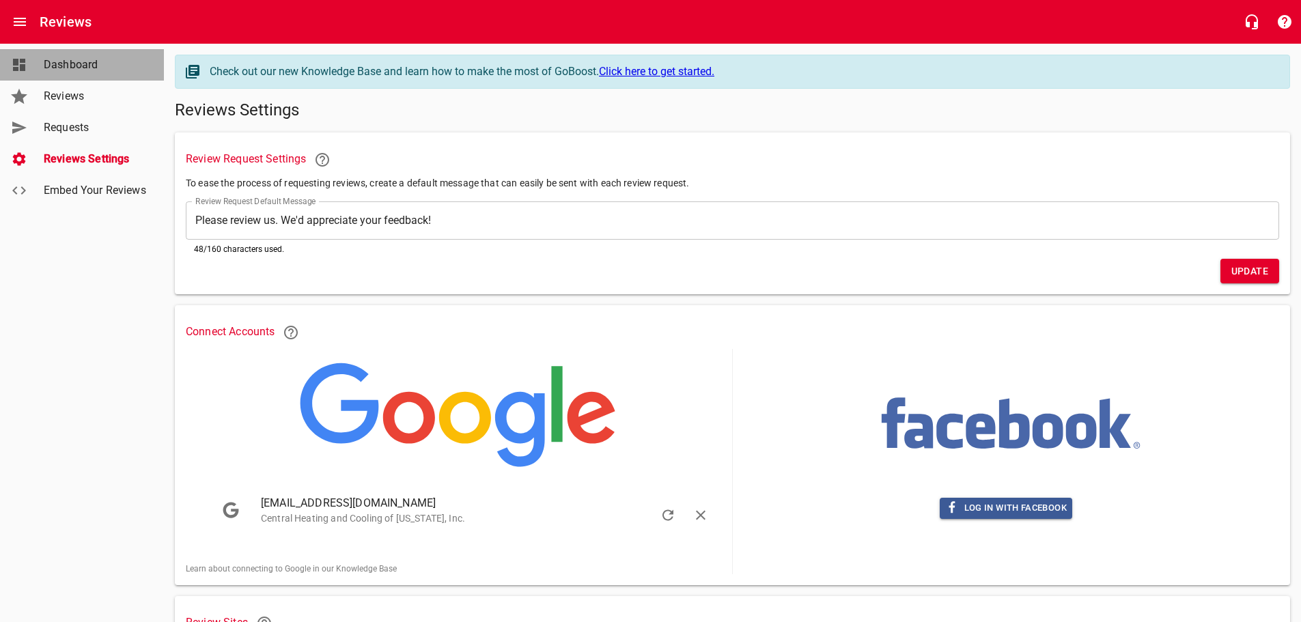
click at [60, 63] on span "Dashboard" at bounding box center [96, 65] width 104 height 16
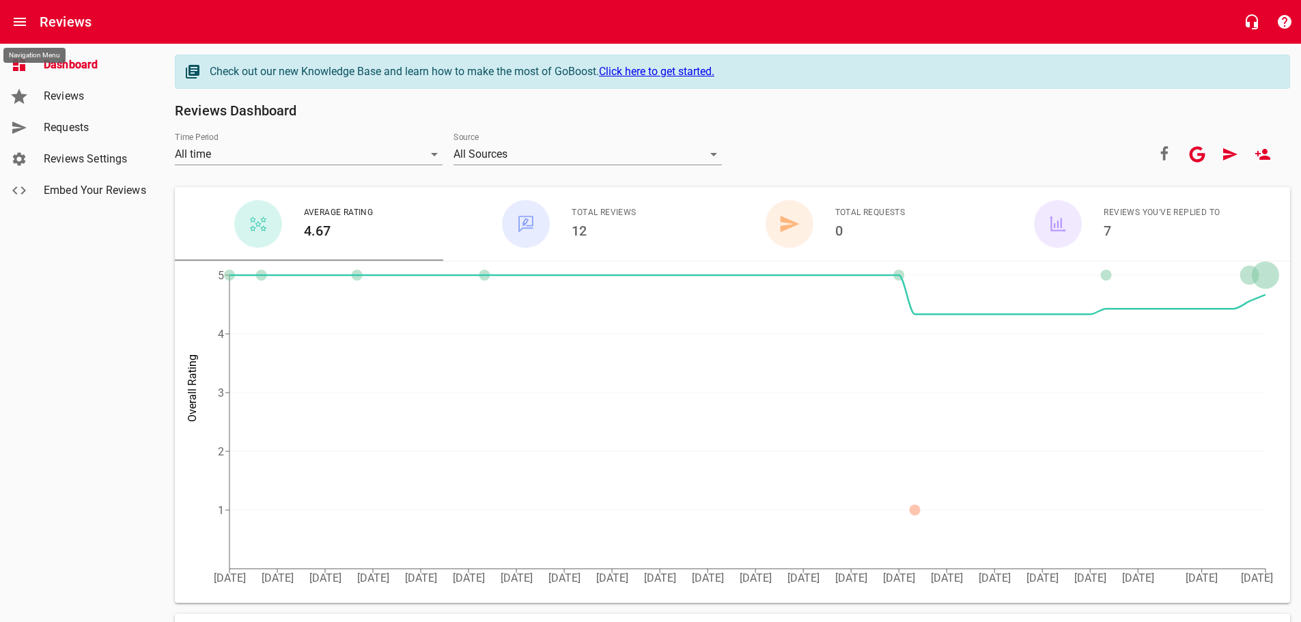
click at [25, 17] on icon "Open drawer" at bounding box center [20, 22] width 16 height 16
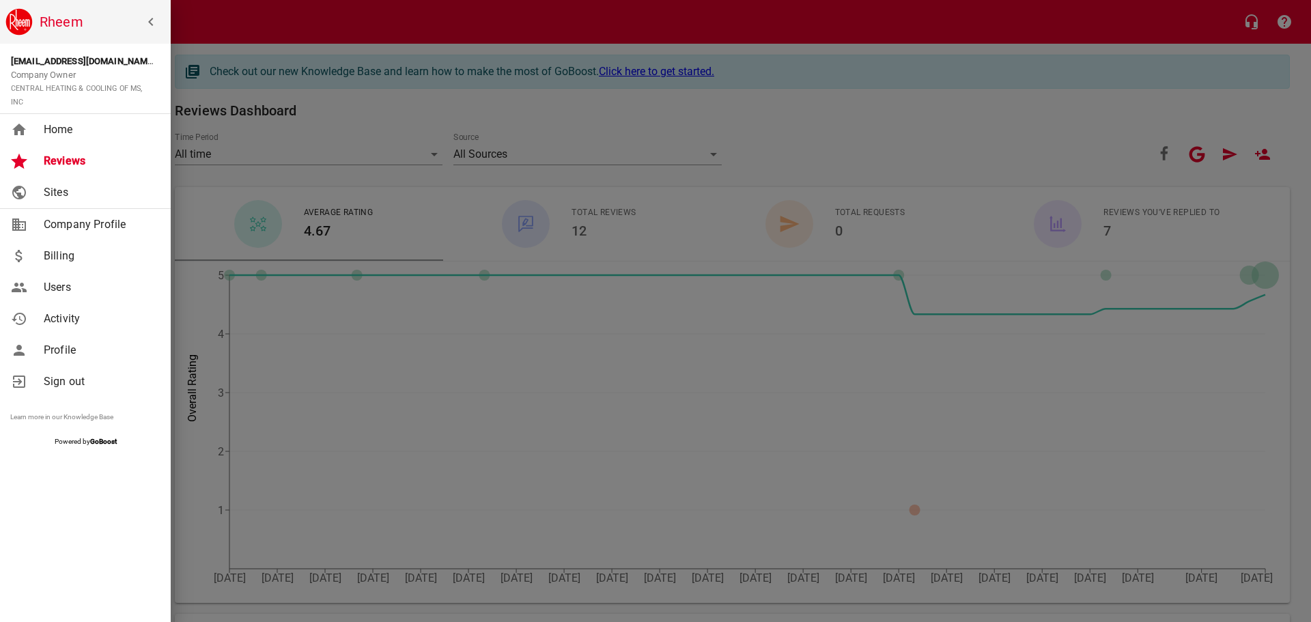
click at [54, 137] on span "Home" at bounding box center [99, 130] width 111 height 16
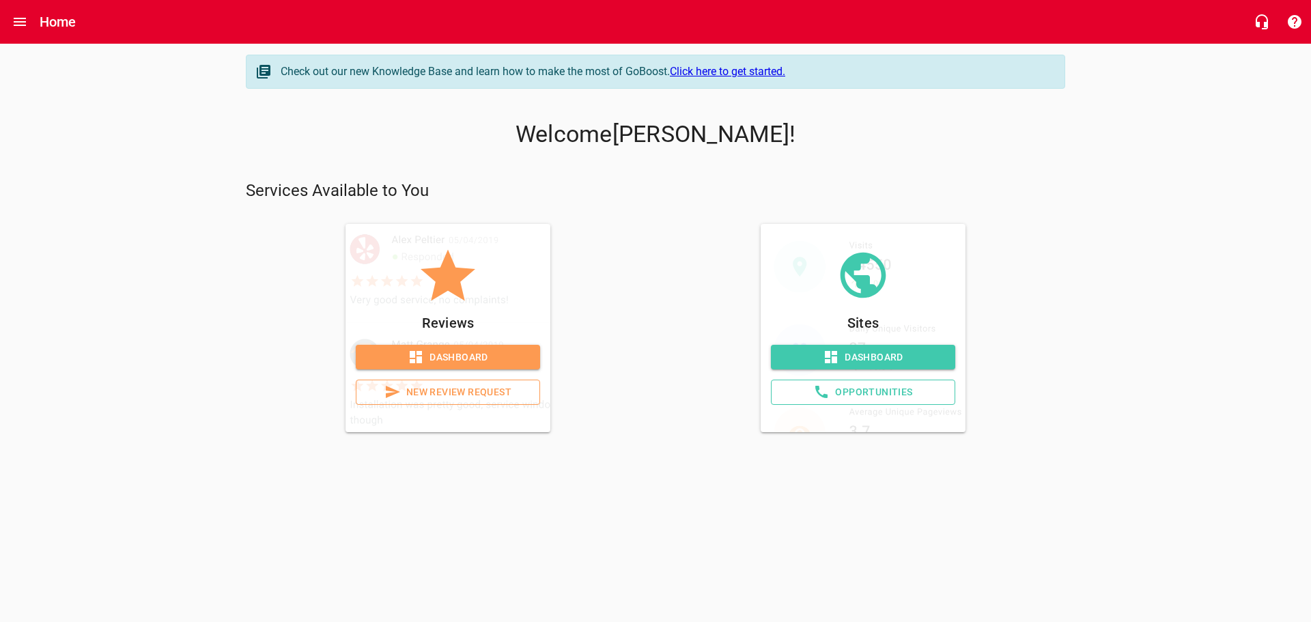
click at [391, 259] on div at bounding box center [448, 276] width 184 height 71
click at [408, 355] on icon at bounding box center [416, 357] width 16 height 16
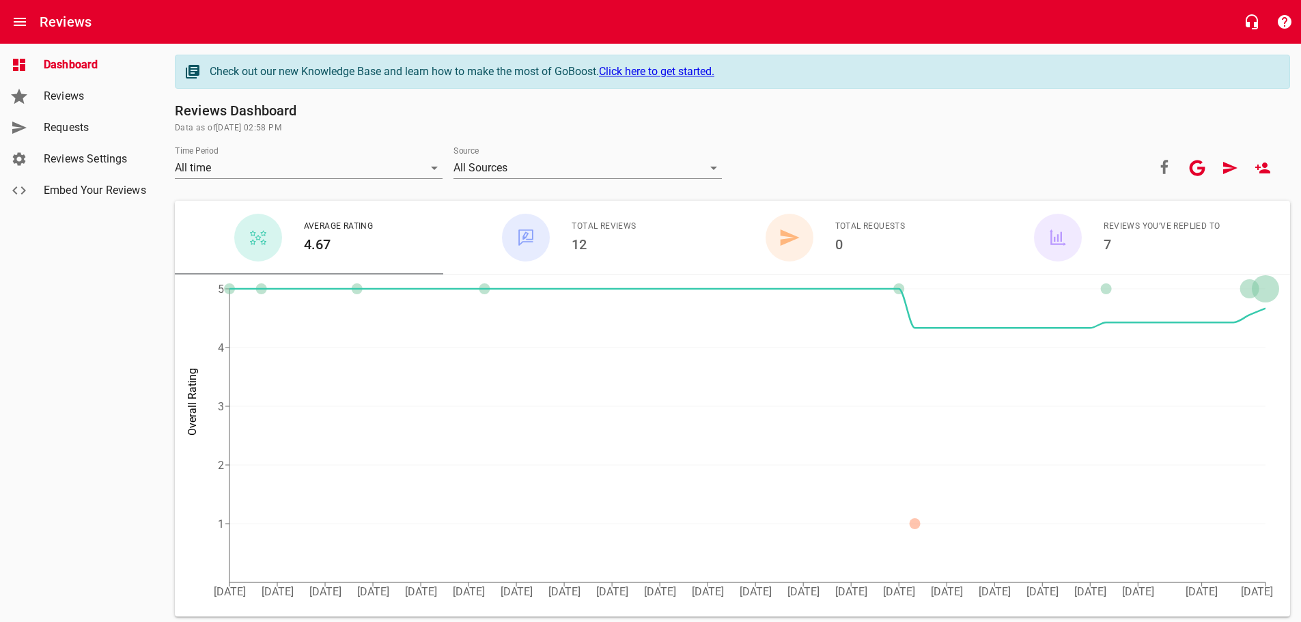
click at [594, 236] on h6 "12" at bounding box center [603, 245] width 64 height 22
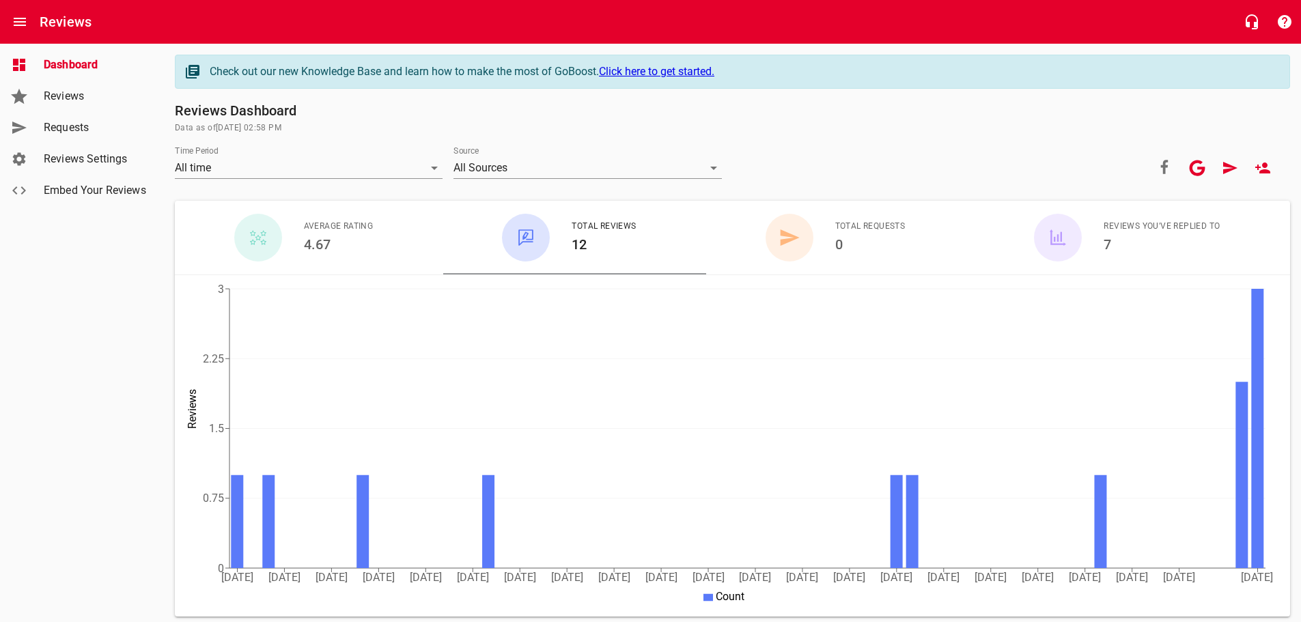
click at [8, 8] on div "Reviews" at bounding box center [650, 22] width 1301 height 44
click at [11, 22] on button "Open drawer" at bounding box center [19, 21] width 33 height 33
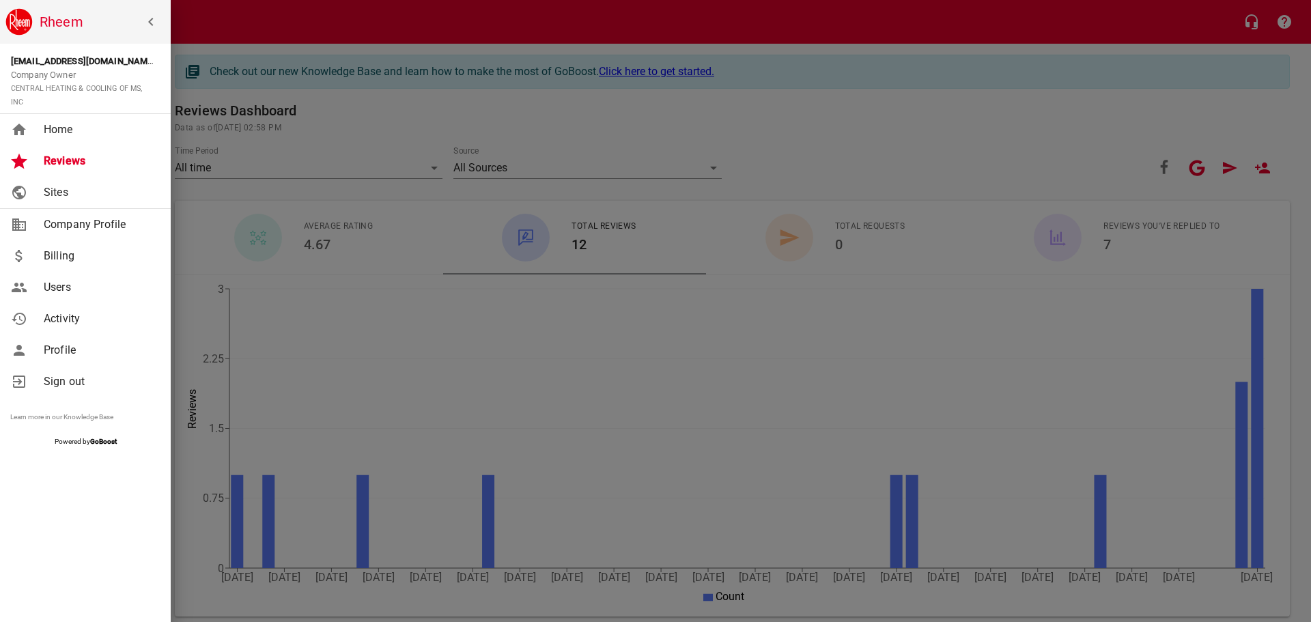
click at [58, 219] on span "Company Profile" at bounding box center [99, 224] width 111 height 16
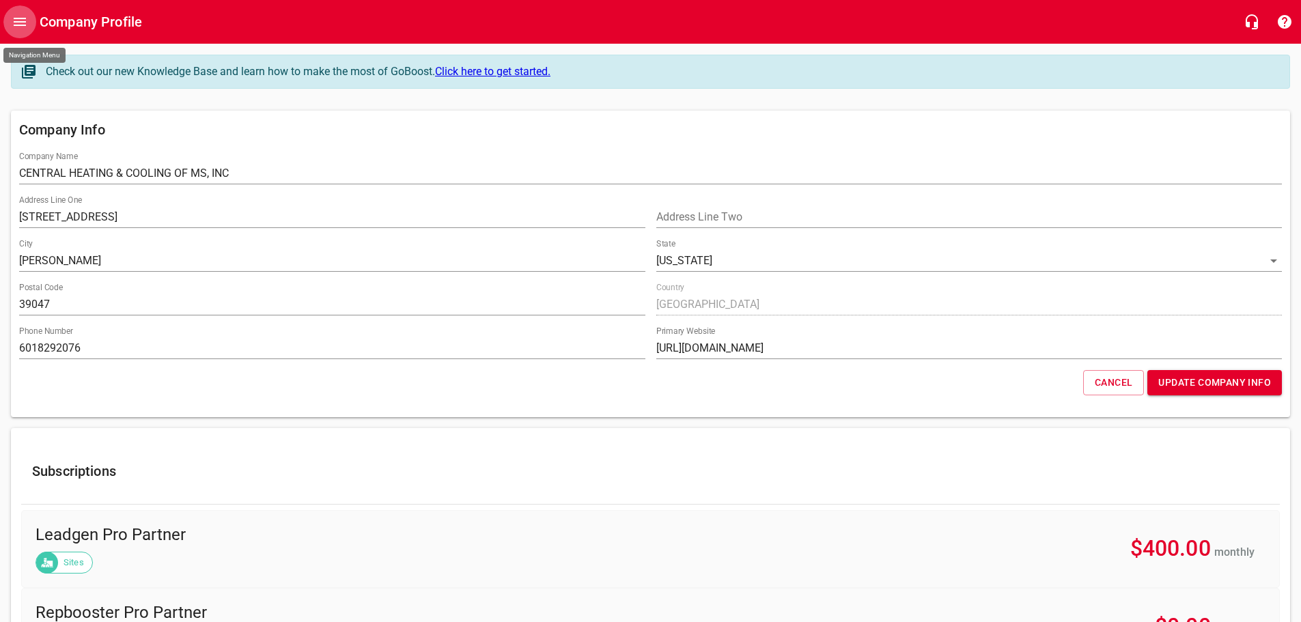
click at [9, 21] on button "Open drawer" at bounding box center [19, 21] width 33 height 33
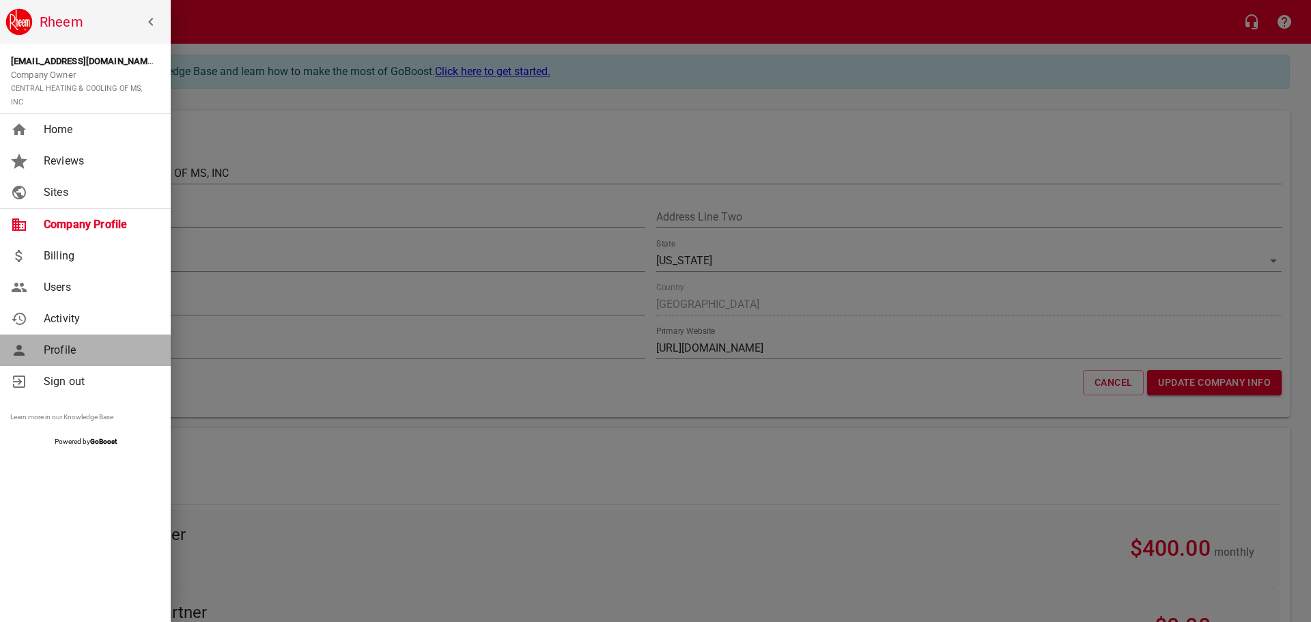
click at [55, 348] on span "Profile" at bounding box center [99, 350] width 111 height 16
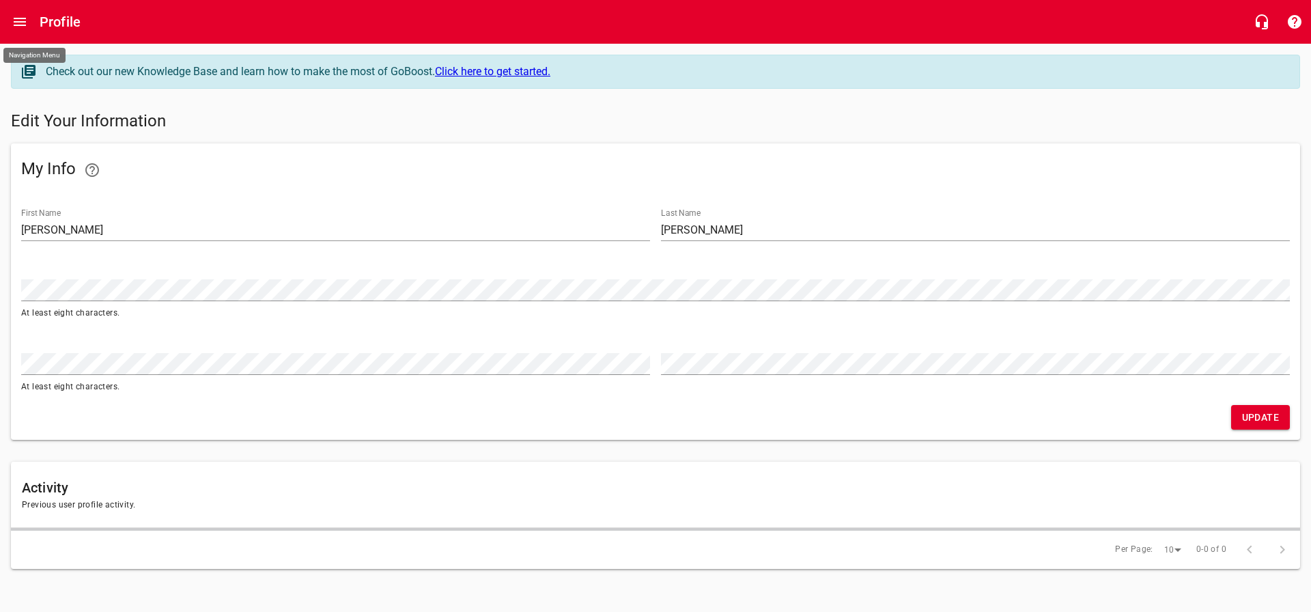
click at [22, 30] on button "Open drawer" at bounding box center [19, 21] width 33 height 33
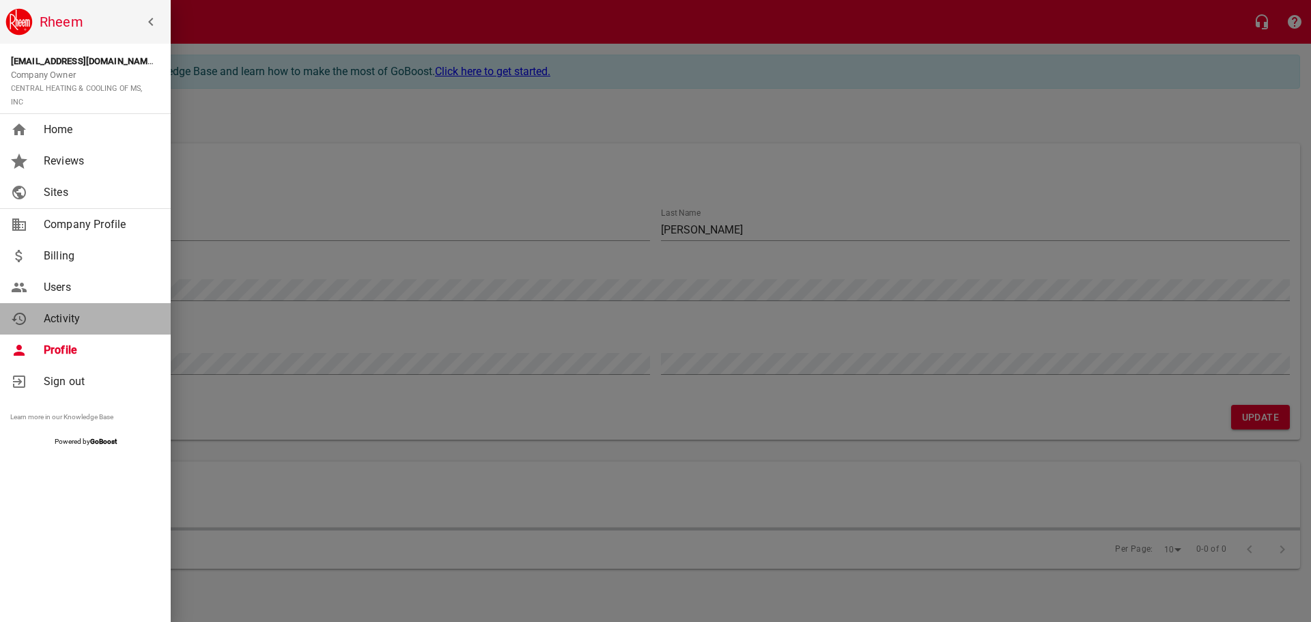
click at [85, 320] on span "Activity" at bounding box center [99, 319] width 111 height 16
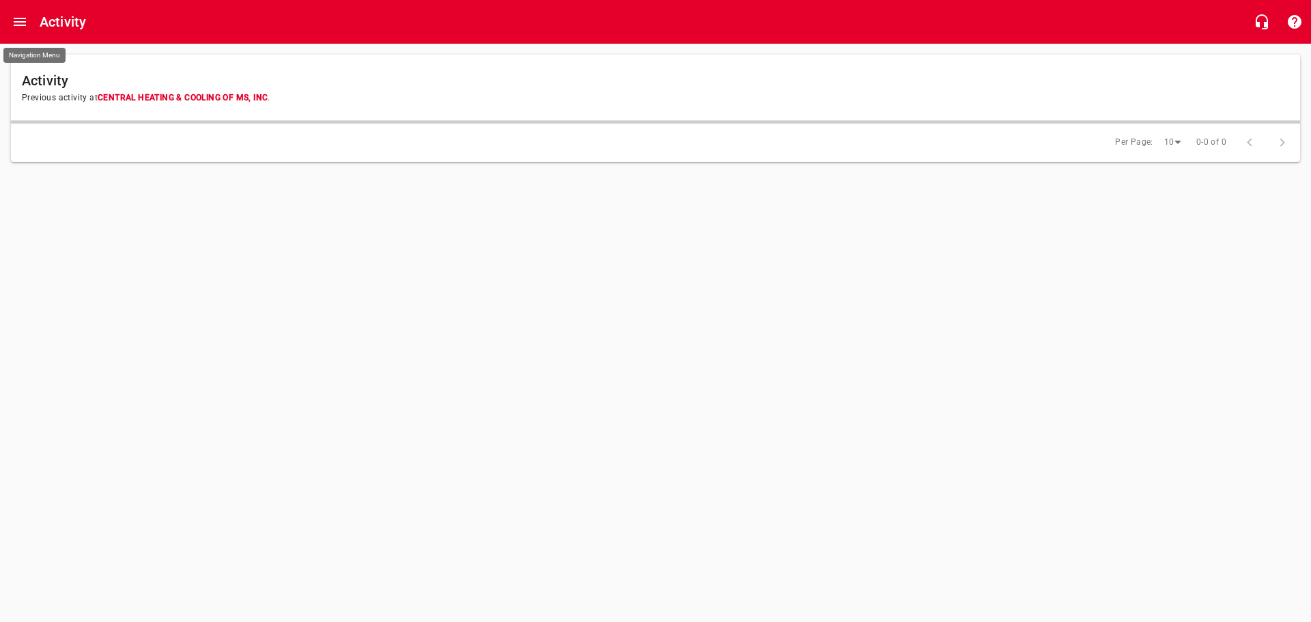
click at [18, 19] on icon "Open drawer" at bounding box center [20, 22] width 12 height 8
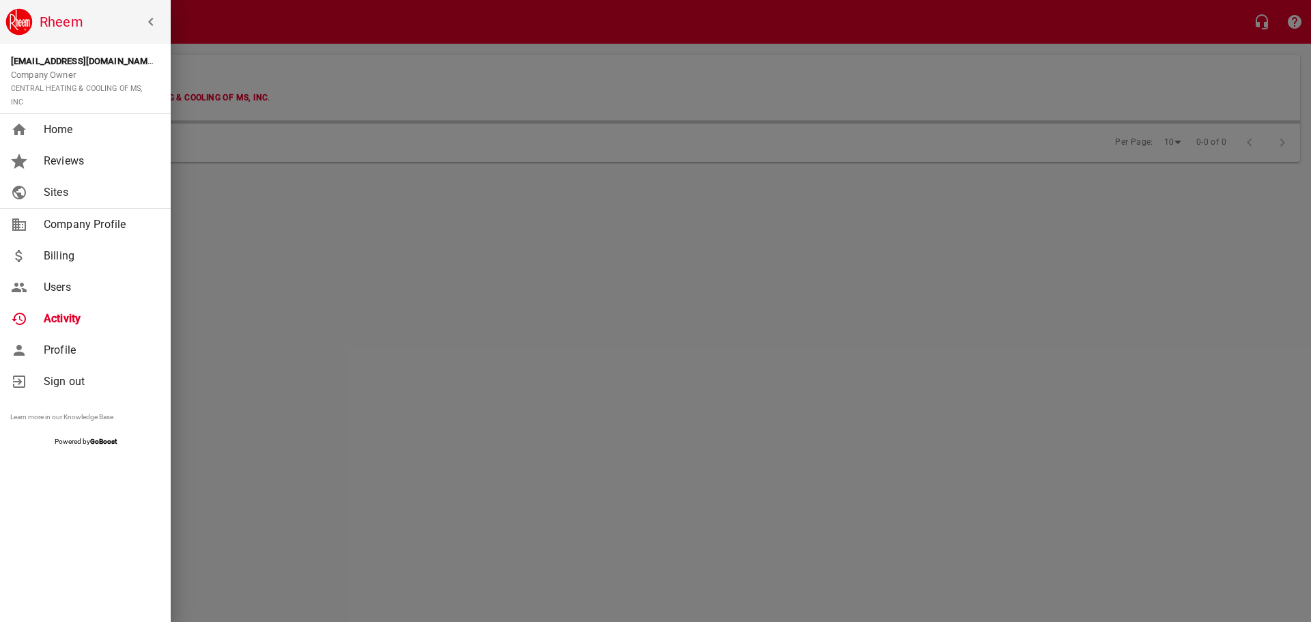
click at [62, 192] on span "Sites" at bounding box center [99, 192] width 111 height 16
